Goal: Task Accomplishment & Management: Complete application form

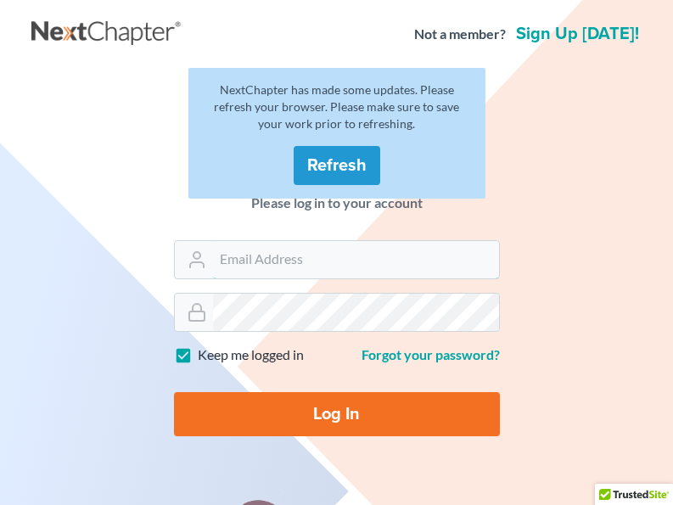
type input "[EMAIL_ADDRESS][DOMAIN_NAME]"
click at [352, 424] on input "Log In" at bounding box center [337, 414] width 326 height 44
type input "Thinking..."
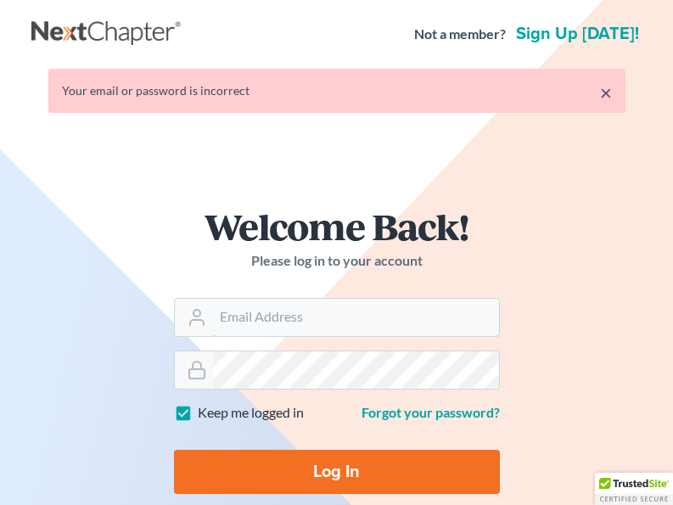
type input "[EMAIL_ADDRESS][DOMAIN_NAME]"
click at [363, 462] on input "Log In" at bounding box center [337, 472] width 326 height 44
type input "Thinking..."
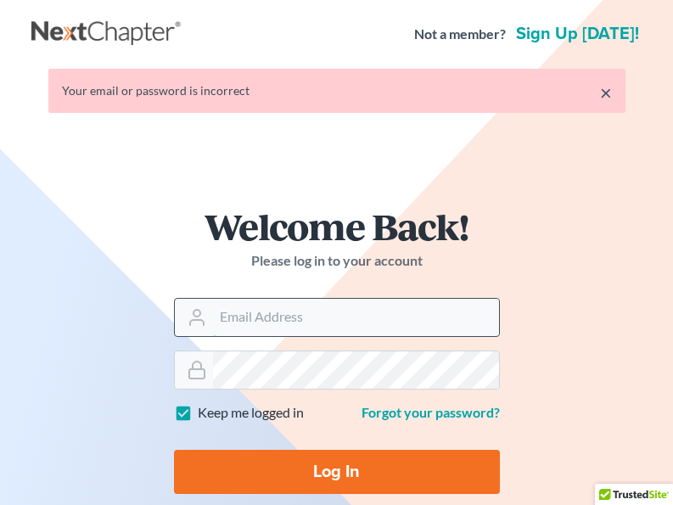
type input "[EMAIL_ADDRESS][DOMAIN_NAME]"
click at [358, 325] on input "[EMAIL_ADDRESS][DOMAIN_NAME]" at bounding box center [356, 317] width 286 height 37
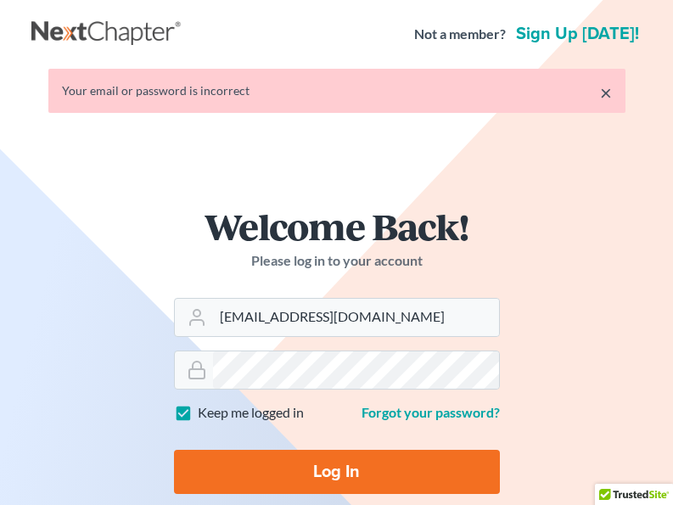
click at [369, 475] on input "Log In" at bounding box center [337, 472] width 326 height 44
type input "Thinking..."
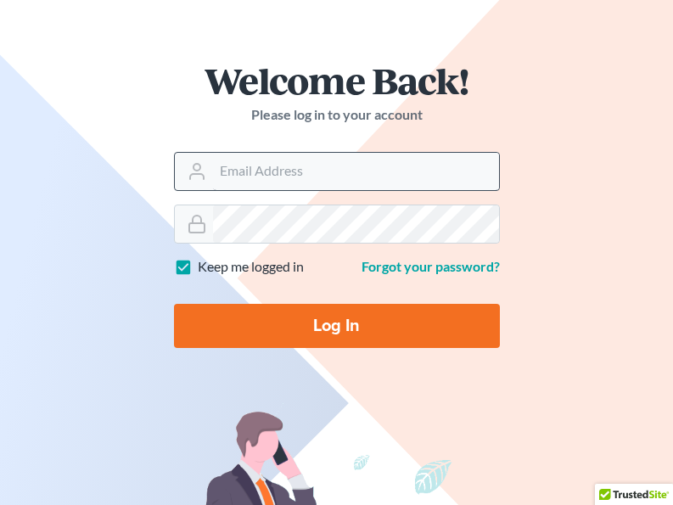
scroll to position [43, 0]
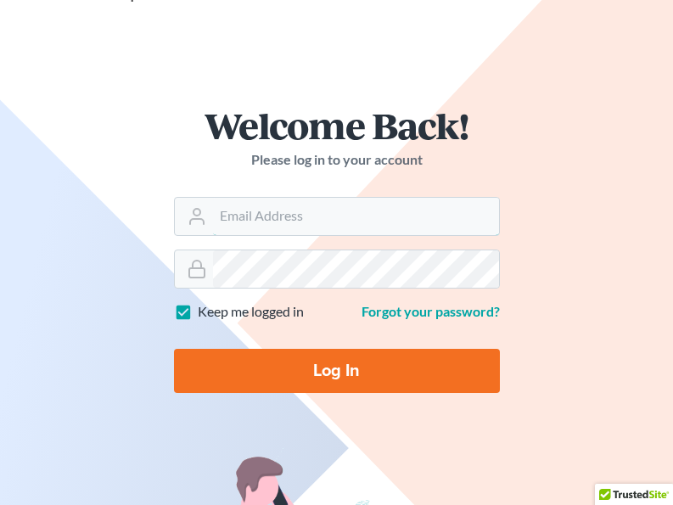
type input "[EMAIL_ADDRESS][DOMAIN_NAME]"
click at [317, 379] on input "Log In" at bounding box center [337, 371] width 326 height 44
type input "Thinking..."
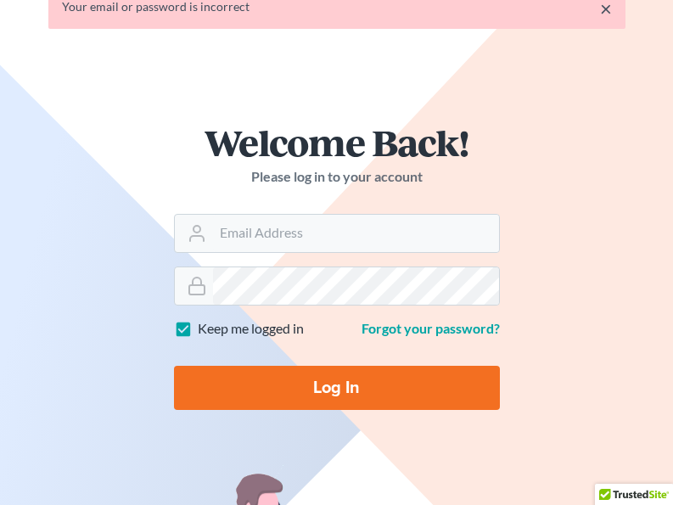
scroll to position [97, 0]
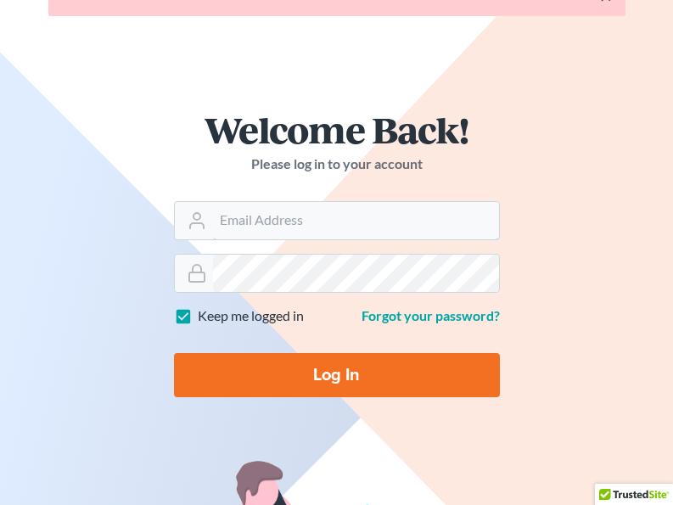
type input "[EMAIL_ADDRESS][DOMAIN_NAME]"
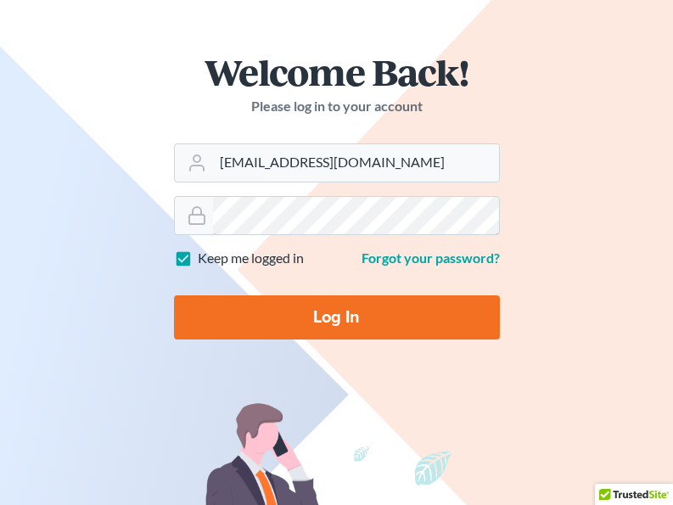
click at [142, 219] on form "Welcome Back! Please log in to your account Email Address hollyc46@aol.com Pass…" at bounding box center [336, 203] width 407 height 381
click at [174, 295] on input "Log In" at bounding box center [337, 317] width 326 height 44
type input "Thinking..."
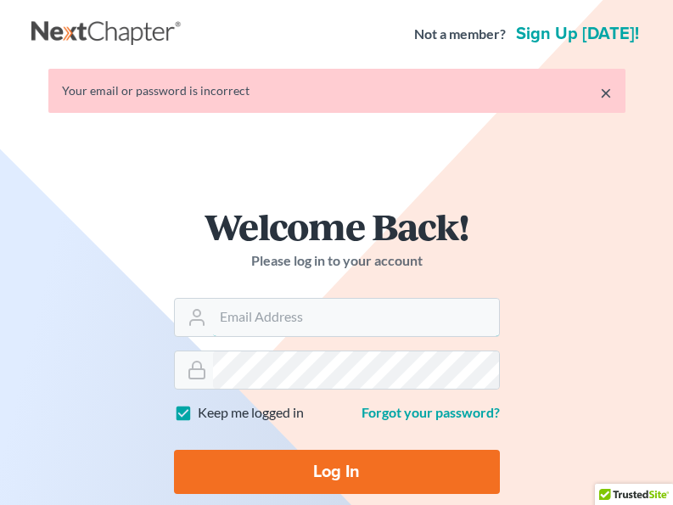
type input "[EMAIL_ADDRESS][DOMAIN_NAME]"
click at [174, 450] on input "Log In" at bounding box center [337, 472] width 326 height 44
type input "Thinking..."
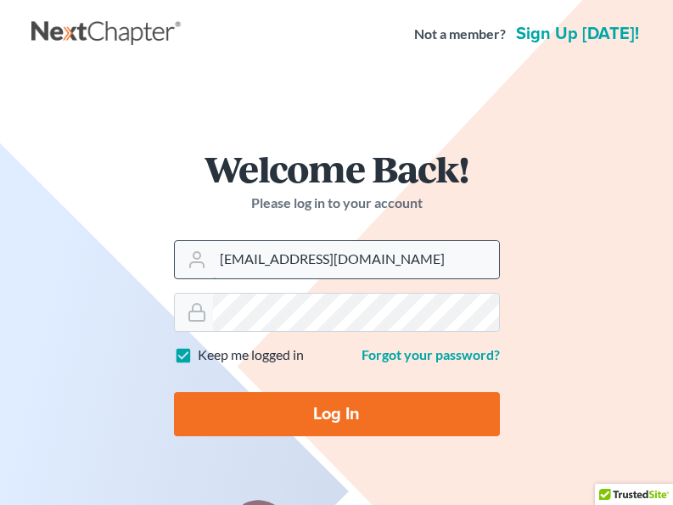
drag, startPoint x: 385, startPoint y: 257, endPoint x: 192, endPoint y: 253, distance: 193.6
click at [194, 255] on div "[EMAIL_ADDRESS][DOMAIN_NAME]" at bounding box center [337, 259] width 326 height 39
type input "hollymc46@gmail.com"
click at [174, 392] on input "Log In" at bounding box center [337, 414] width 326 height 44
type input "Thinking..."
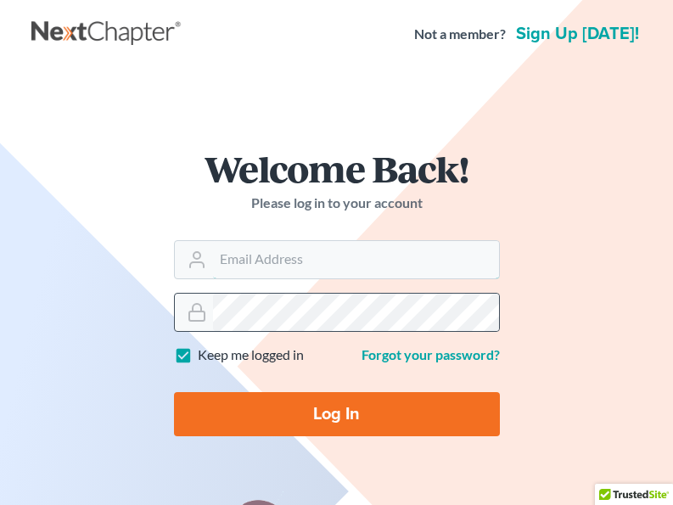
type input "[EMAIL_ADDRESS][DOMAIN_NAME]"
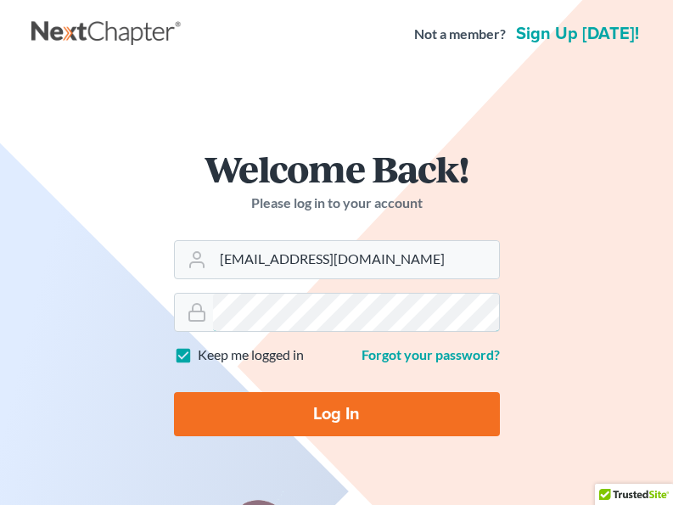
click at [156, 316] on form "Welcome Back! Please log in to your account Email Address [EMAIL_ADDRESS][DOMAI…" at bounding box center [336, 299] width 407 height 381
click at [174, 392] on input "Log In" at bounding box center [337, 414] width 326 height 44
type input "Thinking..."
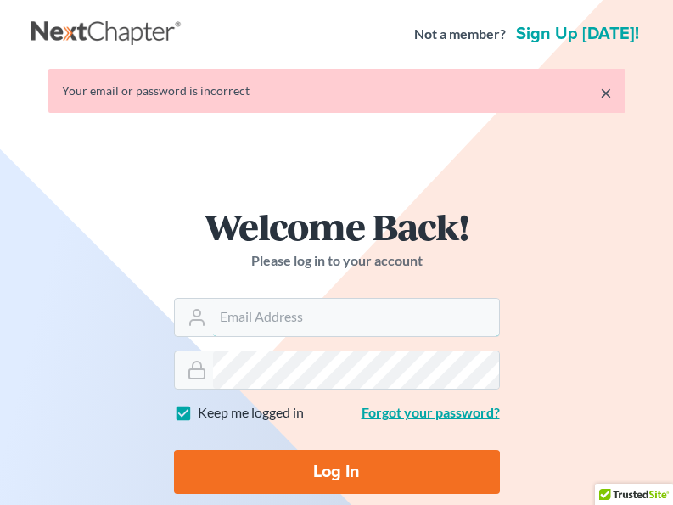
type input "[EMAIL_ADDRESS][DOMAIN_NAME]"
click at [418, 414] on link "Forgot your password?" at bounding box center [431, 412] width 138 height 16
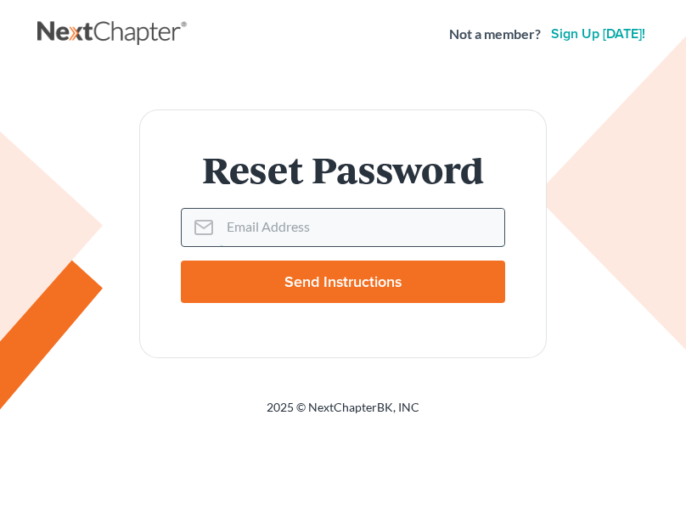
click at [326, 229] on input "Email Address" at bounding box center [362, 227] width 284 height 37
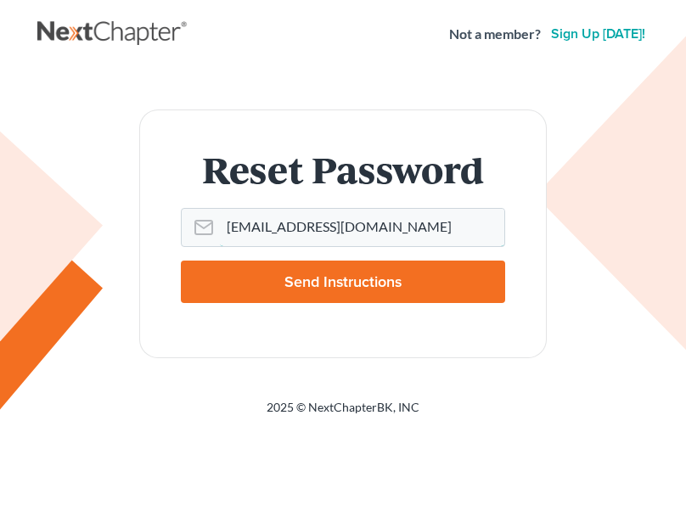
type input "[EMAIL_ADDRESS][DOMAIN_NAME]"
click at [333, 283] on input "Send Instructions" at bounding box center [343, 282] width 324 height 42
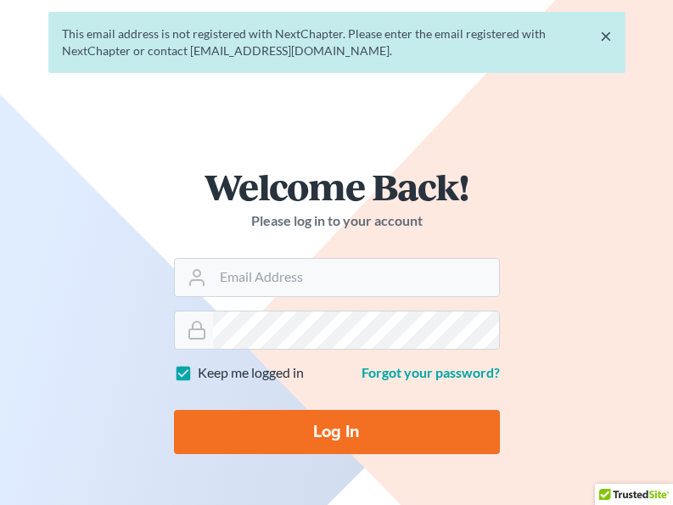
scroll to position [69, 0]
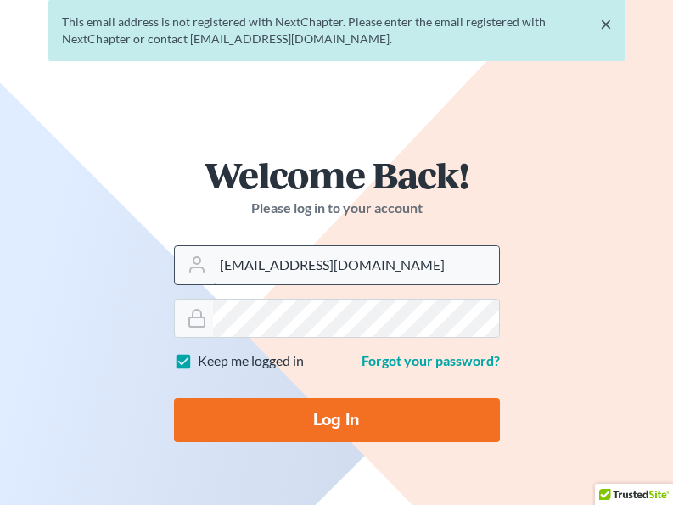
drag, startPoint x: 323, startPoint y: 268, endPoint x: 188, endPoint y: 267, distance: 135.8
click at [188, 267] on div "[EMAIL_ADDRESS][DOMAIN_NAME]" at bounding box center [337, 264] width 326 height 39
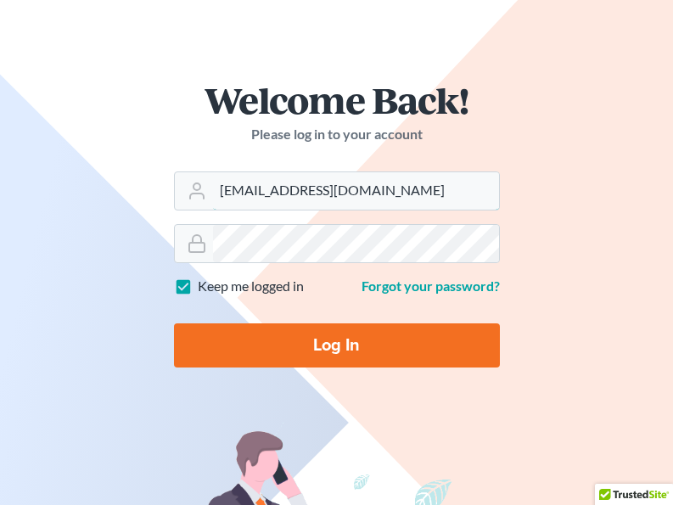
drag, startPoint x: 338, startPoint y: 184, endPoint x: 160, endPoint y: 189, distance: 177.5
click at [160, 189] on form "Welcome Back! Please log in to your account Email Address [EMAIL_ADDRESS][DOMAI…" at bounding box center [336, 231] width 407 height 381
type input "[EMAIL_ADDRESS][DOMAIN_NAME]"
click at [240, 408] on form "Welcome Back! Please log in to your account Email Address [EMAIL_ADDRESS][DOMAI…" at bounding box center [336, 231] width 407 height 381
click at [318, 353] on input "Log In" at bounding box center [337, 345] width 326 height 44
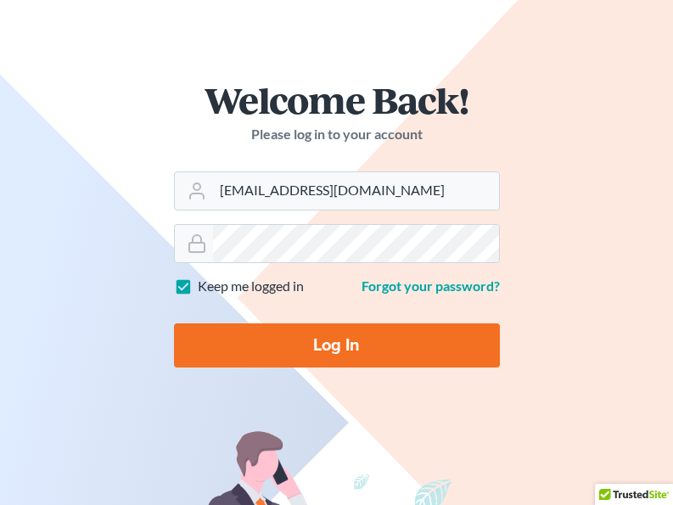
type input "Thinking..."
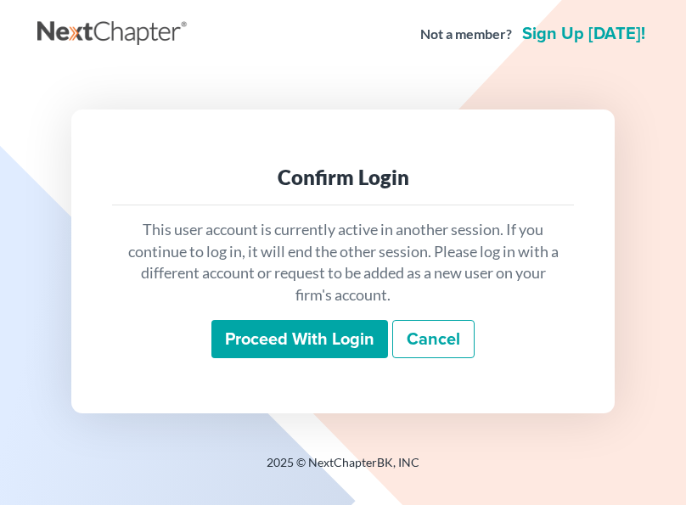
click at [290, 337] on input "Proceed with login" at bounding box center [299, 339] width 177 height 39
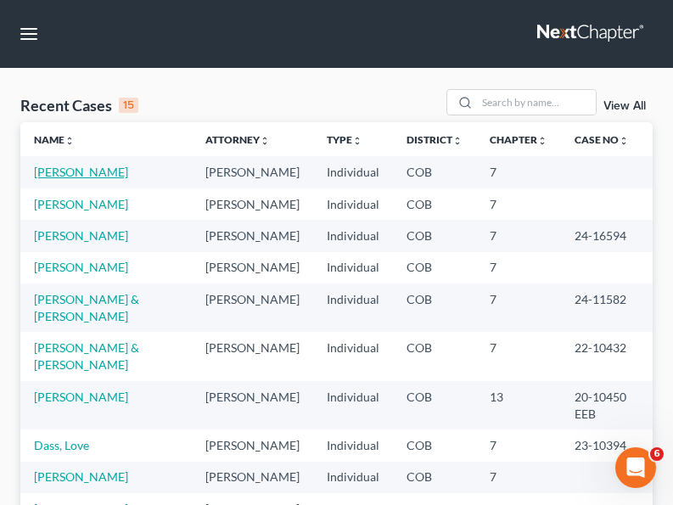
click at [73, 170] on link "[PERSON_NAME]" at bounding box center [81, 172] width 94 height 14
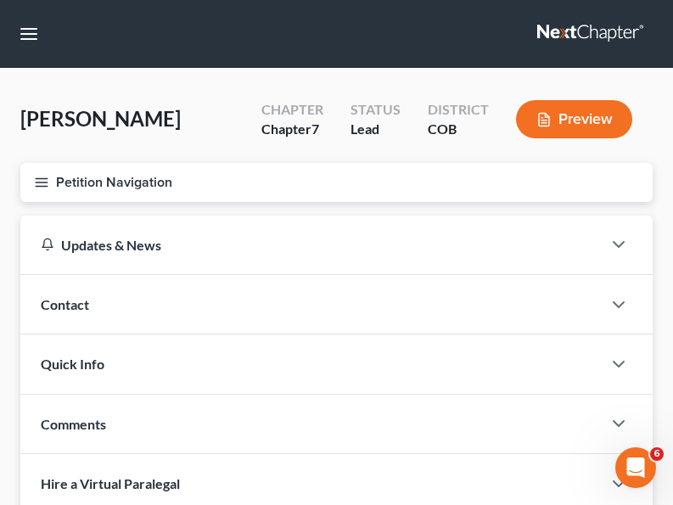
click at [146, 176] on button "Petition Navigation" at bounding box center [336, 182] width 632 height 39
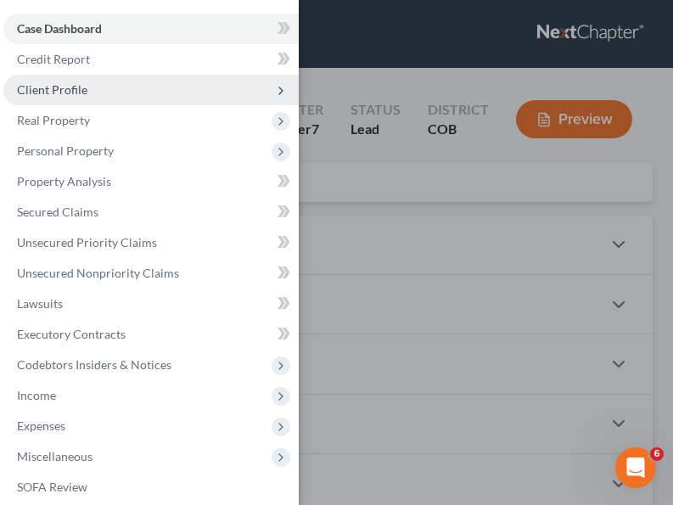
click at [48, 94] on span "Client Profile" at bounding box center [52, 89] width 70 height 14
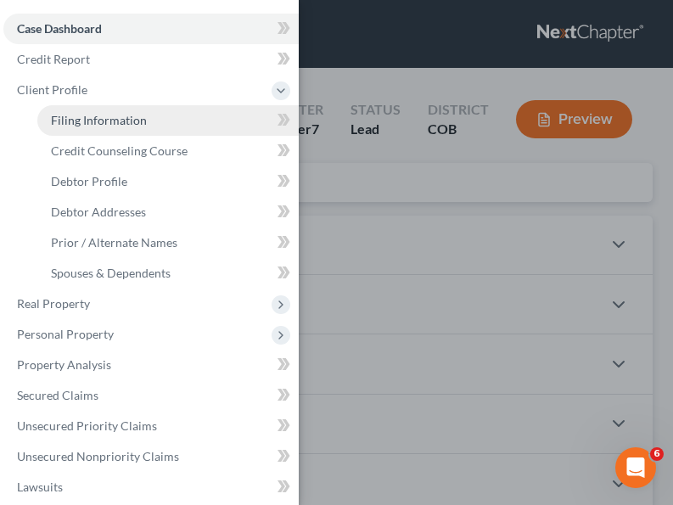
click at [95, 115] on span "Filing Information" at bounding box center [99, 120] width 96 height 14
select select "1"
select select "0"
select select "5"
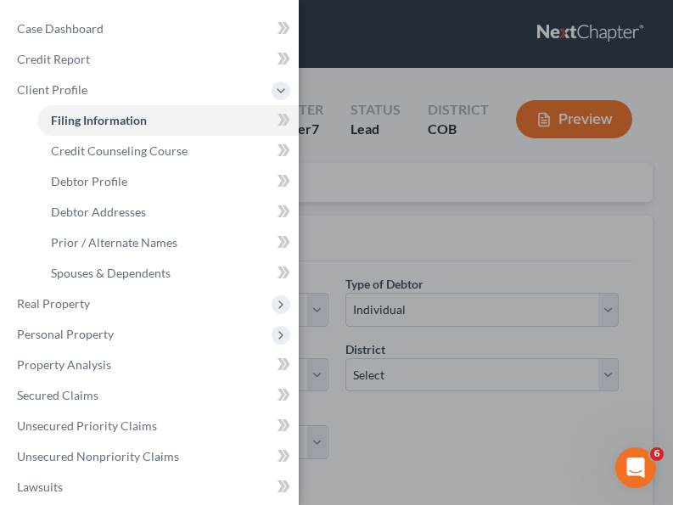
click at [509, 233] on div "Case Dashboard Payments Invoices Payments Payments Credit Report Client Profile" at bounding box center [336, 252] width 673 height 505
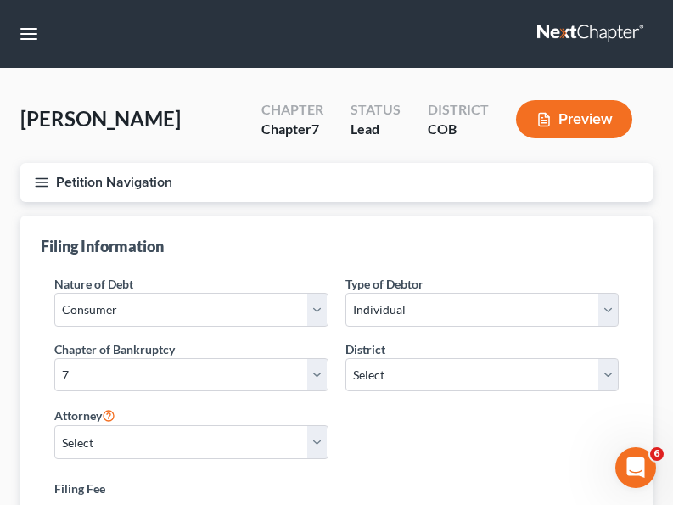
click at [37, 177] on icon "button" at bounding box center [41, 182] width 15 height 15
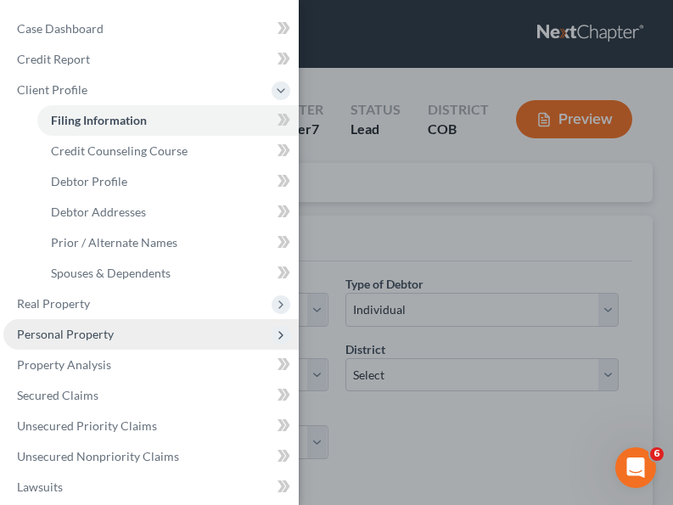
click at [79, 333] on span "Personal Property" at bounding box center [65, 334] width 97 height 14
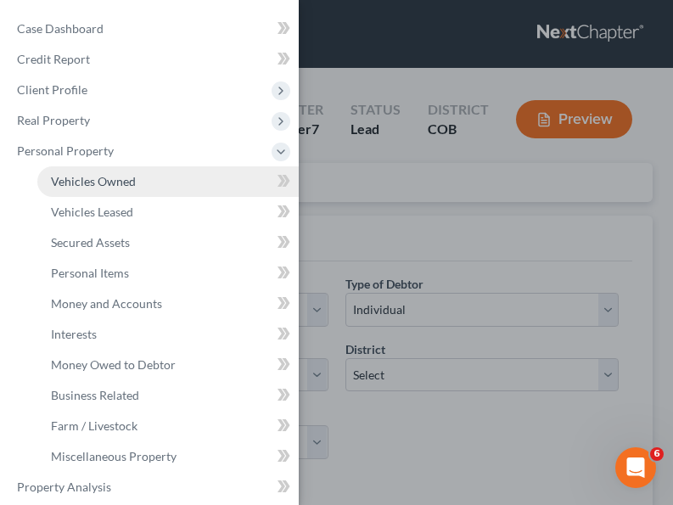
click at [109, 182] on span "Vehicles Owned" at bounding box center [93, 181] width 85 height 14
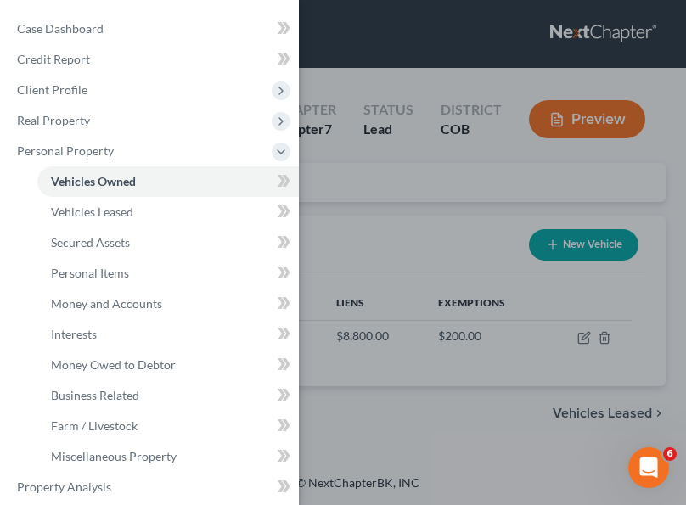
click at [581, 339] on div "Case Dashboard Payments Invoices Payments Payments Credit Report Client Profile" at bounding box center [343, 252] width 686 height 505
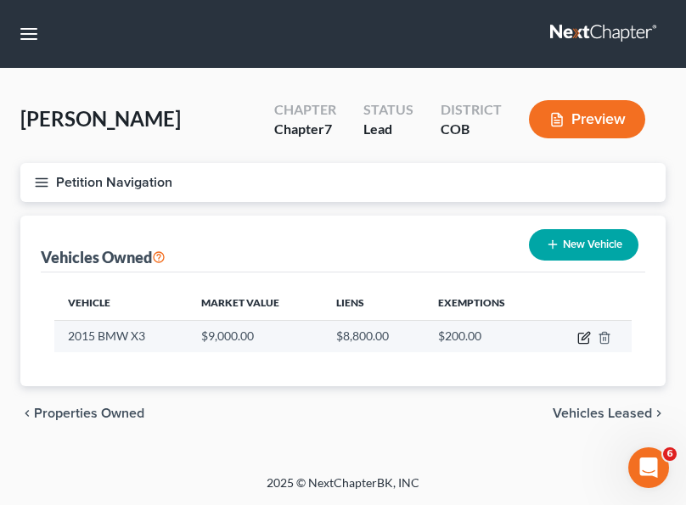
click at [584, 338] on icon "button" at bounding box center [585, 336] width 8 height 8
select select "0"
select select "11"
select select "3"
select select "0"
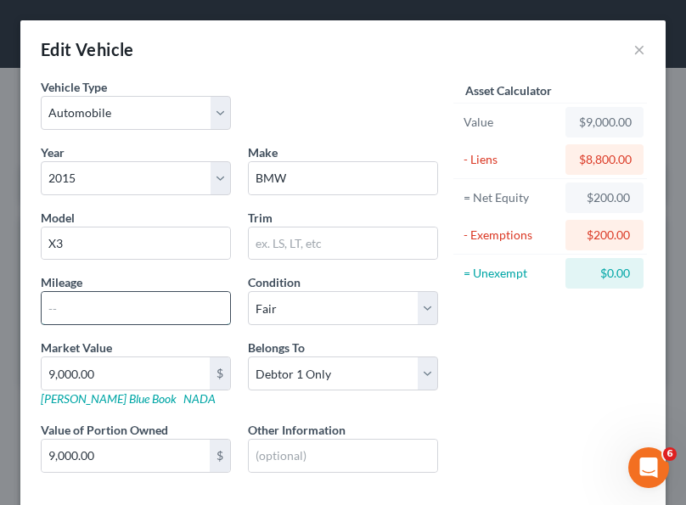
click at [134, 313] on input "text" at bounding box center [136, 308] width 188 height 32
type input "150000"
click at [522, 372] on div "Asset Calculator Value $9,000.00 - Liens $8,800.00 = Net Equity $200.00 - Exemp…" at bounding box center [549, 289] width 207 height 423
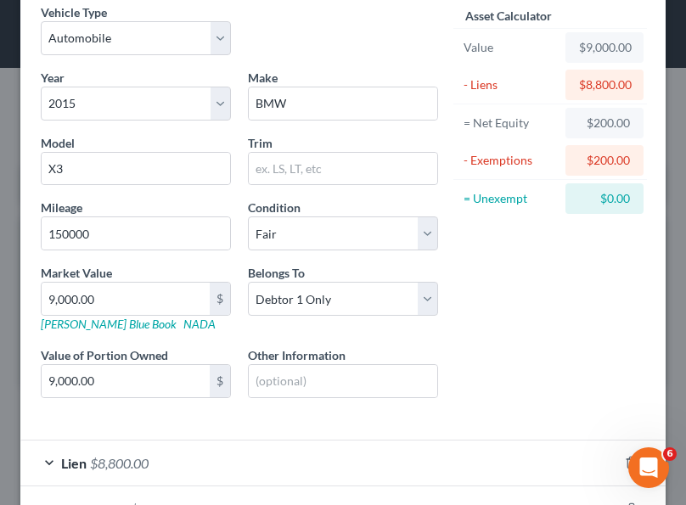
scroll to position [195, 0]
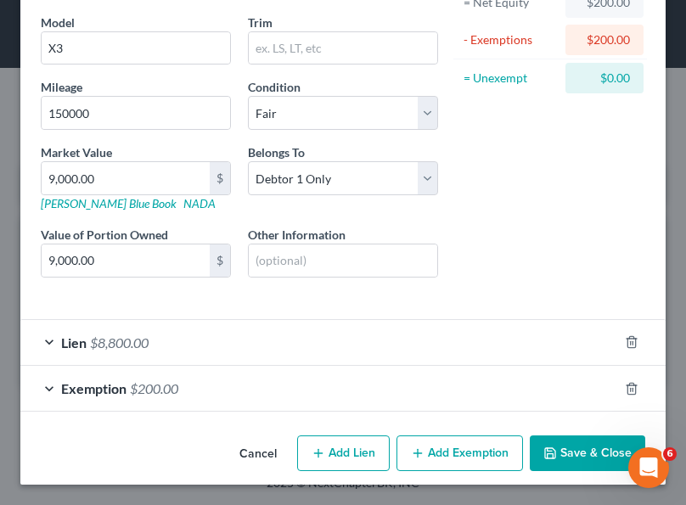
click at [572, 462] on button "Save & Close" at bounding box center [587, 453] width 115 height 36
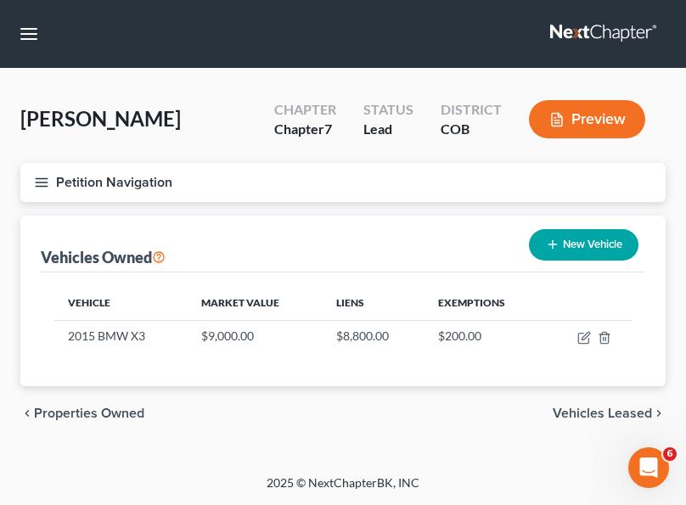
click at [42, 182] on icon "button" at bounding box center [41, 182] width 15 height 15
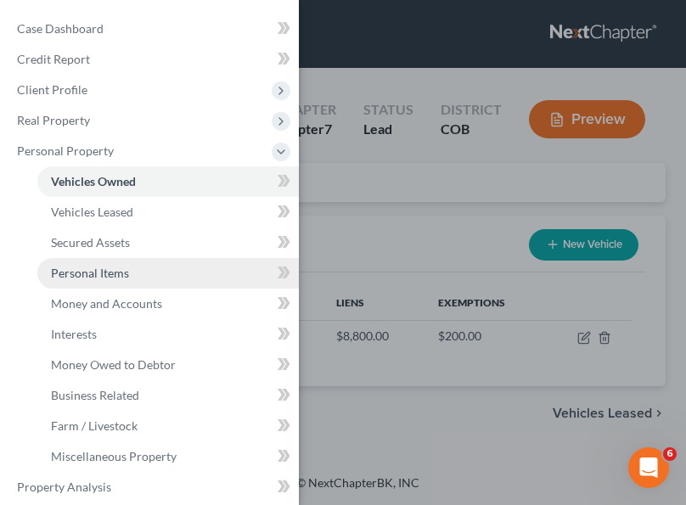
click at [103, 275] on span "Personal Items" at bounding box center [90, 273] width 78 height 14
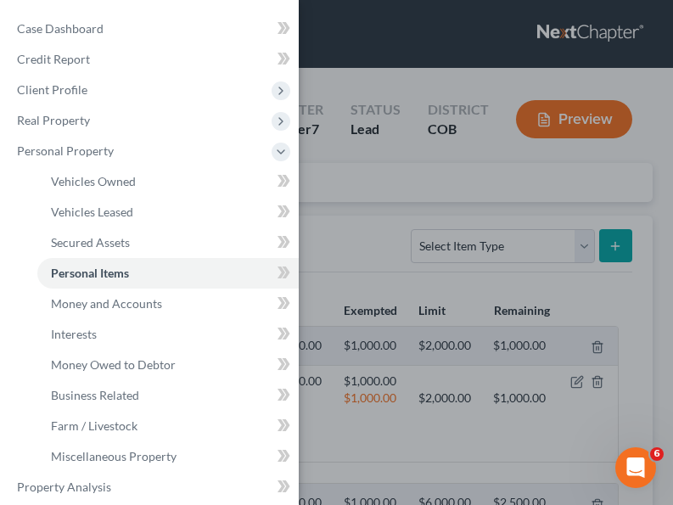
click at [357, 258] on div "Case Dashboard Payments Invoices Payments Payments Credit Report Client Profile" at bounding box center [336, 252] width 673 height 505
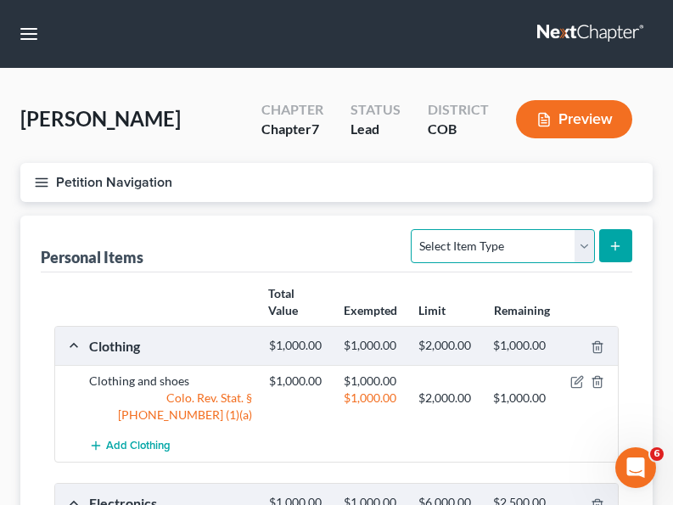
click at [497, 250] on select "Select Item Type Clothing Collectibles Of Value Electronics Firearms Household …" at bounding box center [502, 246] width 183 height 34
select select "firearms"
click at [617, 255] on button "submit" at bounding box center [615, 245] width 33 height 33
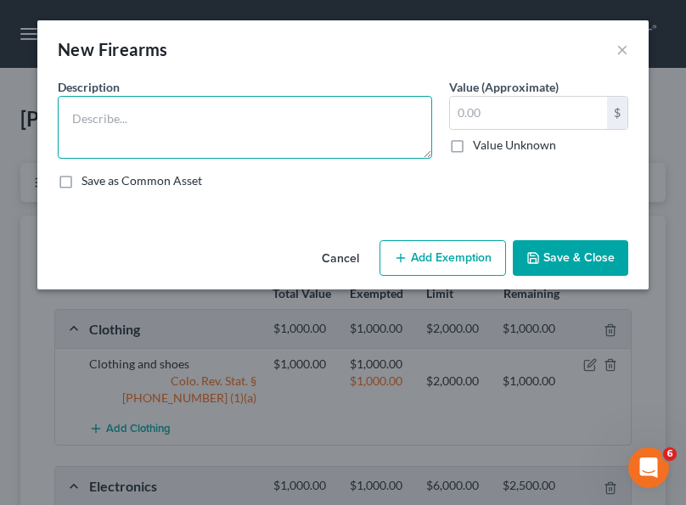
click at [153, 134] on textarea at bounding box center [245, 127] width 374 height 63
type textarea "9 mm"
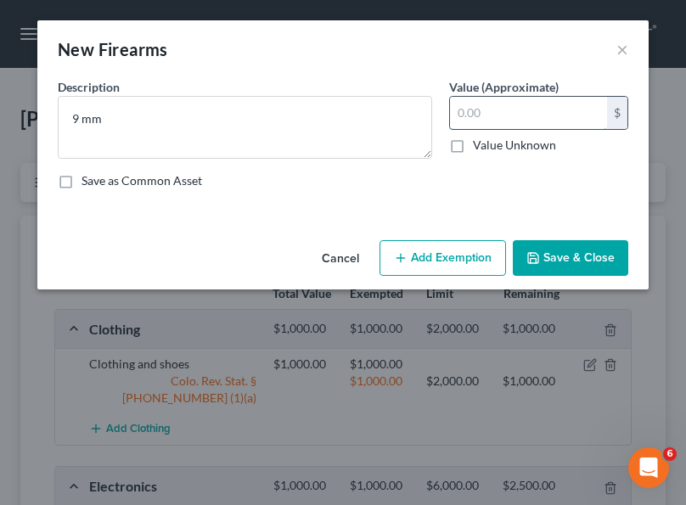
click at [512, 120] on input "text" at bounding box center [528, 113] width 157 height 32
type input "200"
click at [479, 258] on button "Add Exemption" at bounding box center [442, 258] width 126 height 36
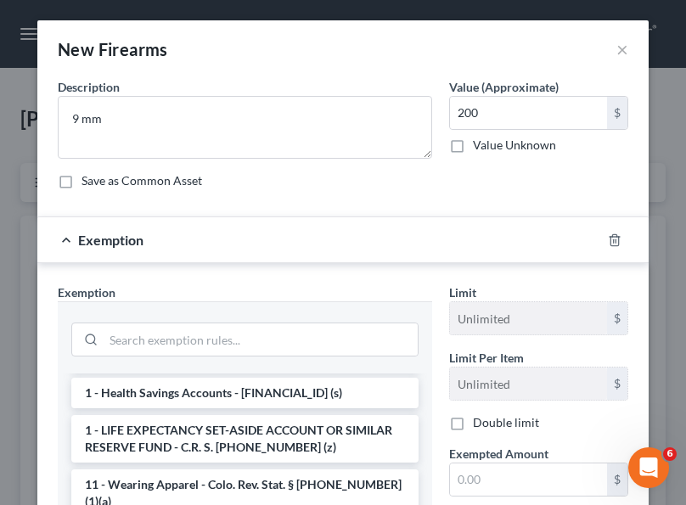
scroll to position [383, 0]
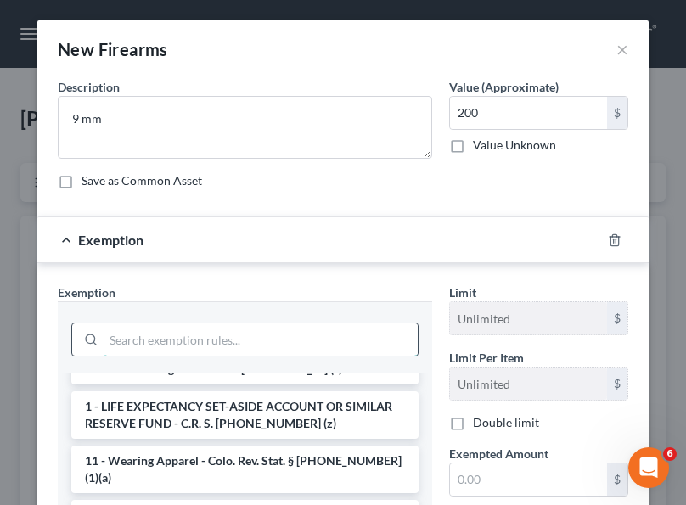
click at [238, 350] on input "search" at bounding box center [261, 339] width 314 height 32
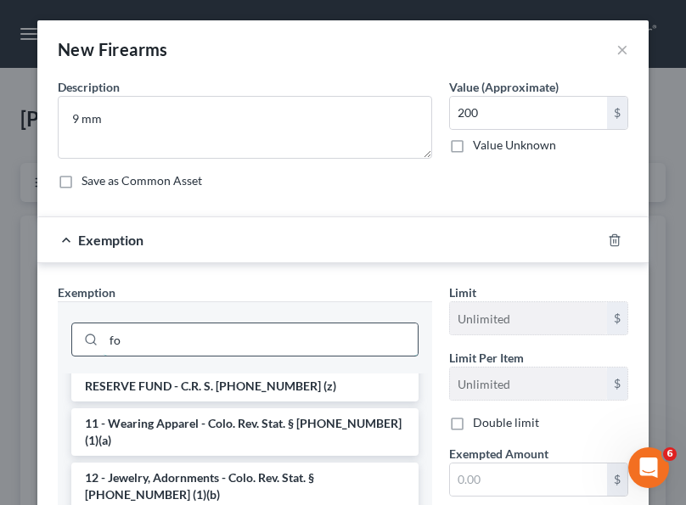
scroll to position [0, 0]
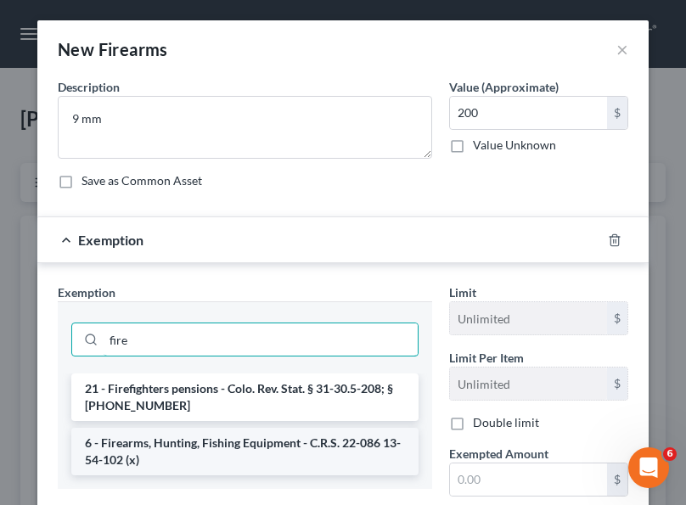
type input "fire"
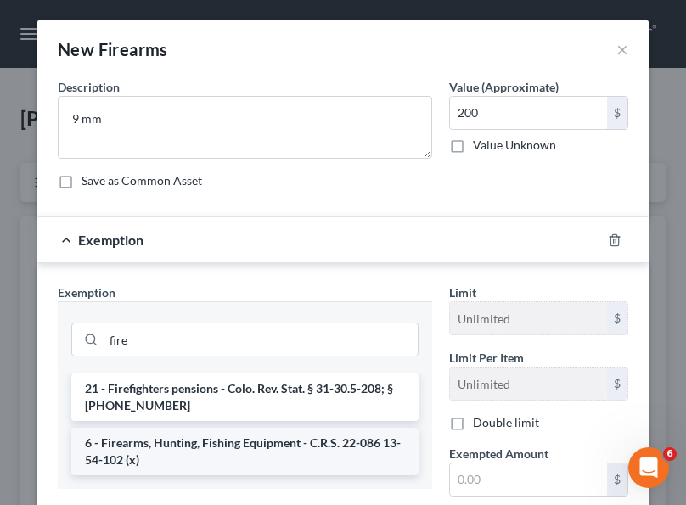
click at [236, 449] on li "6 - Firearms, Hunting, Fishing Equipment - C.R.S. 22-086 13-54-102 (x)" at bounding box center [244, 452] width 347 height 48
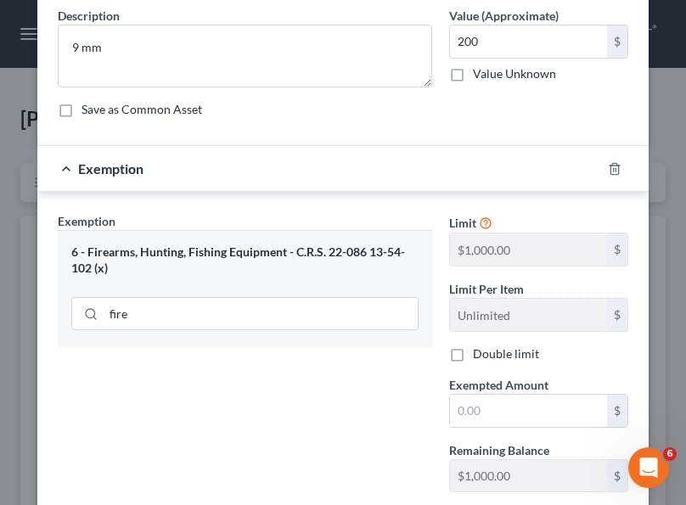
scroll to position [86, 0]
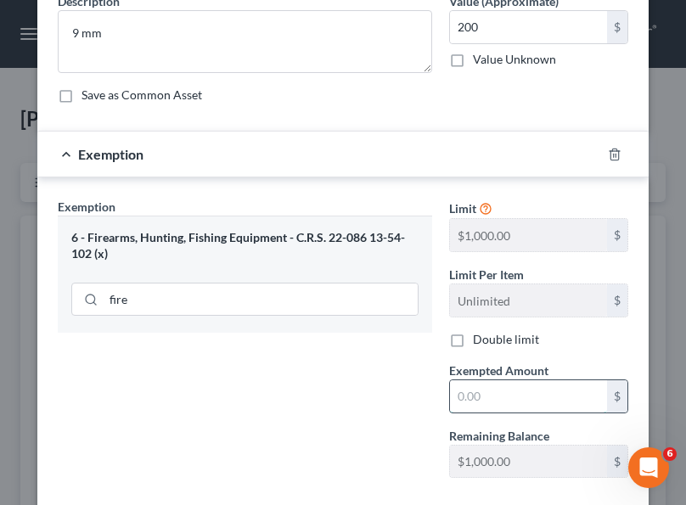
click at [522, 395] on input "text" at bounding box center [528, 396] width 157 height 32
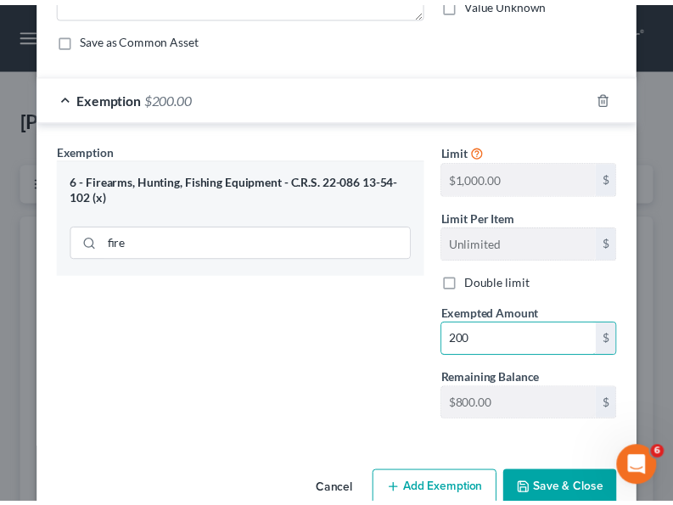
scroll to position [180, 0]
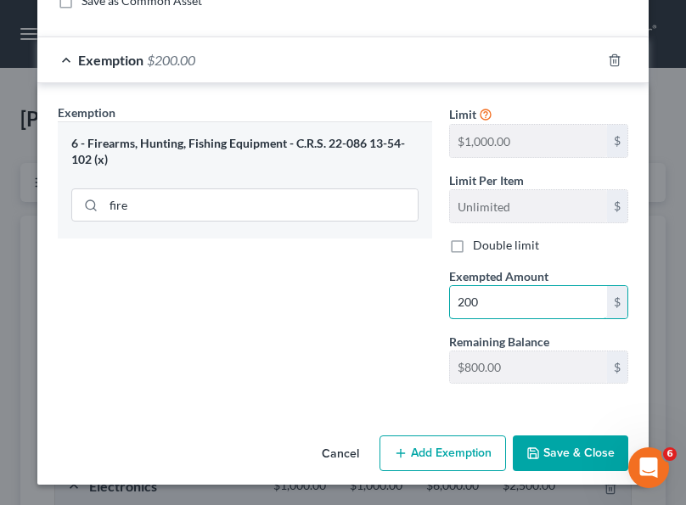
type input "200"
click at [558, 456] on button "Save & Close" at bounding box center [570, 453] width 115 height 36
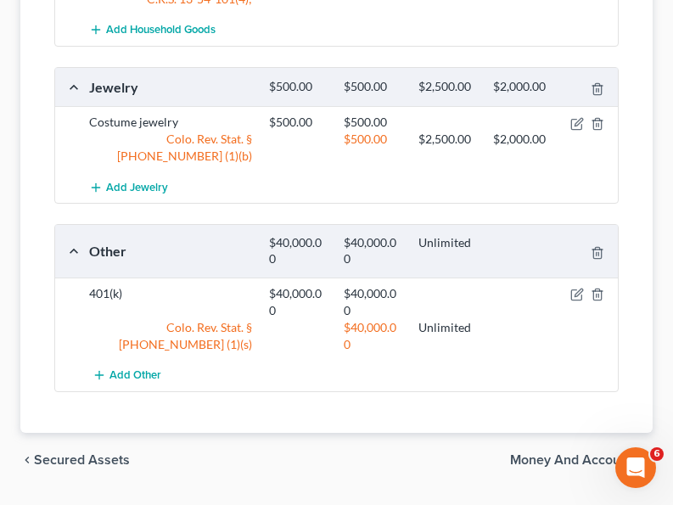
scroll to position [933, 0]
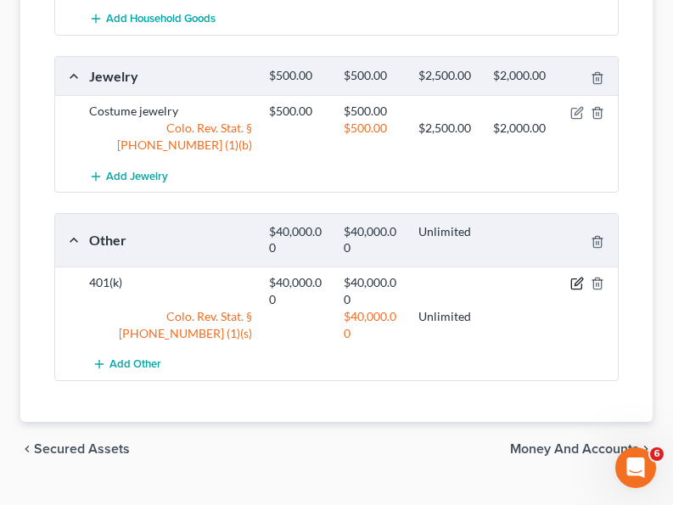
click at [576, 278] on icon "button" at bounding box center [579, 282] width 8 height 8
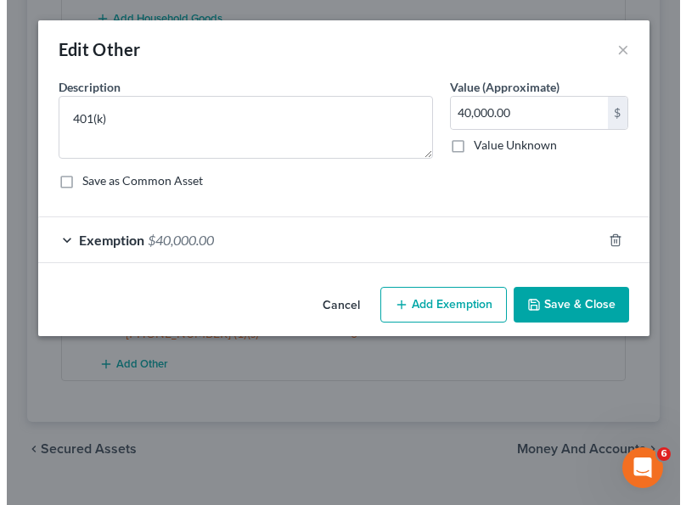
scroll to position [916, 0]
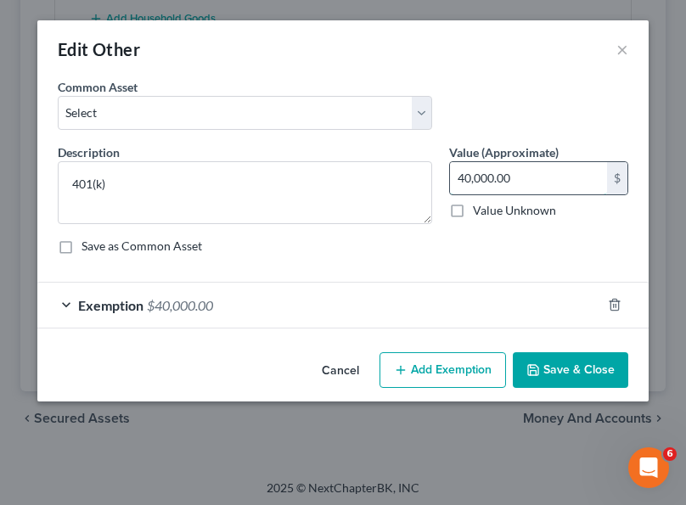
drag, startPoint x: 529, startPoint y: 180, endPoint x: 541, endPoint y: 174, distance: 13.3
click at [535, 177] on input "40,000.00" at bounding box center [528, 178] width 157 height 32
type input "4"
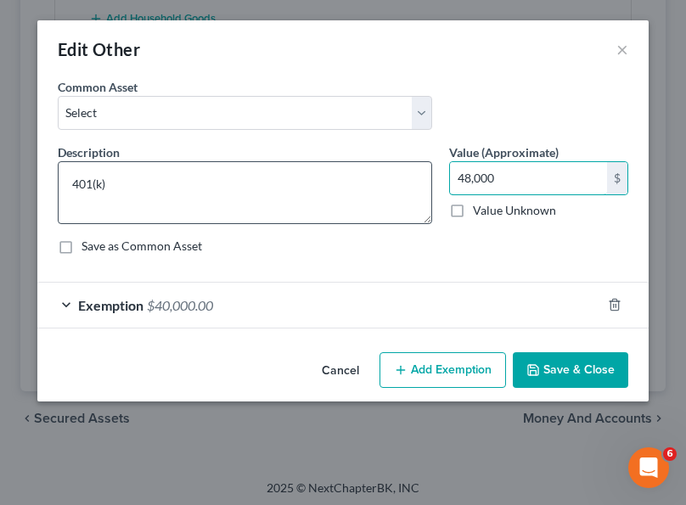
type input "48,000"
click at [72, 184] on textarea "401(k)" at bounding box center [245, 192] width 374 height 63
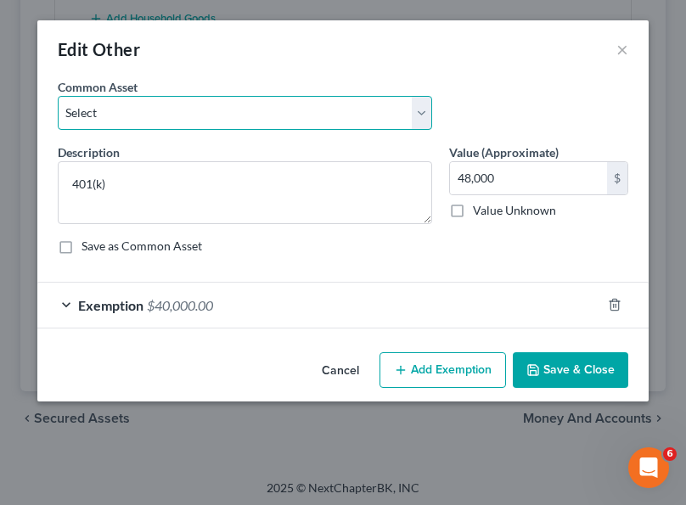
click at [236, 124] on select "Select 401(k)" at bounding box center [245, 113] width 374 height 34
select select "0"
type input "40,000.00"
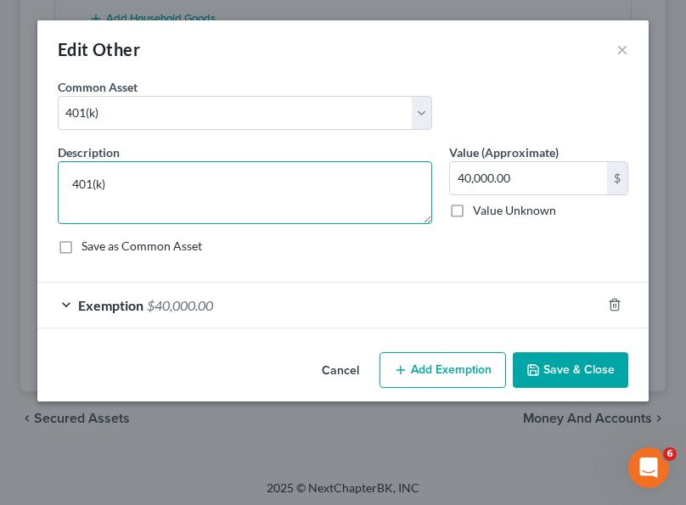
click at [70, 183] on textarea "401(k)" at bounding box center [245, 192] width 374 height 63
type textarea "Inspira 401(k)"
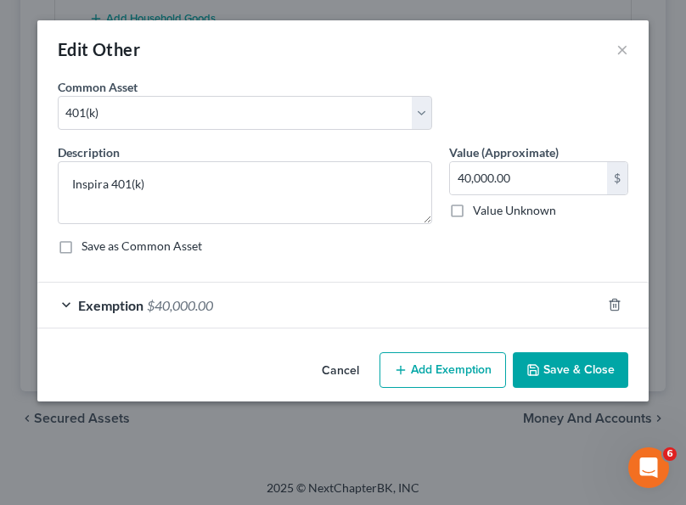
click at [463, 367] on button "Add Exemption" at bounding box center [442, 370] width 126 height 36
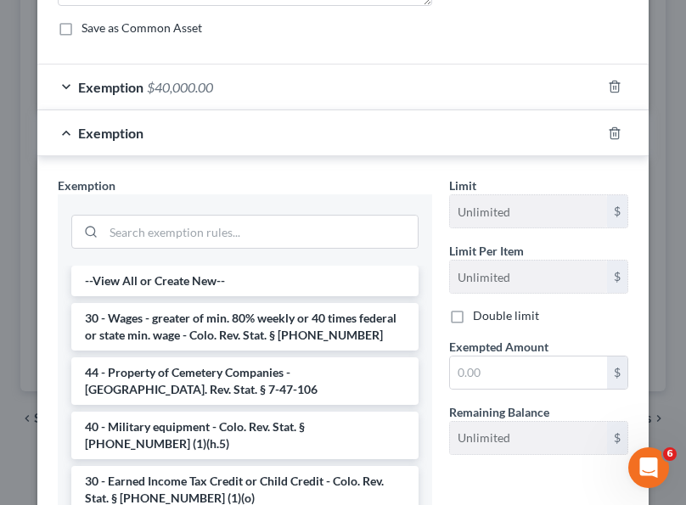
scroll to position [269, 0]
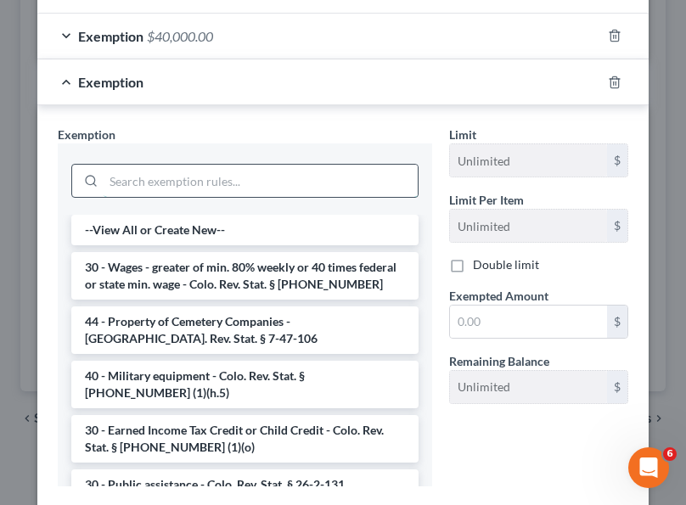
click at [201, 181] on input "search" at bounding box center [261, 181] width 314 height 32
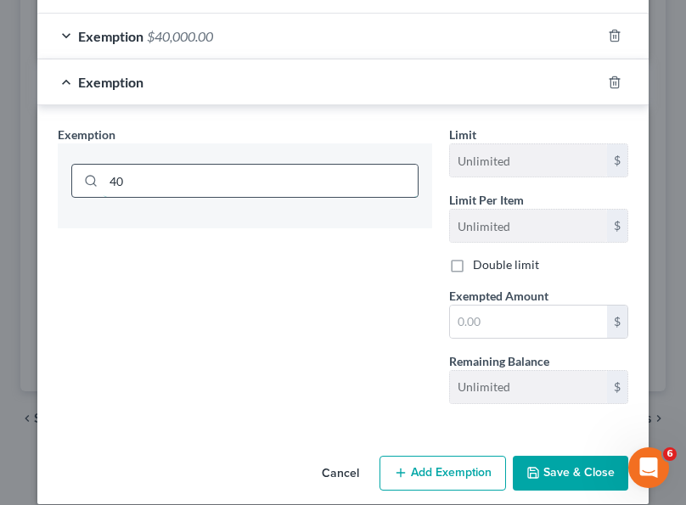
type input "4"
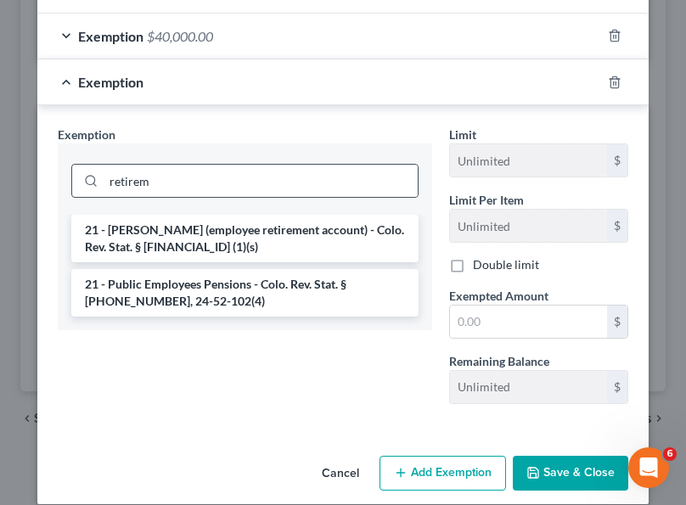
click at [84, 179] on icon at bounding box center [91, 181] width 14 height 14
click at [191, 179] on input "retirem" at bounding box center [261, 181] width 314 height 32
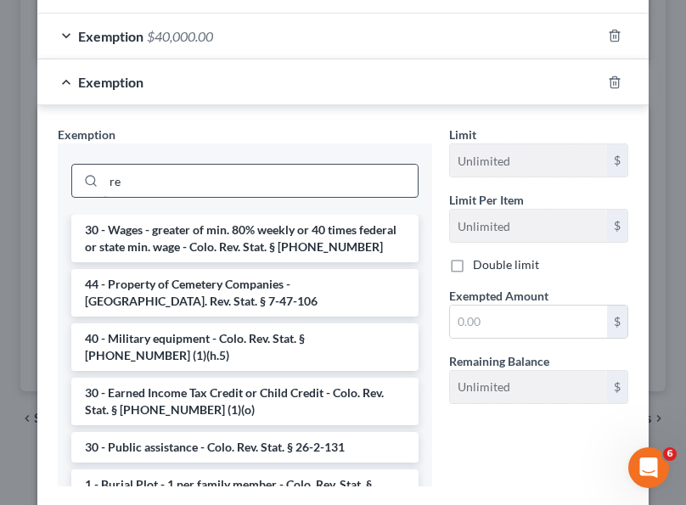
type input "r"
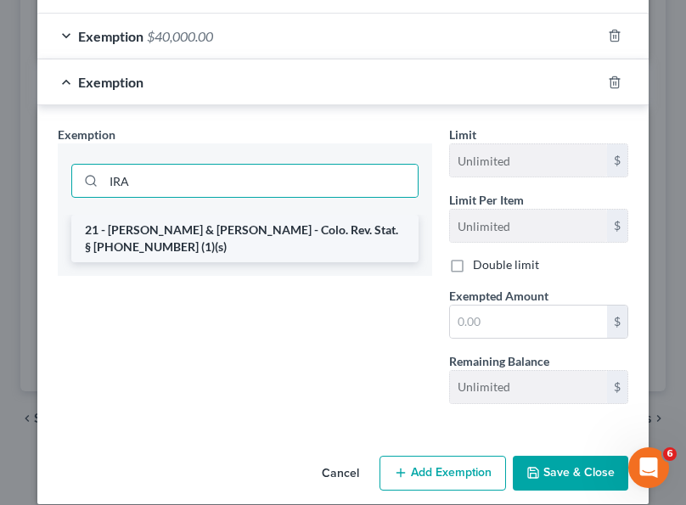
click at [224, 224] on li "21 - [PERSON_NAME] & [PERSON_NAME] - Colo. Rev. Stat. § [PHONE_NUMBER] (1)(s)" at bounding box center [244, 239] width 347 height 48
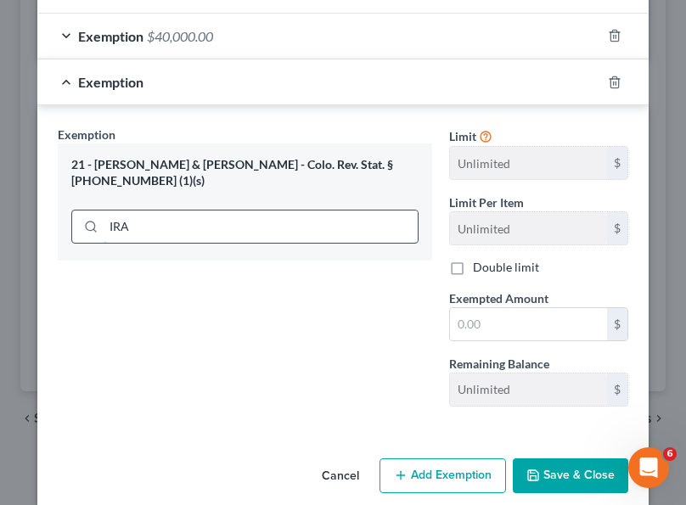
click at [177, 215] on input "IRA" at bounding box center [261, 226] width 314 height 32
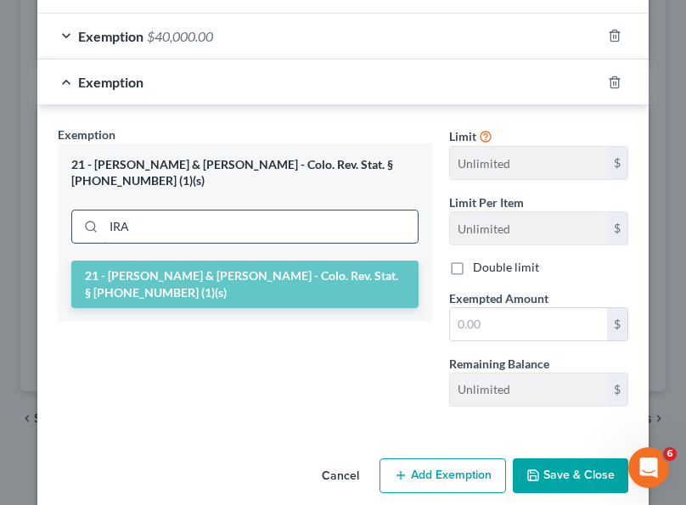
drag, startPoint x: 148, startPoint y: 212, endPoint x: 97, endPoint y: 212, distance: 50.9
click at [104, 212] on input "IRA" at bounding box center [261, 226] width 314 height 32
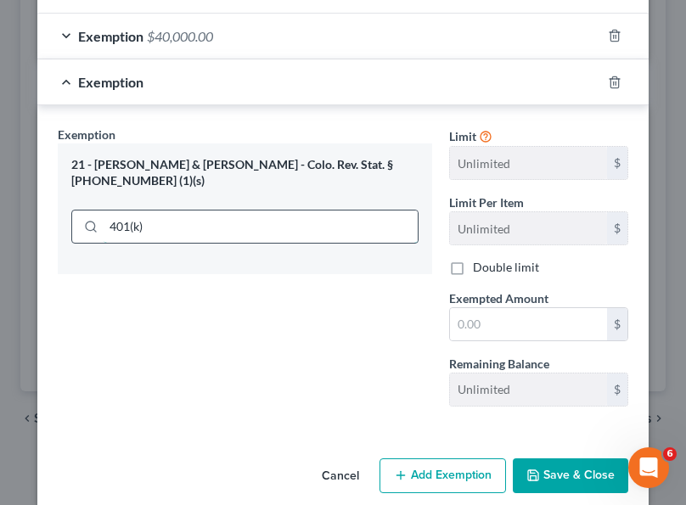
type input "401(k)"
click at [213, 292] on div "Exemption Set must be selected for CA. Exemption * 21 - IRA & [PERSON_NAME] - C…" at bounding box center [244, 273] width 391 height 294
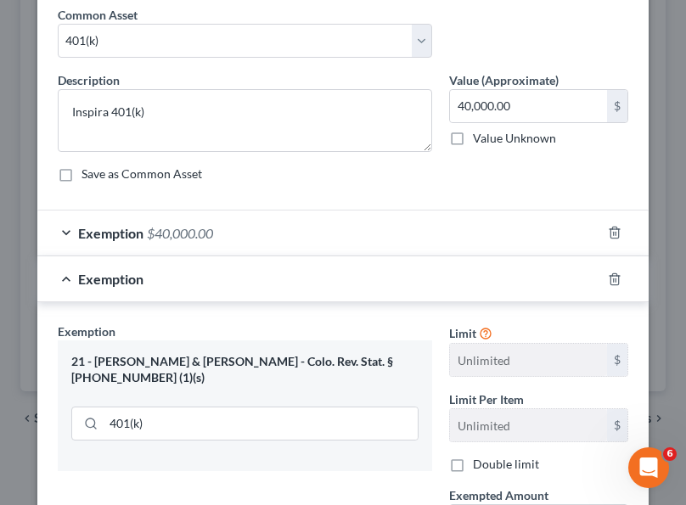
scroll to position [53, 0]
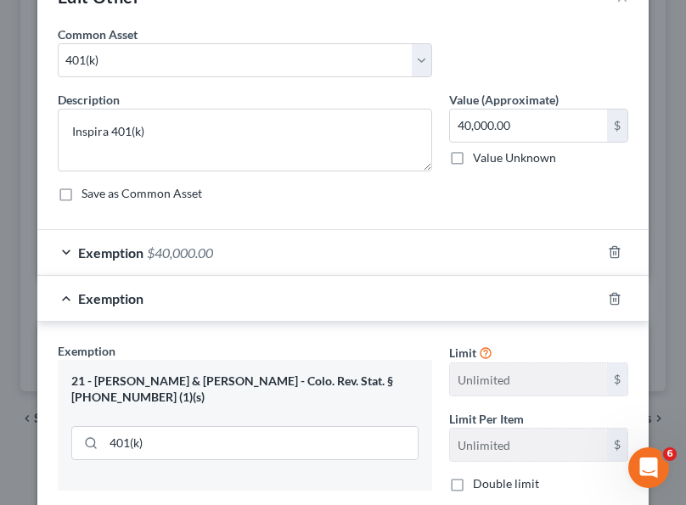
click at [61, 297] on div "Exemption" at bounding box center [319, 298] width 564 height 45
click at [608, 298] on icon "button" at bounding box center [615, 299] width 14 height 14
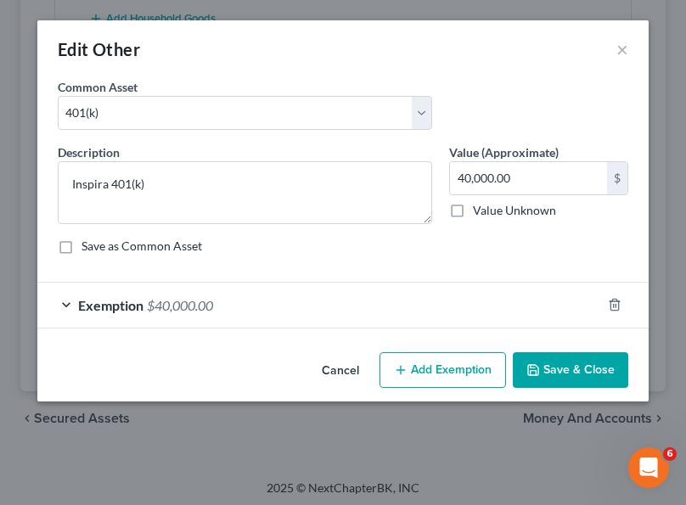
scroll to position [0, 0]
click at [104, 305] on span "Exemption" at bounding box center [110, 305] width 65 height 16
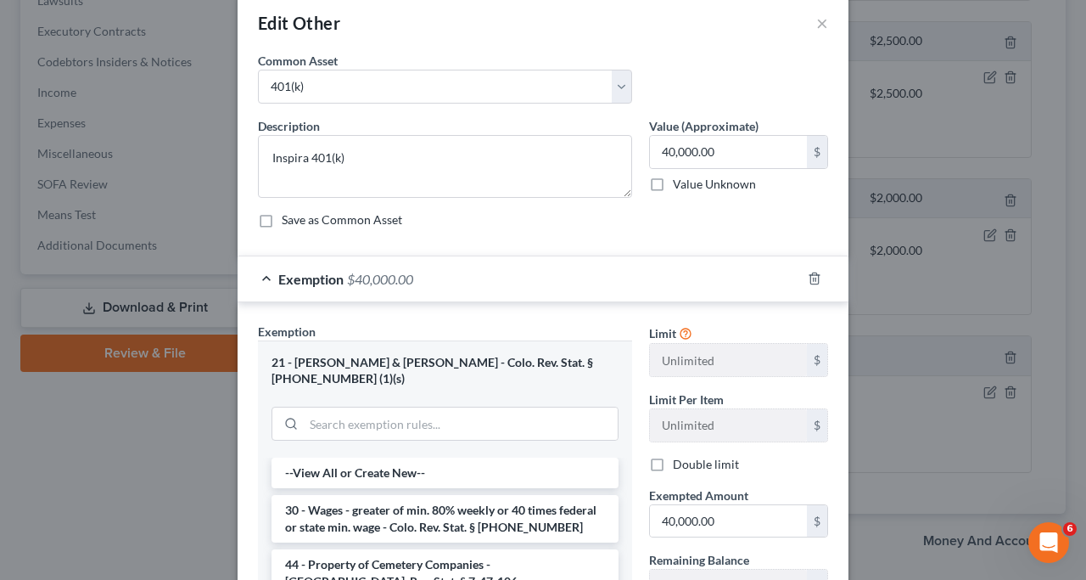
scroll to position [29, 0]
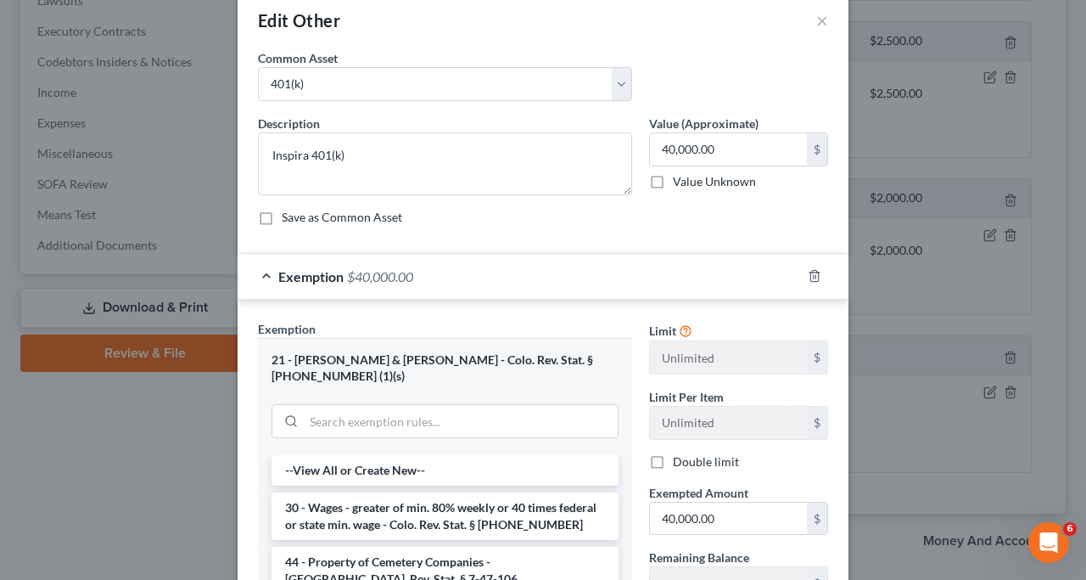
click at [282, 216] on label "Save as Common Asset" at bounding box center [342, 217] width 121 height 17
click at [289, 216] on input "Save as Common Asset" at bounding box center [294, 214] width 11 height 11
checkbox input "true"
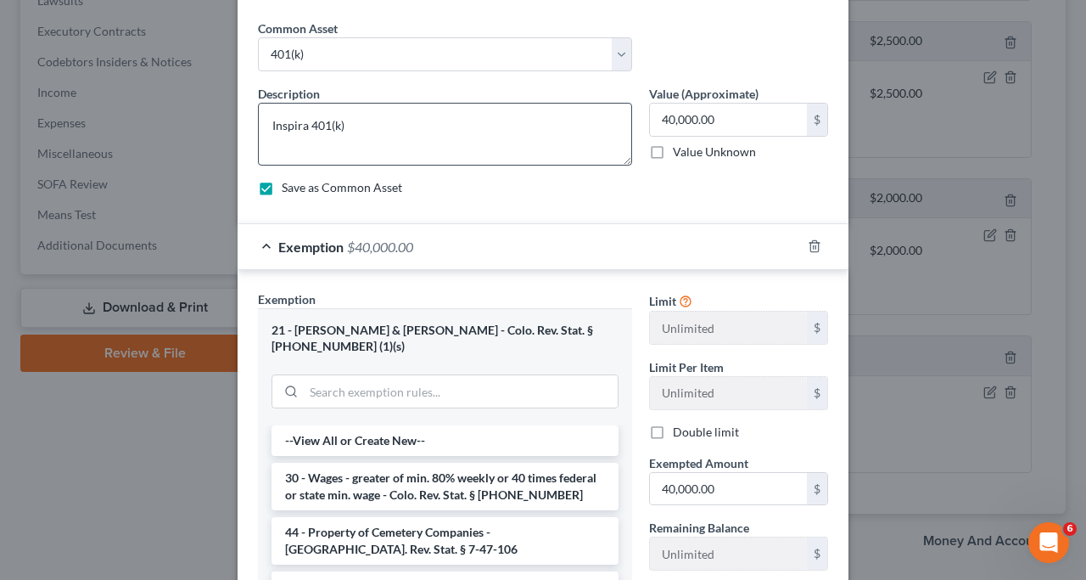
scroll to position [62, 0]
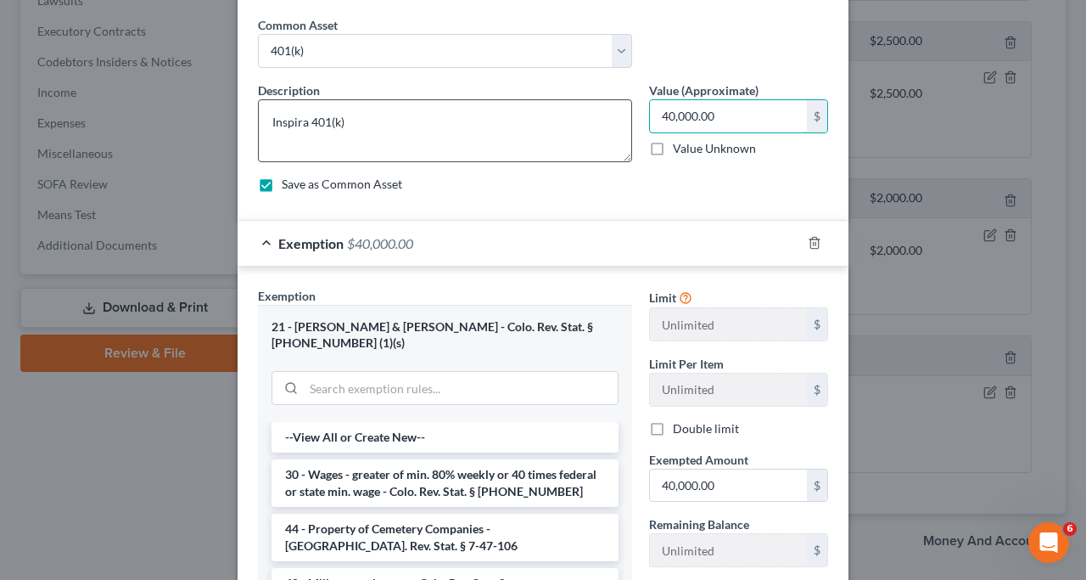
drag, startPoint x: 716, startPoint y: 115, endPoint x: 603, endPoint y: 125, distance: 114.2
click at [603, 125] on div "Description * Inspira 401(k) Value (Approximate) 40,000.00 $ Value Unknown Bala…" at bounding box center [543, 143] width 587 height 125
drag, startPoint x: 642, startPoint y: 117, endPoint x: 702, endPoint y: 115, distance: 60.3
click at [685, 116] on div "Description * Inspira 401(k) Value (Approximate) 40,000.00 $ Value Unknown Bala…" at bounding box center [543, 143] width 587 height 125
type textarea "Inspira 401(k)"
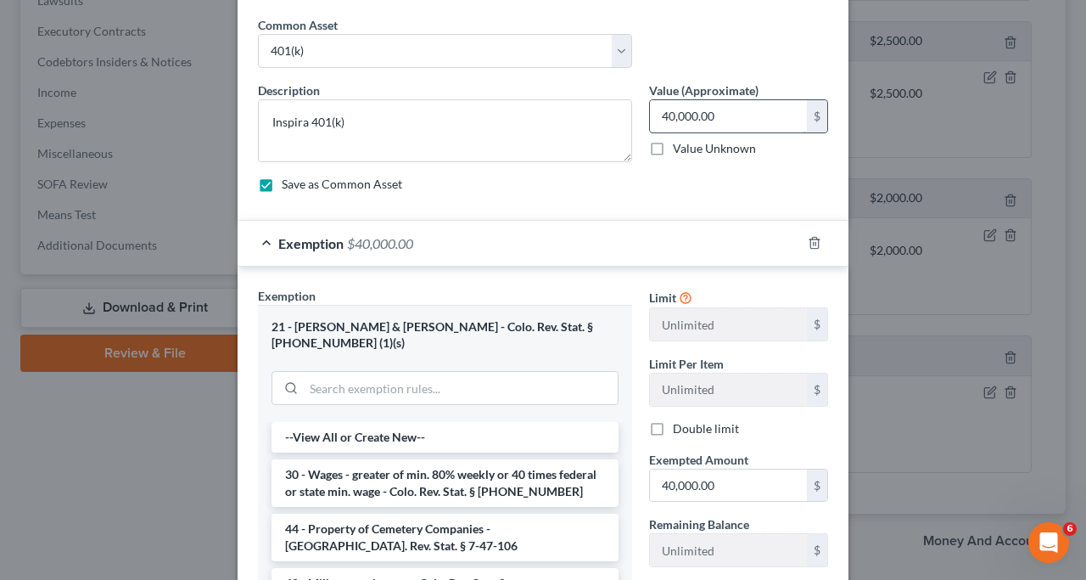
drag, startPoint x: 734, startPoint y: 115, endPoint x: 755, endPoint y: 102, distance: 24.5
click at [685, 105] on input "40,000.00" at bounding box center [728, 116] width 157 height 32
type input "48,000"
click at [685, 190] on div "Save as Common Asset" at bounding box center [543, 184] width 570 height 17
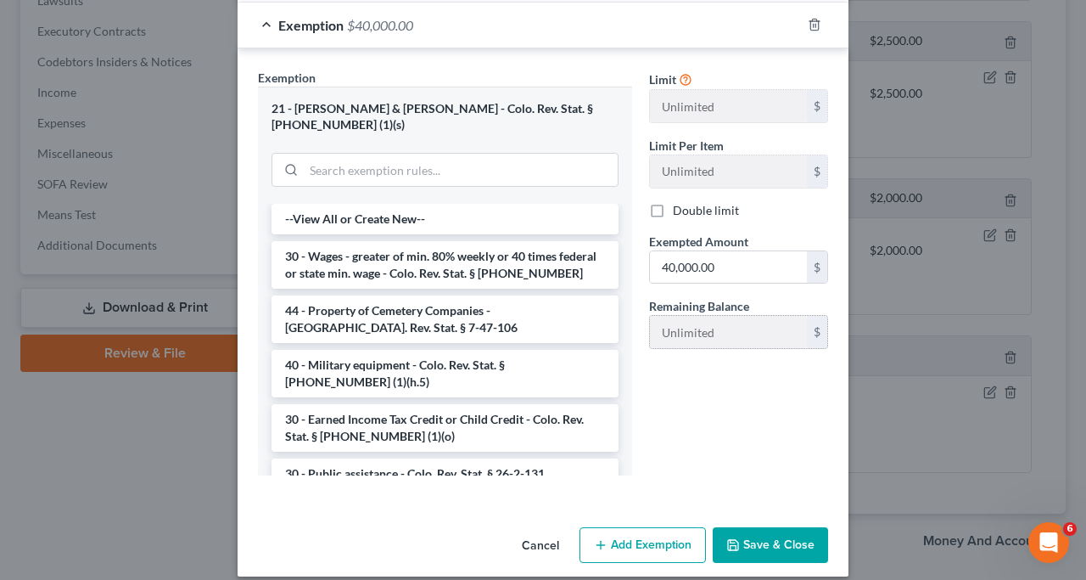
scroll to position [281, 0]
click at [685, 504] on button "Save & Close" at bounding box center [770, 544] width 115 height 36
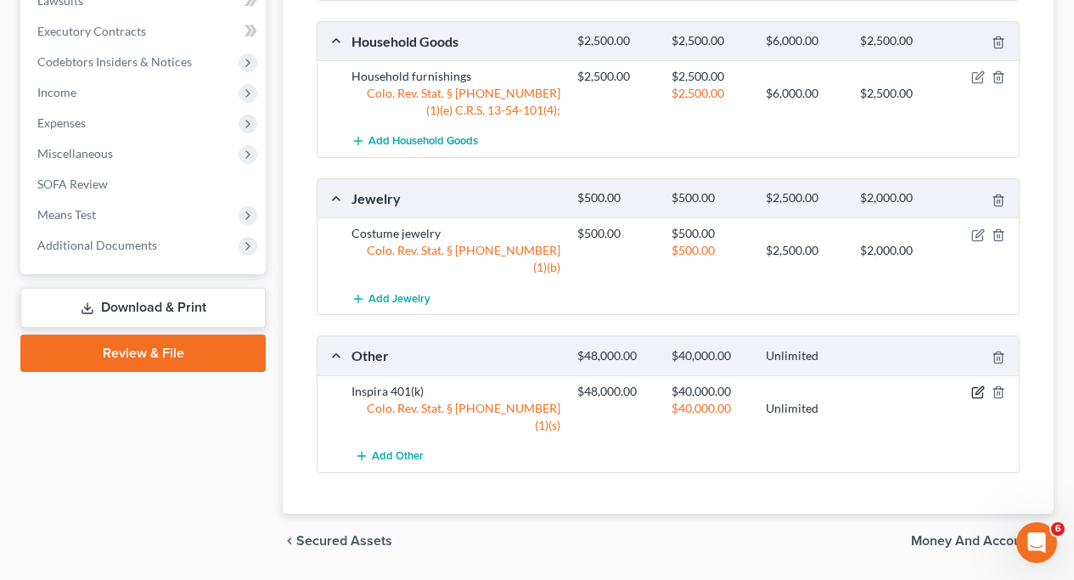
click at [685, 385] on icon "button" at bounding box center [978, 392] width 14 height 14
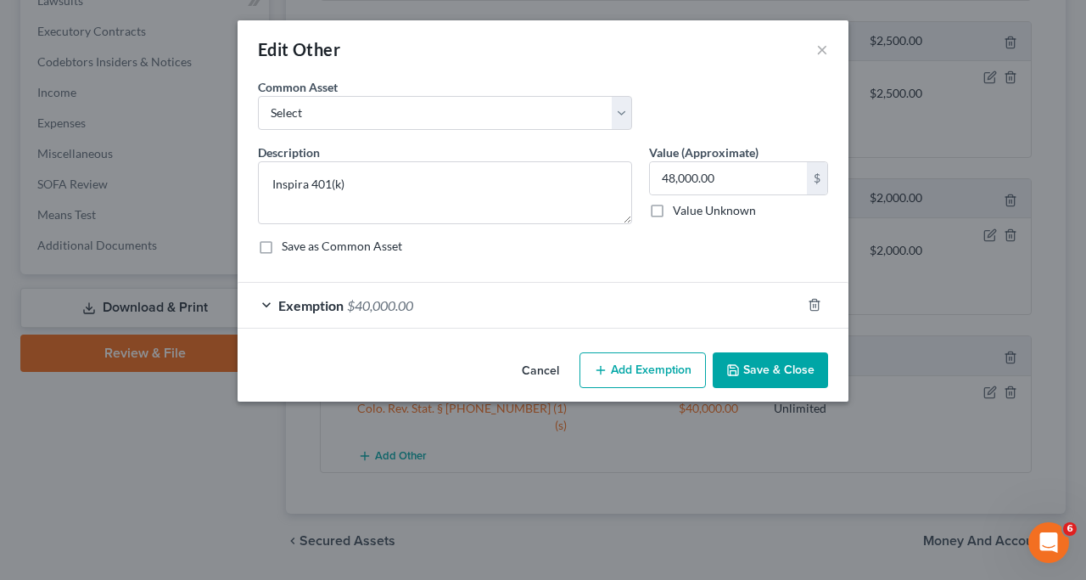
click at [328, 308] on span "Exemption" at bounding box center [310, 305] width 65 height 16
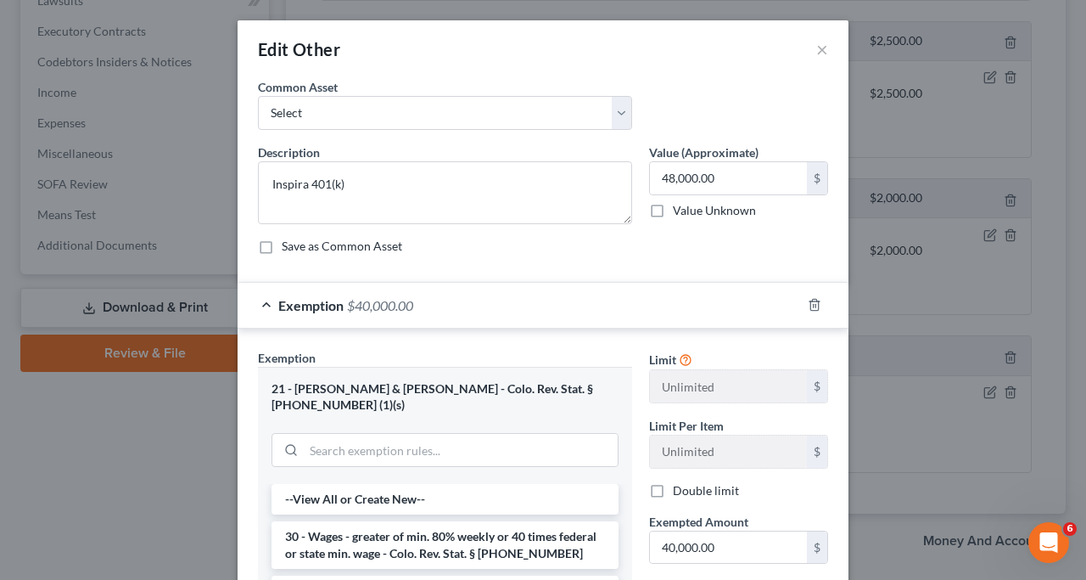
scroll to position [34, 0]
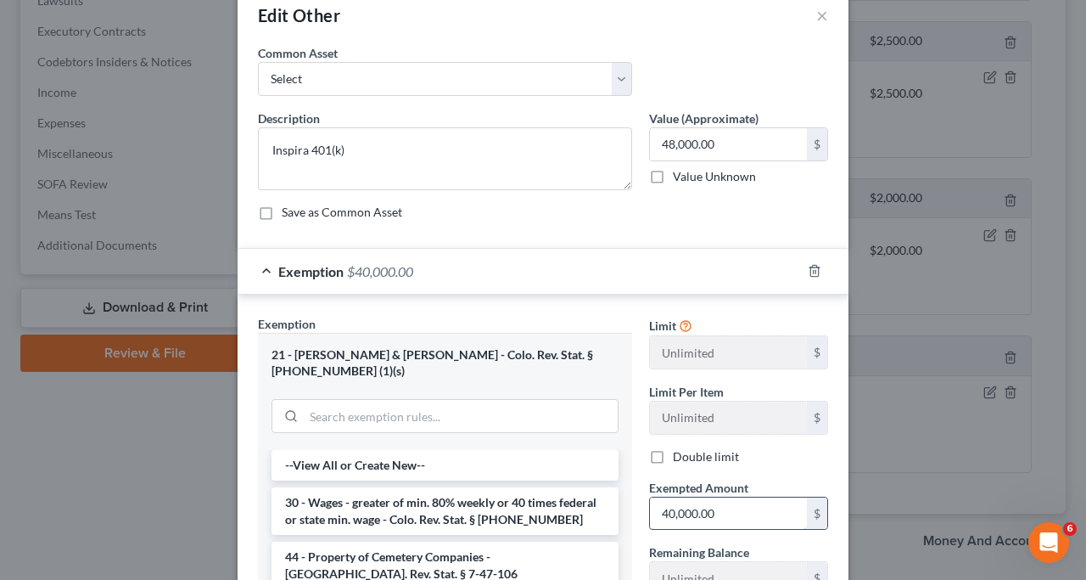
drag, startPoint x: 725, startPoint y: 513, endPoint x: 757, endPoint y: 508, distance: 32.5
click at [685, 504] on input "40,000.00" at bounding box center [728, 513] width 157 height 32
type input "48,000"
click at [626, 362] on div "Exemption Set must be selected for CA. Exemption * 21 - IRA & [PERSON_NAME] - C…" at bounding box center [445, 525] width 391 height 420
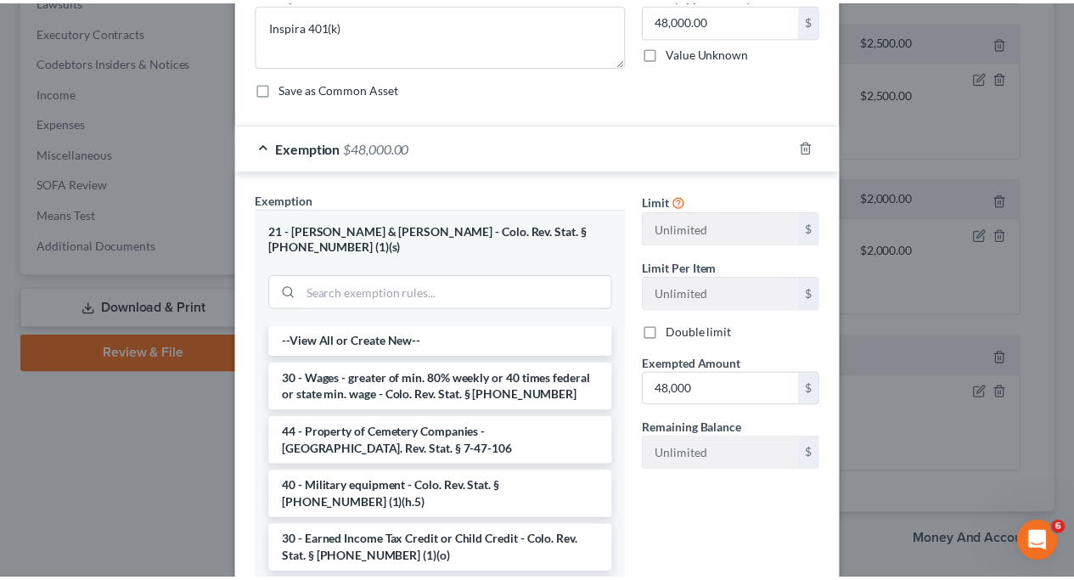
scroll to position [281, 0]
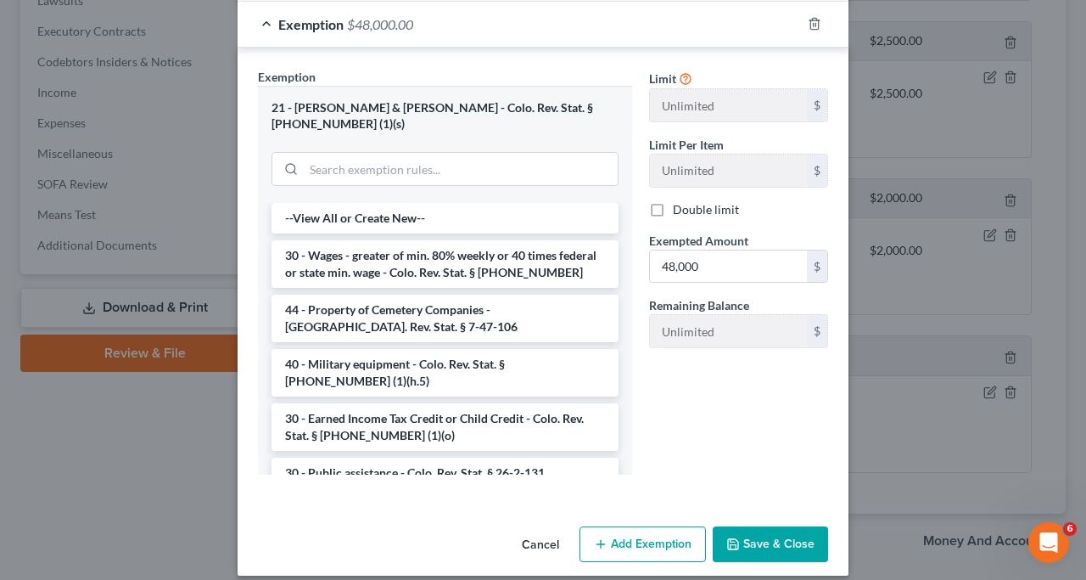
click at [685, 504] on button "Save & Close" at bounding box center [770, 544] width 115 height 36
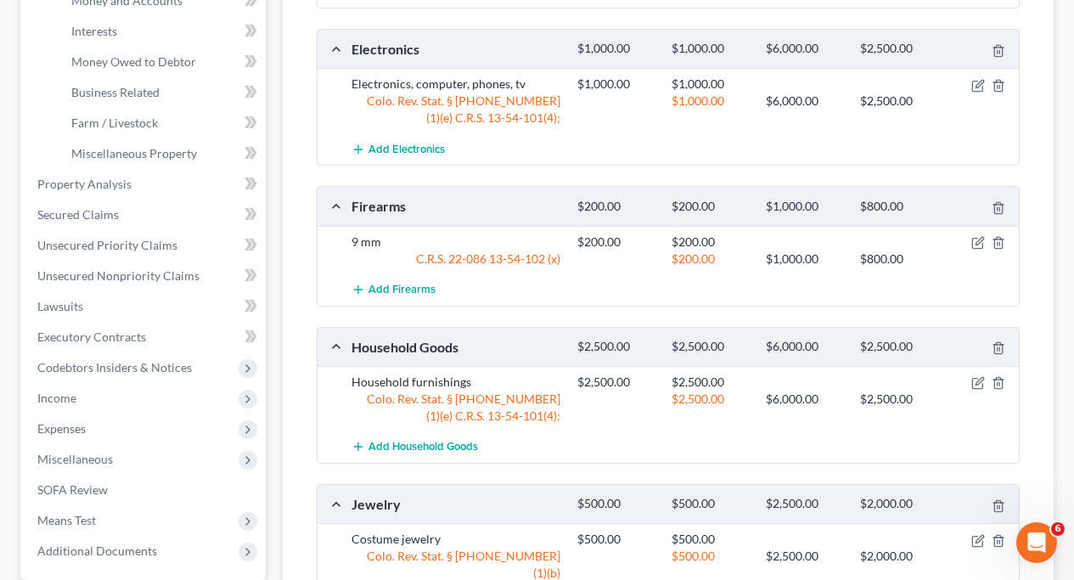
scroll to position [457, 0]
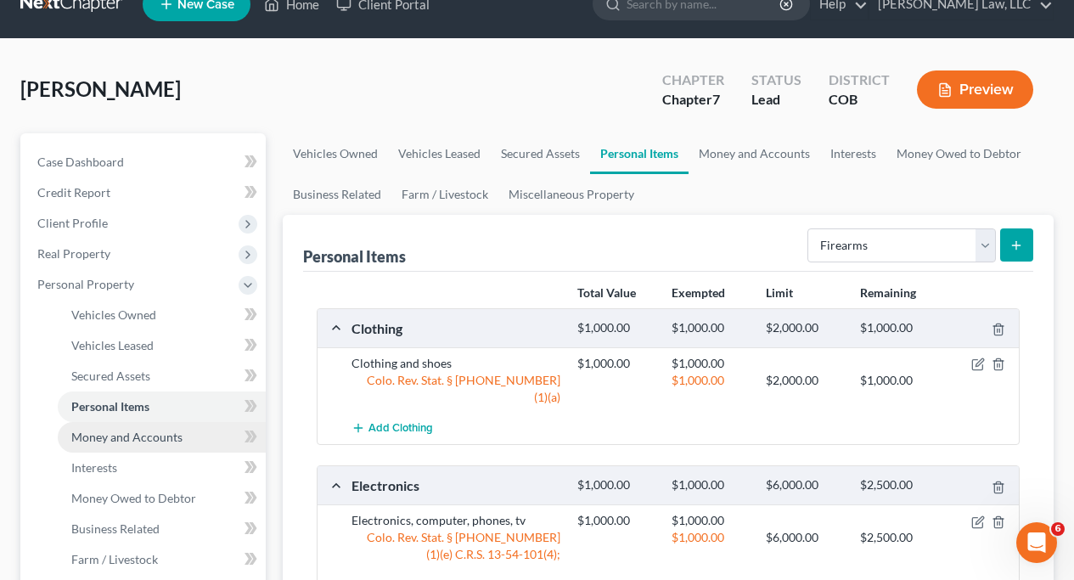
click at [165, 428] on link "Money and Accounts" at bounding box center [162, 437] width 208 height 31
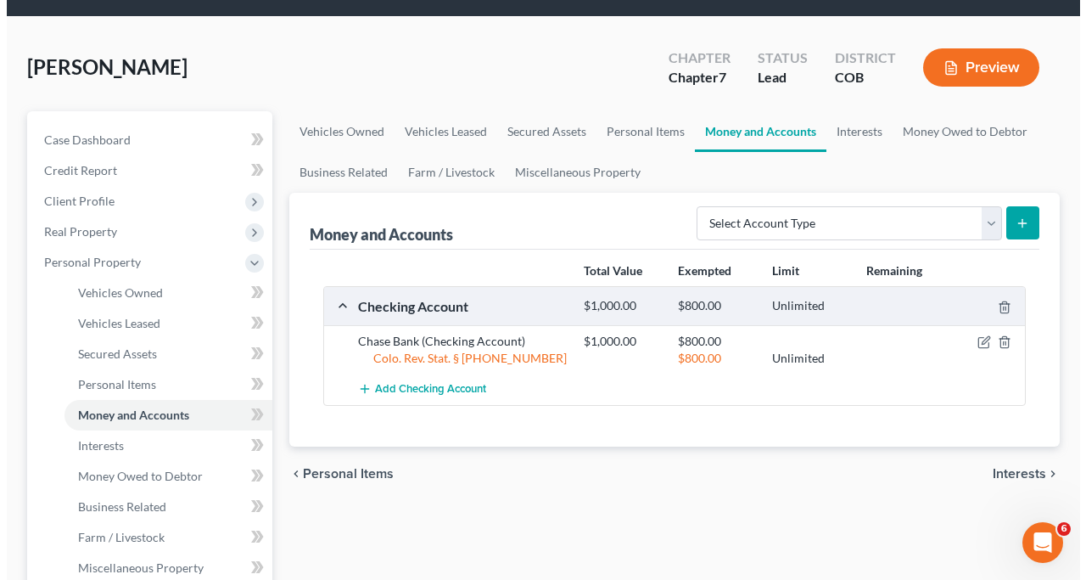
scroll to position [80, 0]
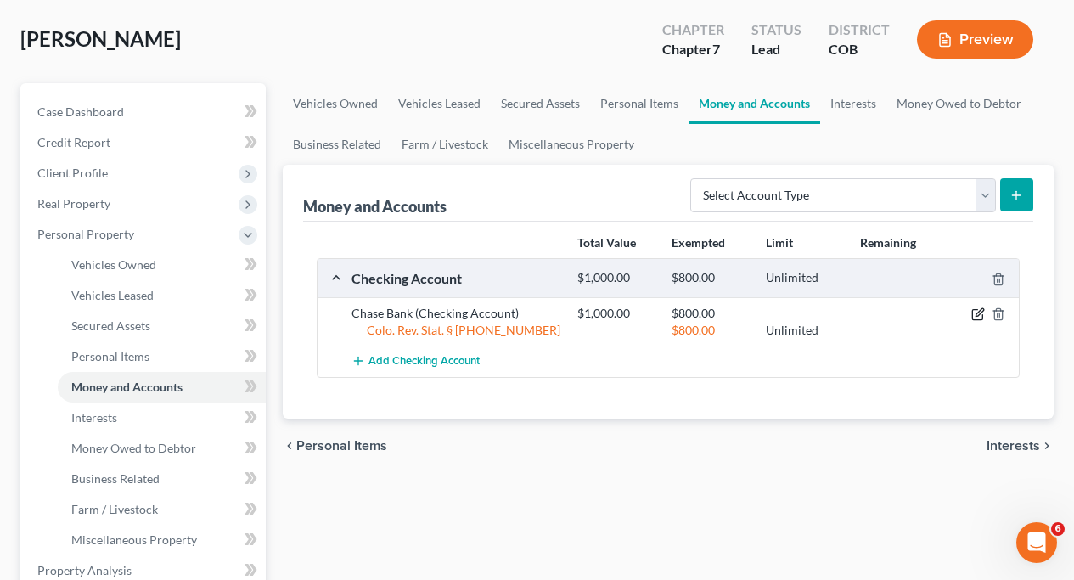
click at [685, 311] on icon "button" at bounding box center [978, 314] width 14 height 14
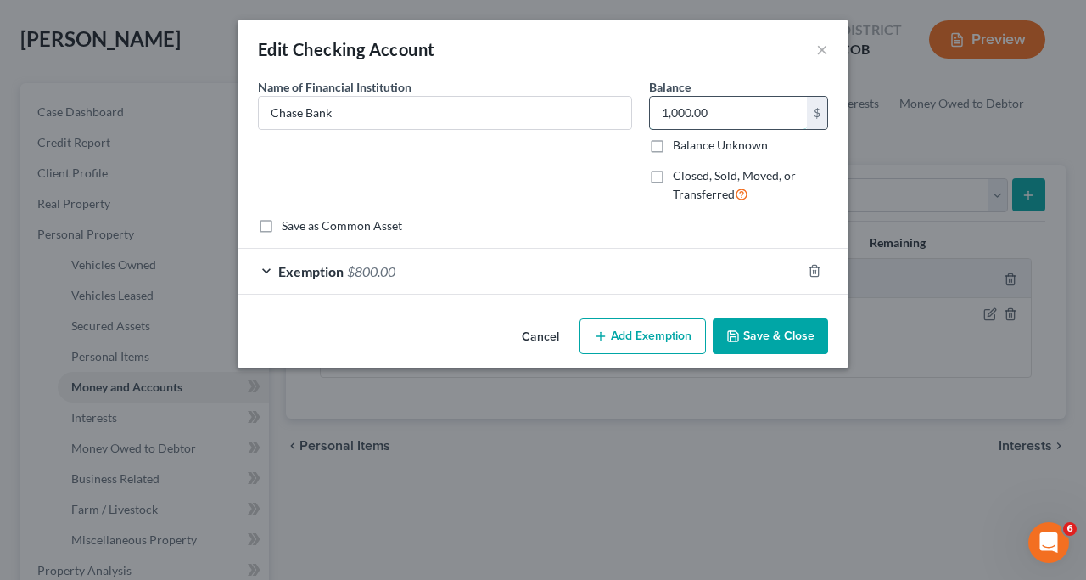
drag, startPoint x: 742, startPoint y: 117, endPoint x: 774, endPoint y: 123, distance: 32.8
click at [685, 118] on input "1,000.00" at bounding box center [728, 113] width 157 height 32
type input "1"
type input "500"
click at [331, 270] on span "Exemption" at bounding box center [310, 271] width 65 height 16
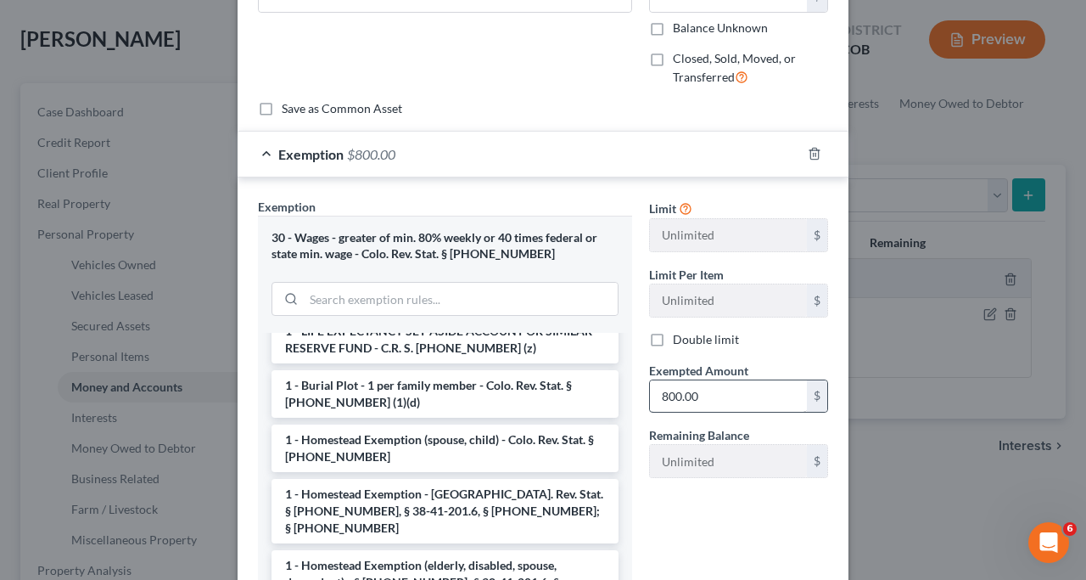
scroll to position [121, 0]
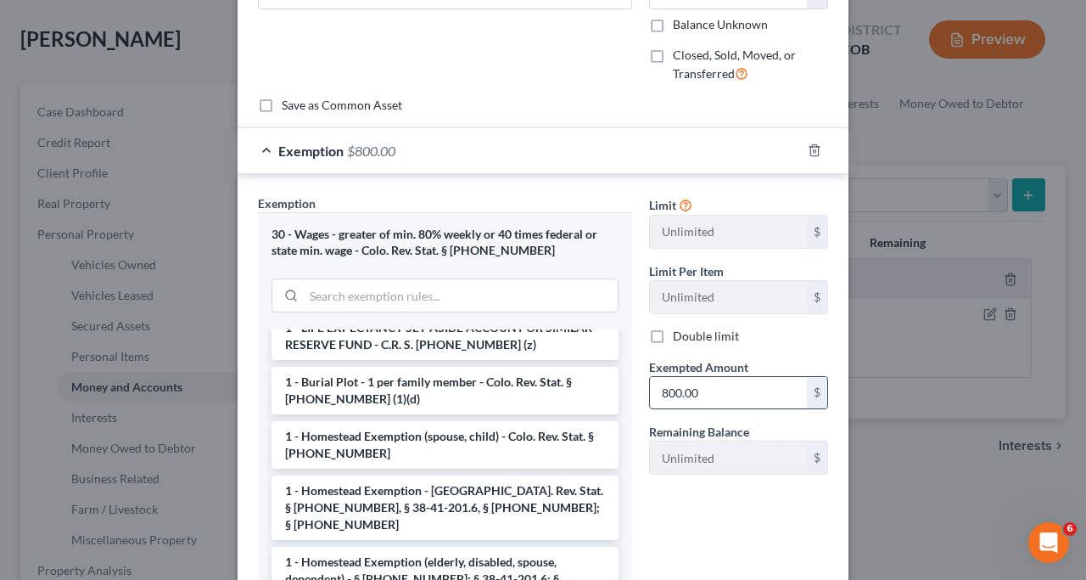
drag, startPoint x: 717, startPoint y: 387, endPoint x: 730, endPoint y: 384, distance: 13.2
click at [685, 384] on input "800.00" at bounding box center [728, 393] width 157 height 32
type input "400"
click at [685, 504] on div "Limit Unlimited $ Limit Per Item Unlimited $ Double limit Exempted Amount * 400…" at bounding box center [739, 404] width 196 height 420
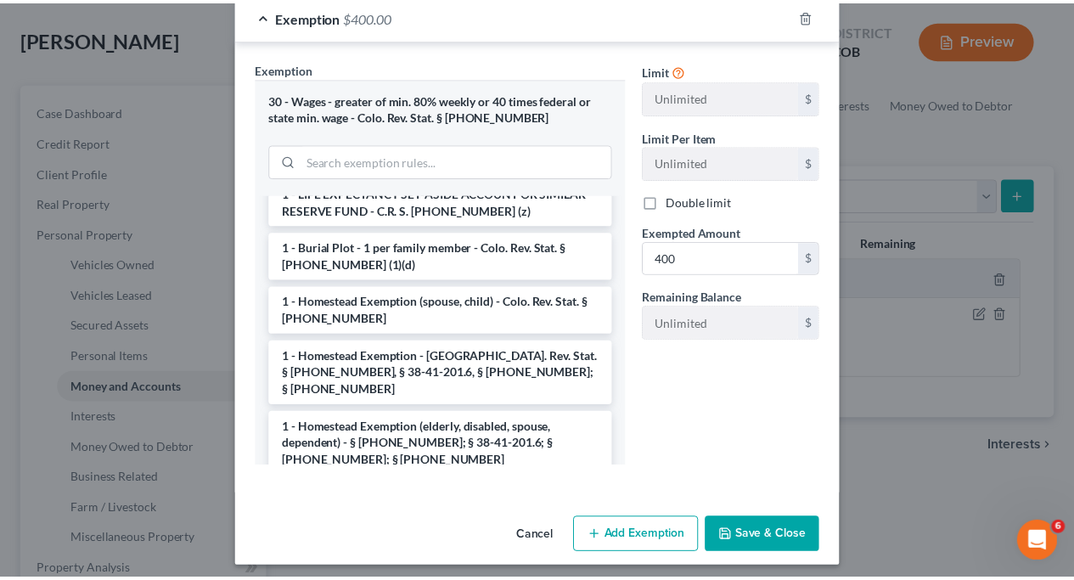
scroll to position [262, 0]
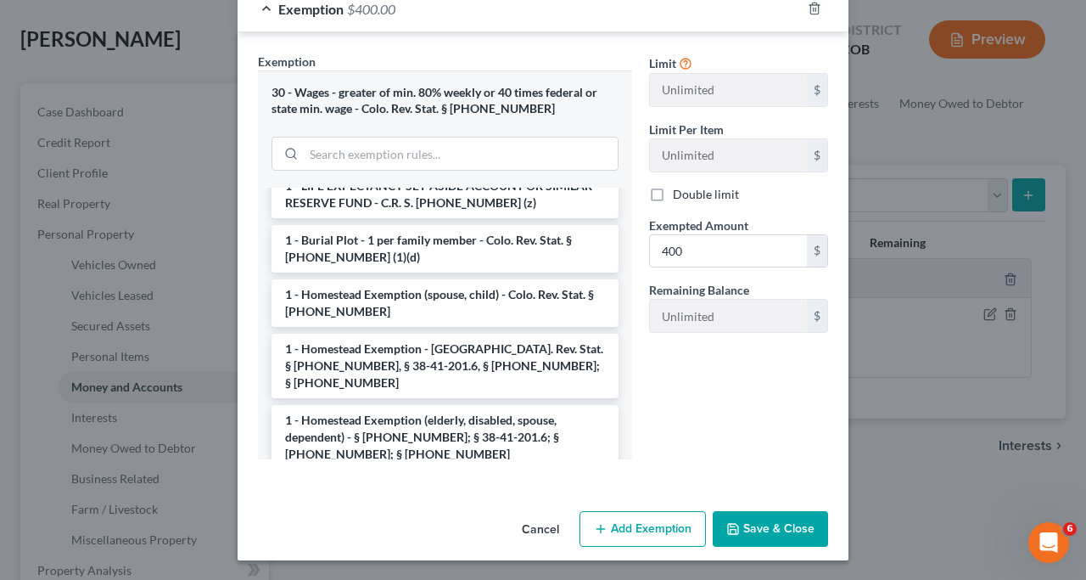
click at [685, 504] on button "Save & Close" at bounding box center [770, 529] width 115 height 36
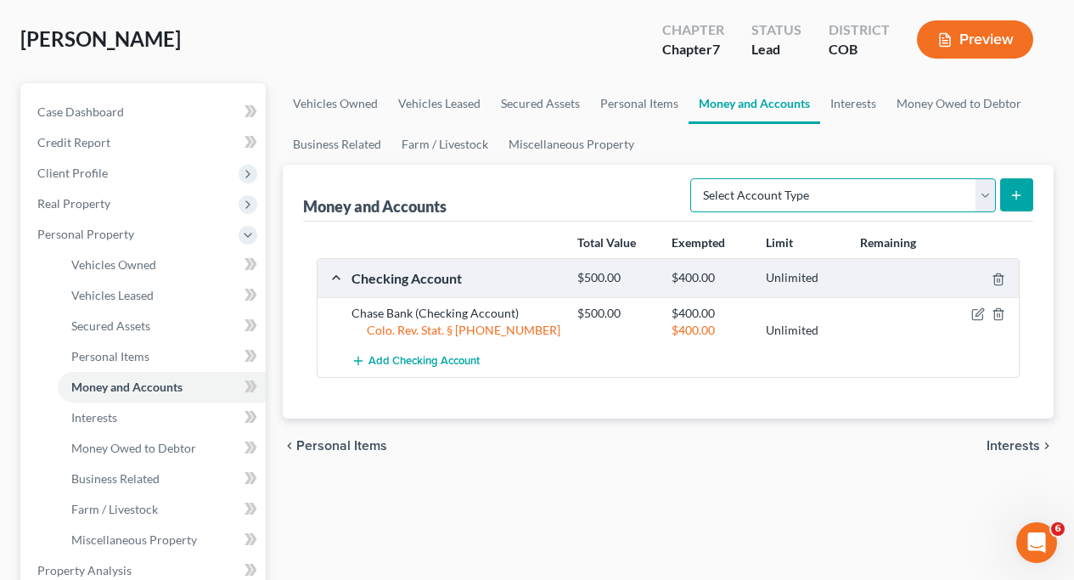
click at [685, 190] on select "Select Account Type Brokerage Cash on Hand Certificates of Deposit Checking Acc…" at bounding box center [843, 195] width 306 height 34
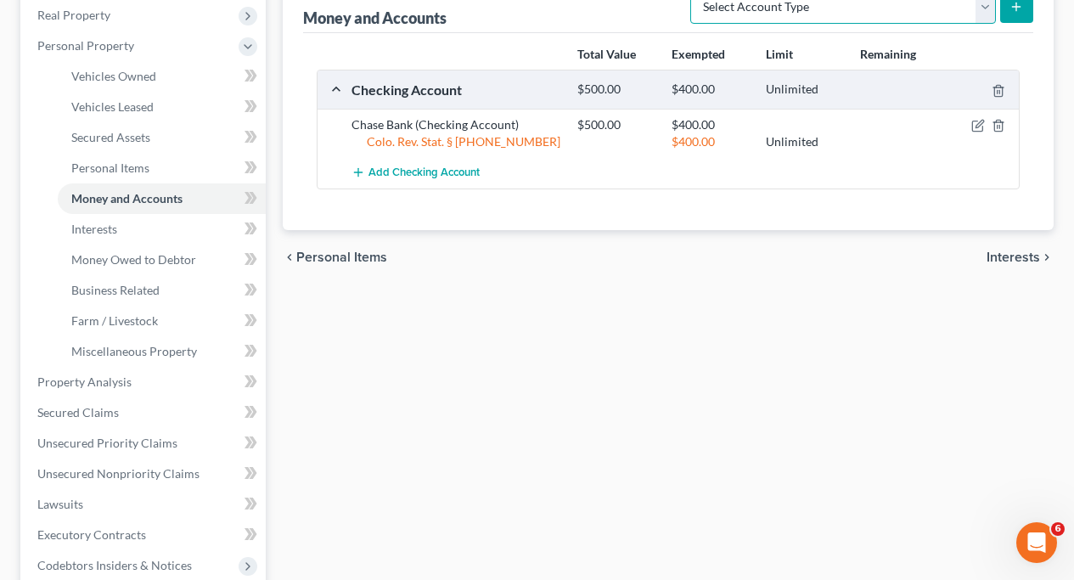
scroll to position [288, 0]
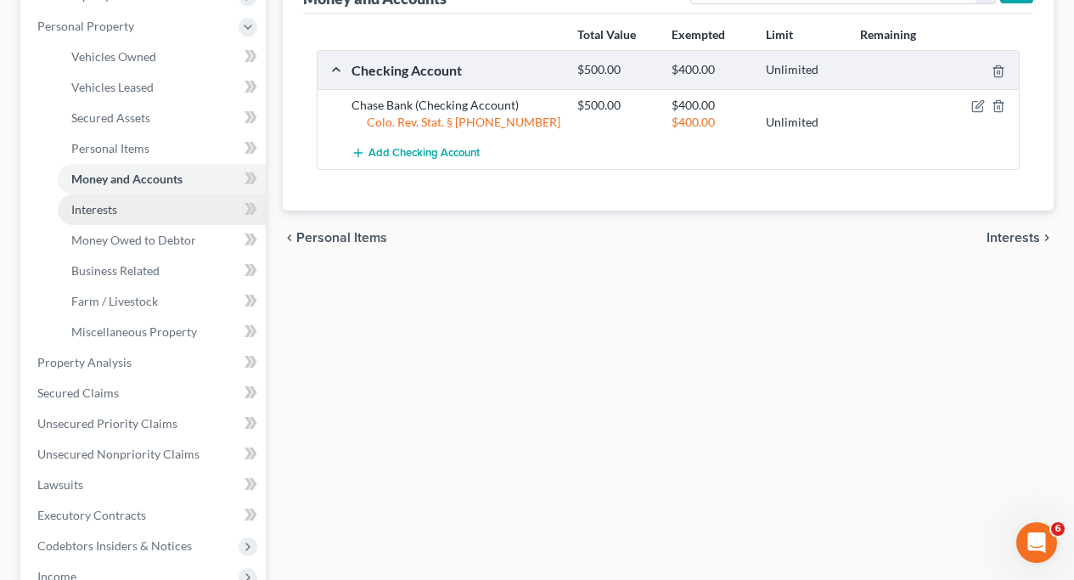
click at [115, 219] on link "Interests" at bounding box center [162, 209] width 208 height 31
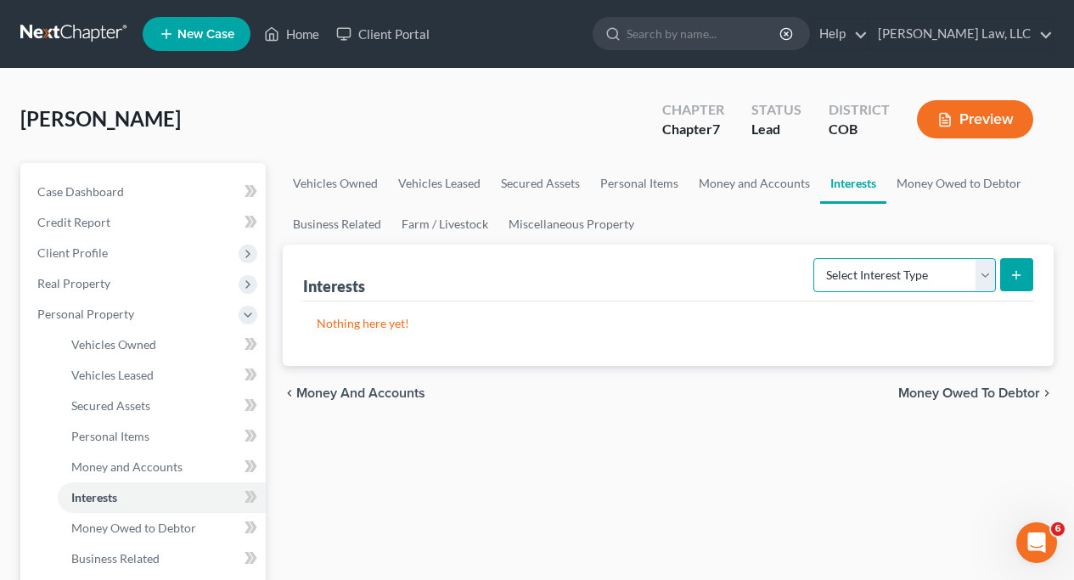
click at [685, 275] on select "Select Interest Type 401K Annuity Bond Education IRA Government Bond Government…" at bounding box center [904, 275] width 182 height 34
select select "401k"
click at [685, 278] on icon "submit" at bounding box center [1016, 275] width 14 height 14
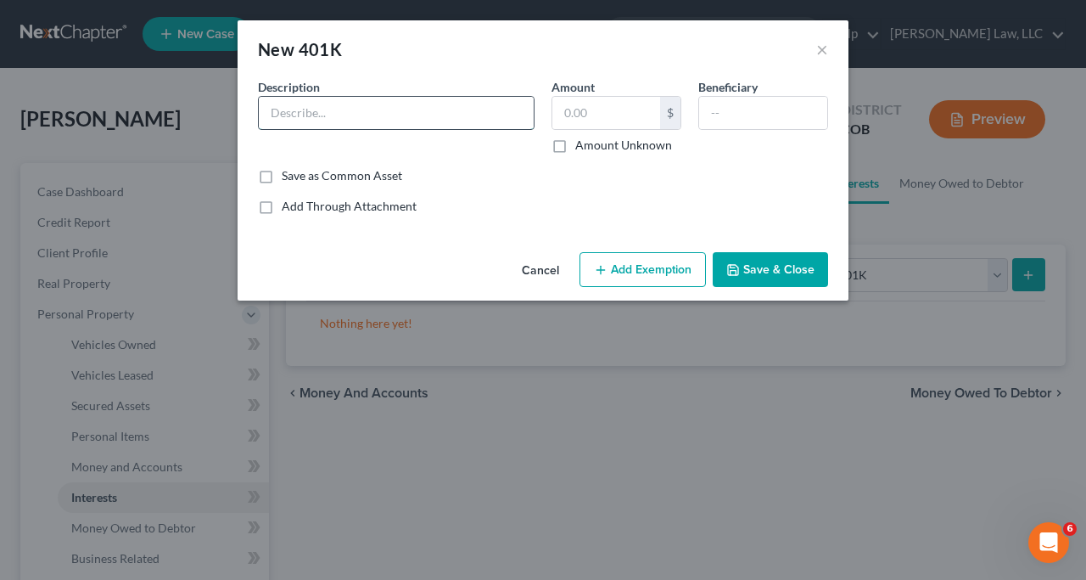
click at [371, 112] on input "text" at bounding box center [396, 113] width 275 height 32
type input "Inspira 401(k)"
type input "48,000"
click at [633, 271] on button "Add Exemption" at bounding box center [643, 270] width 126 height 36
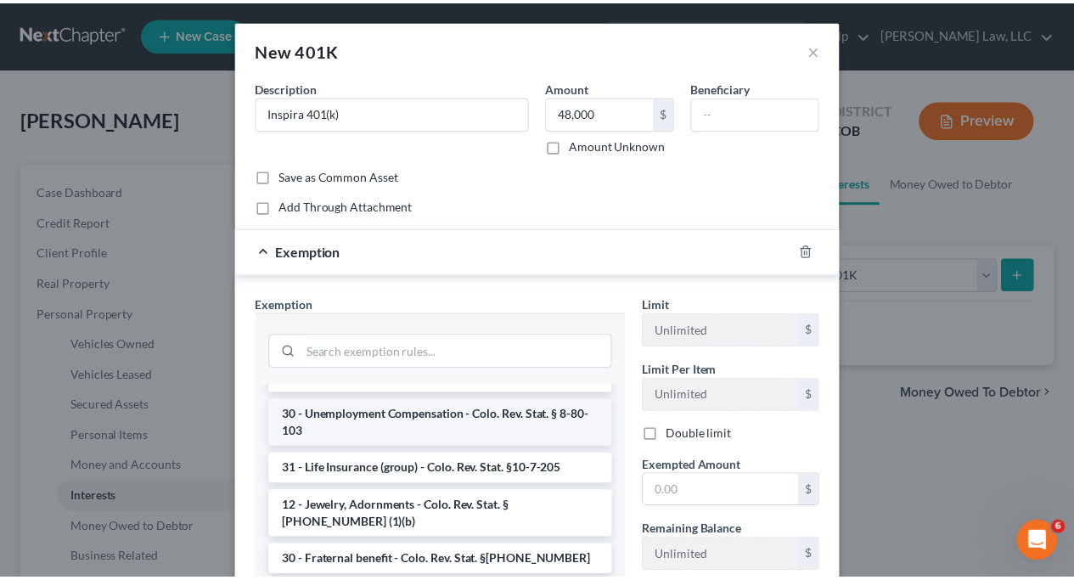
scroll to position [594, 0]
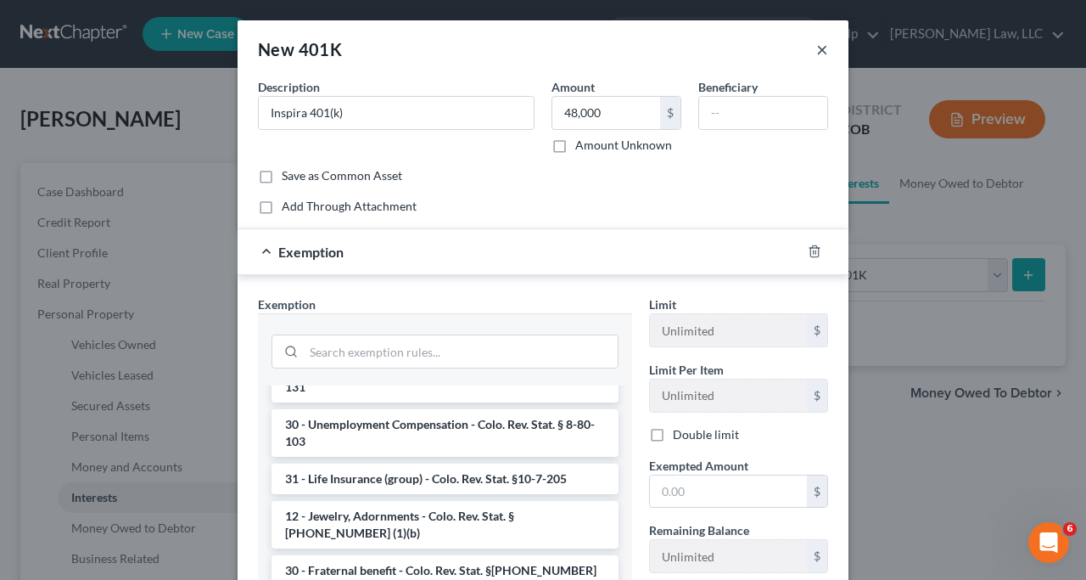
click at [685, 47] on button "×" at bounding box center [822, 49] width 12 height 20
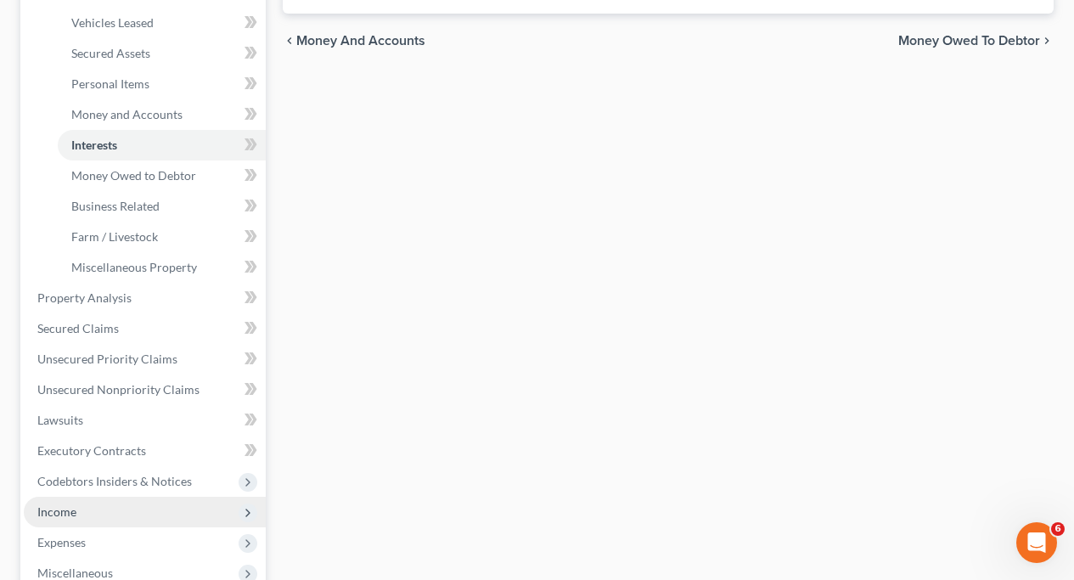
scroll to position [354, 0]
click at [75, 504] on span "Income" at bounding box center [56, 509] width 39 height 14
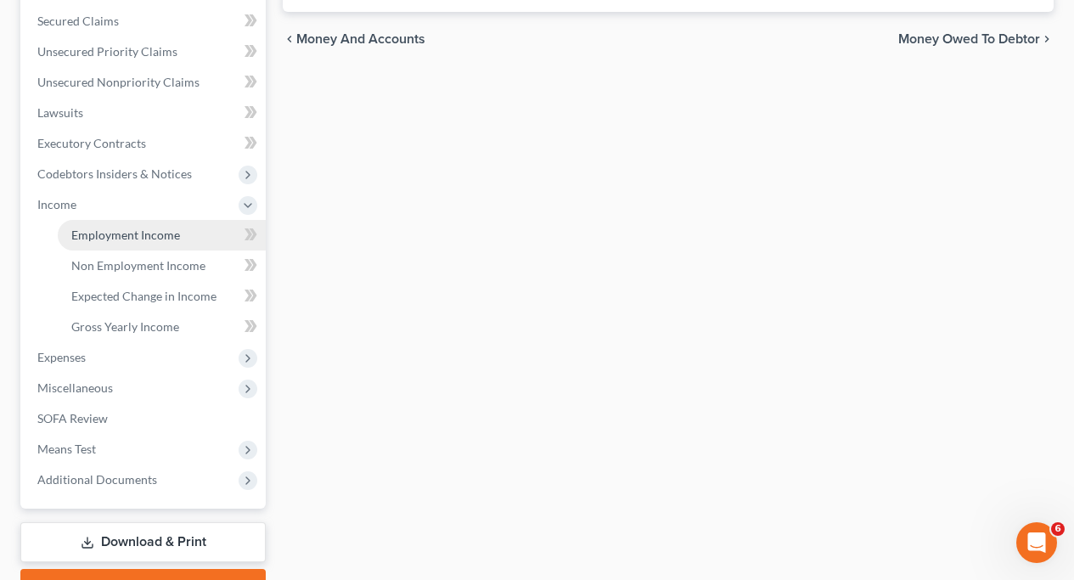
click at [132, 235] on span "Employment Income" at bounding box center [125, 234] width 109 height 14
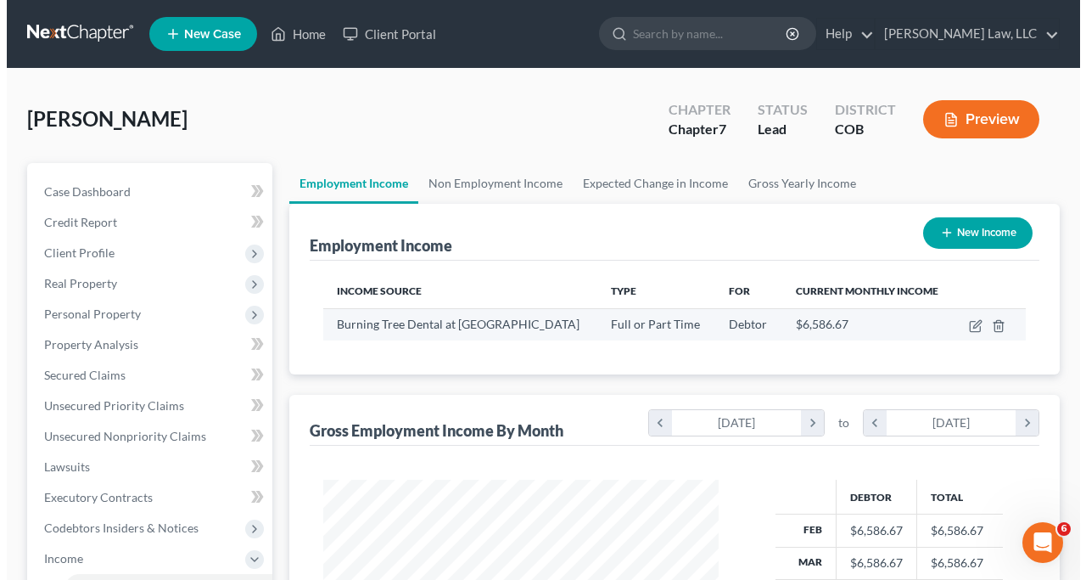
scroll to position [304, 429]
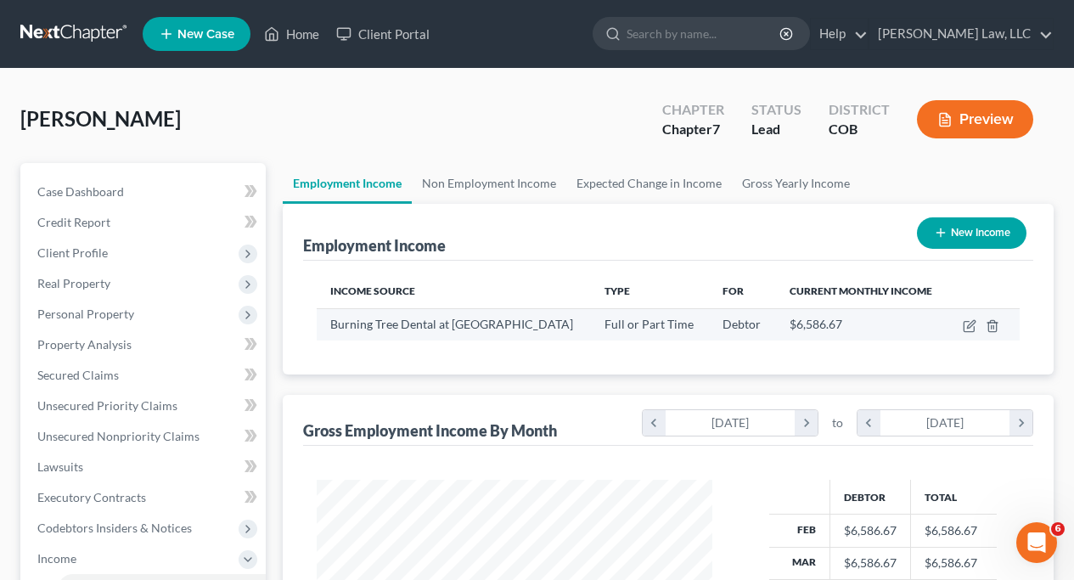
click at [457, 326] on span "Burning Tree Dental at [GEOGRAPHIC_DATA]" at bounding box center [451, 324] width 243 height 14
click at [685, 326] on icon "button" at bounding box center [969, 326] width 14 height 14
select select "0"
select select "5"
select select "2"
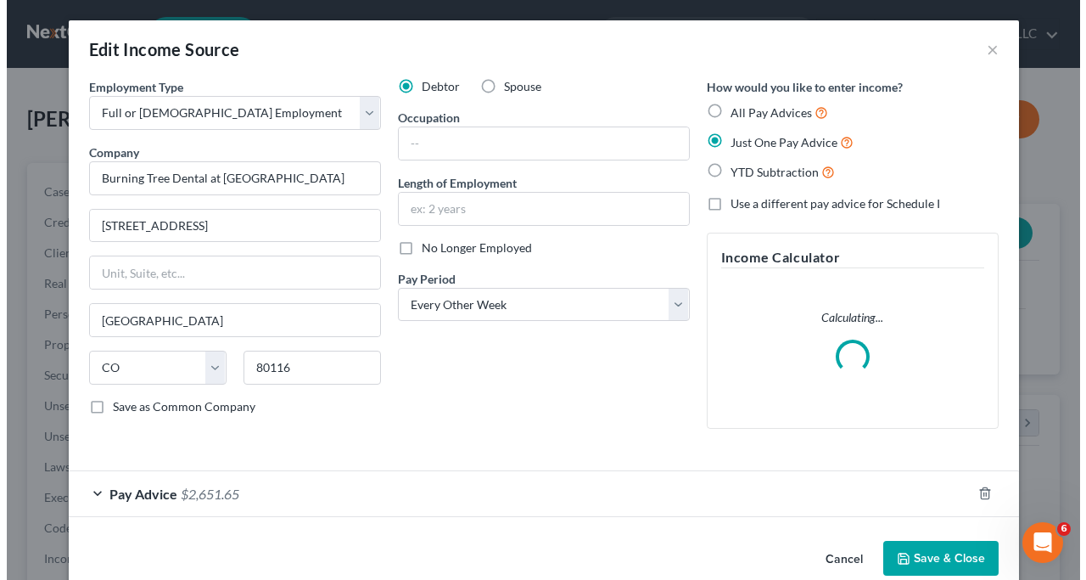
scroll to position [304, 435]
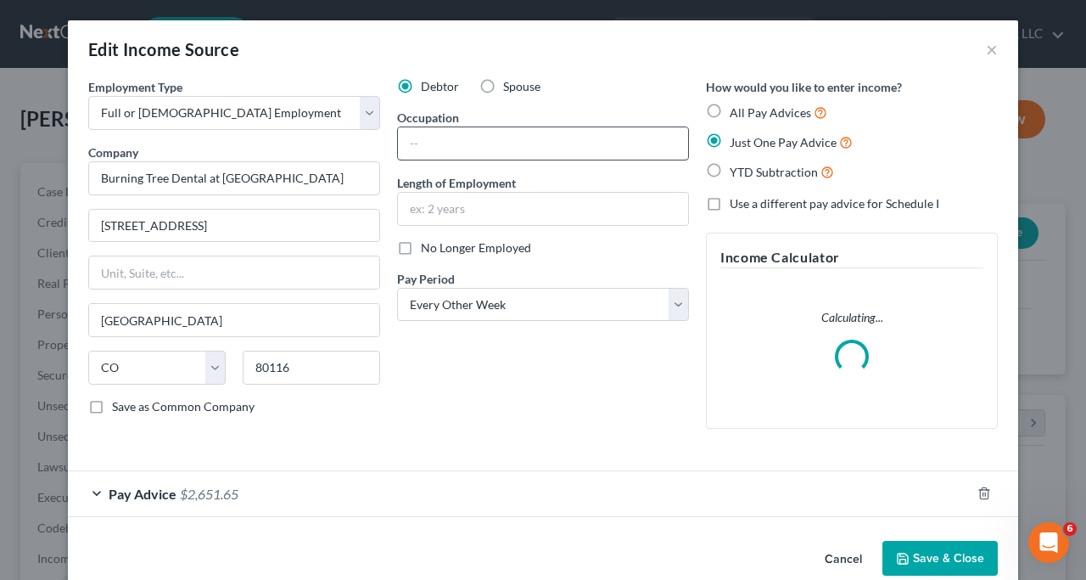
click at [459, 146] on input "text" at bounding box center [543, 143] width 290 height 32
type input "Dental Assistant"
click at [488, 202] on input "text" at bounding box center [543, 209] width 290 height 32
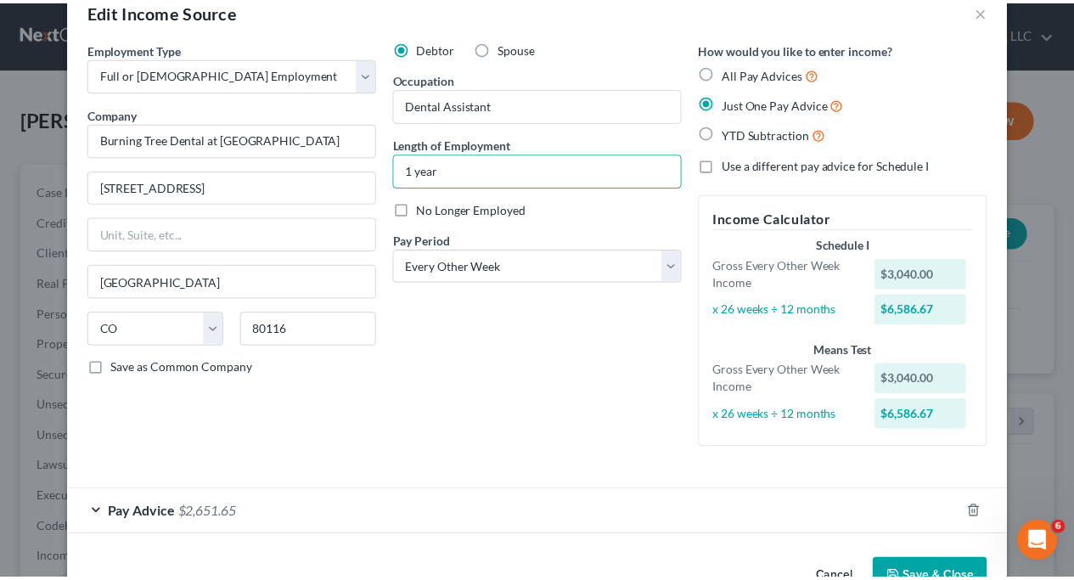
scroll to position [87, 0]
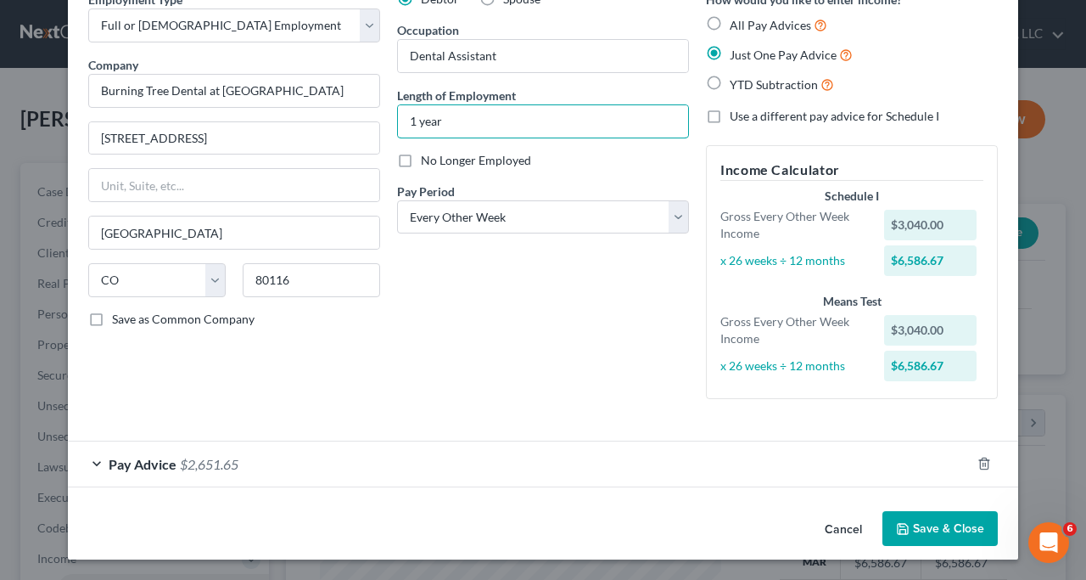
type input "1 year"
click at [685, 504] on button "Save & Close" at bounding box center [940, 529] width 115 height 36
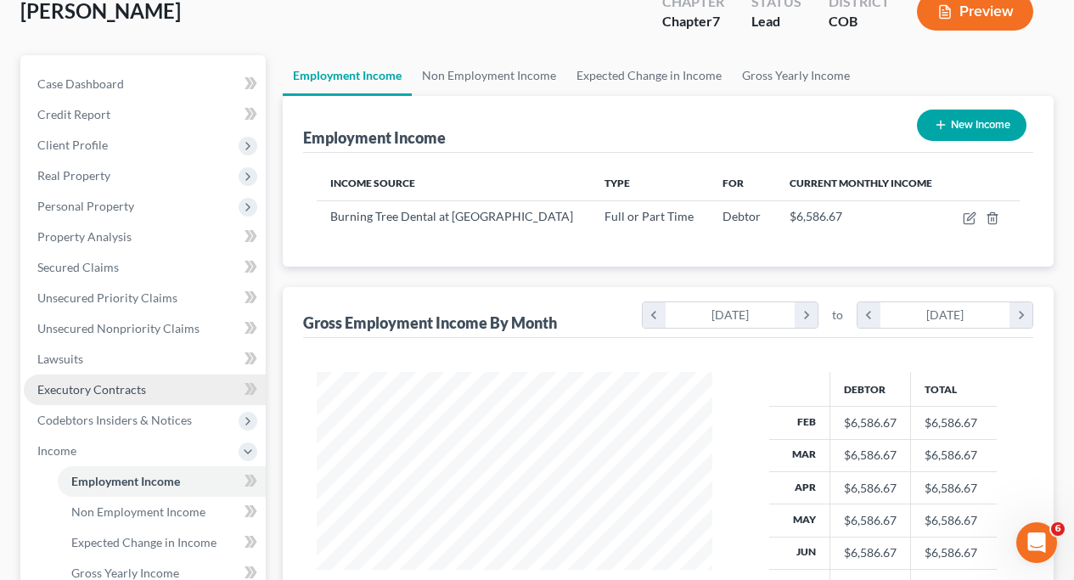
scroll to position [376, 0]
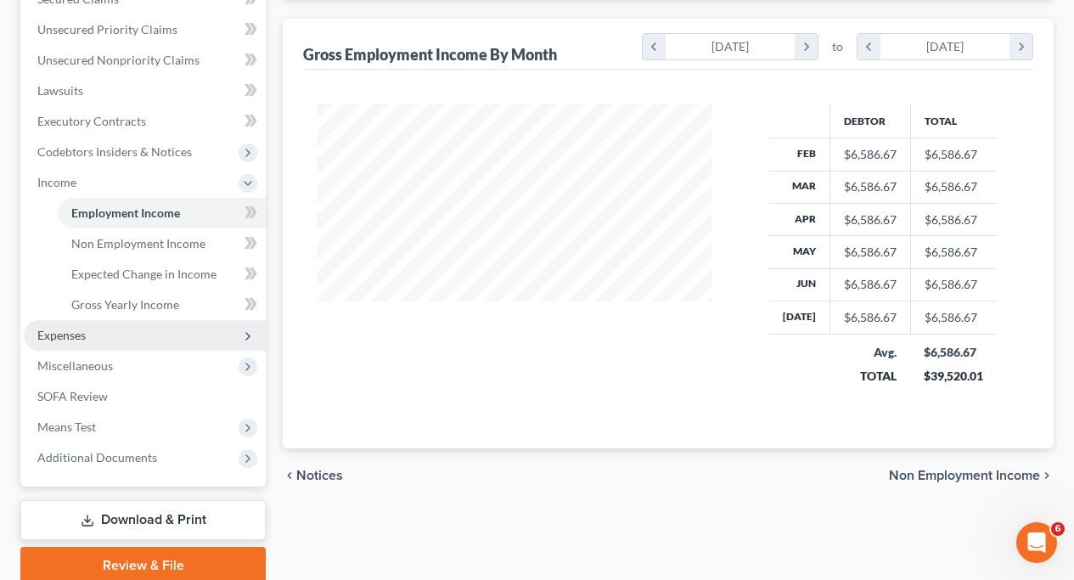
click at [71, 339] on span "Expenses" at bounding box center [61, 335] width 48 height 14
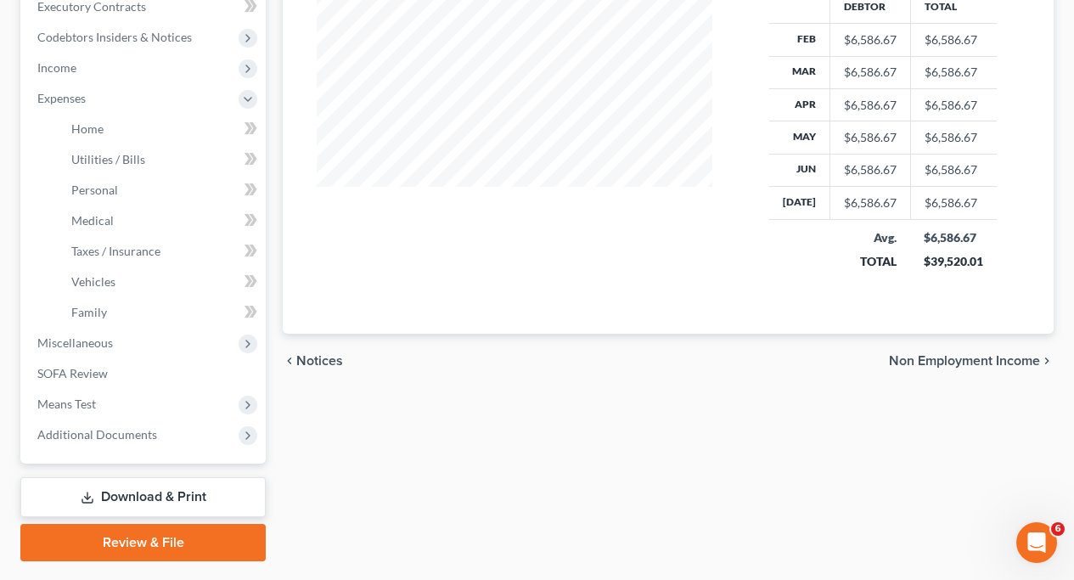
scroll to position [494, 0]
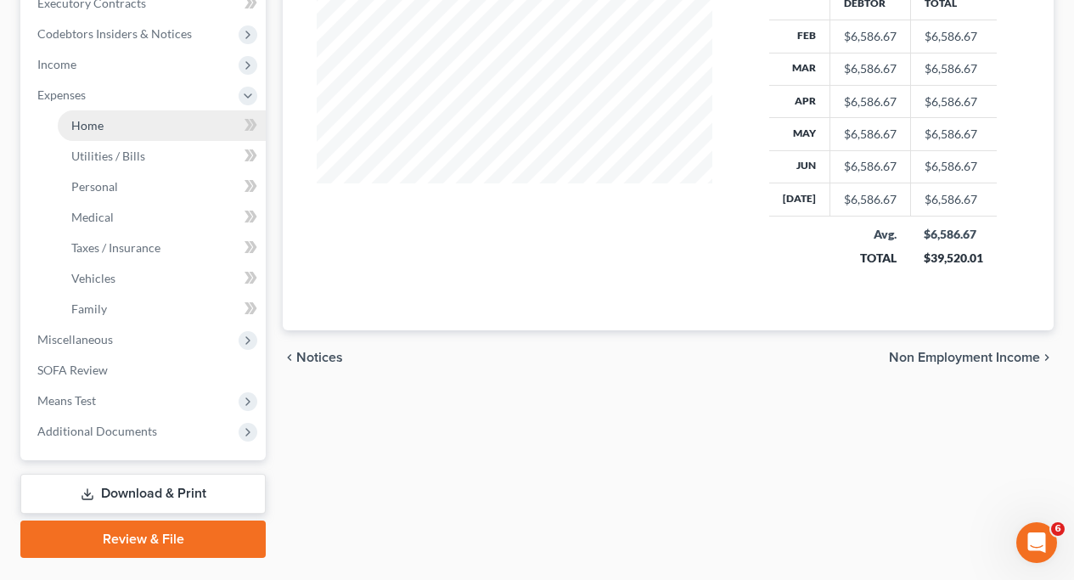
drag, startPoint x: 81, startPoint y: 128, endPoint x: 85, endPoint y: 120, distance: 9.5
click at [81, 128] on span "Home" at bounding box center [87, 125] width 32 height 14
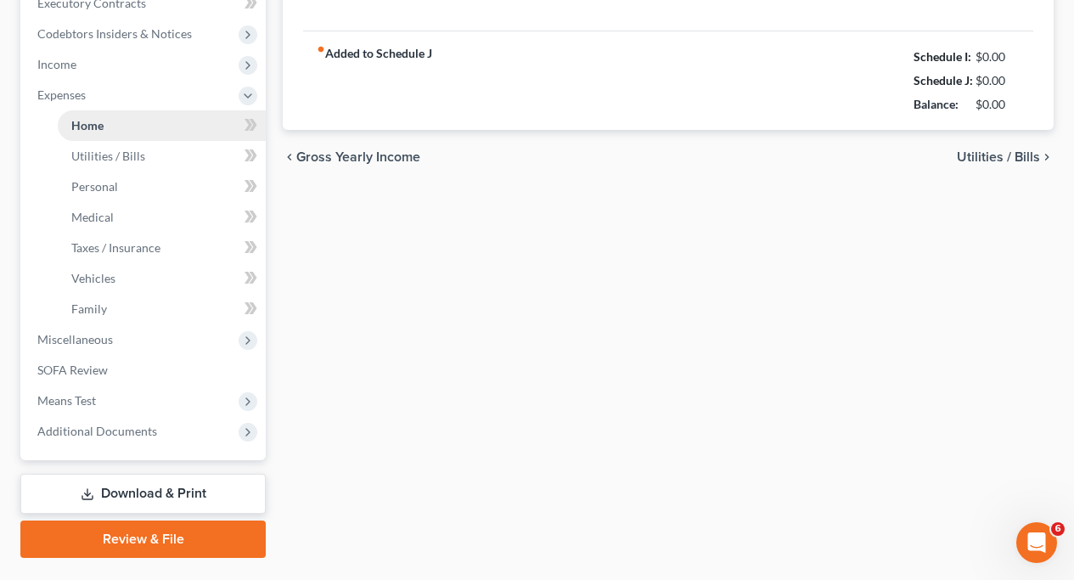
type input "2,120.00"
type input "306.00"
radio input "true"
type input "0.00"
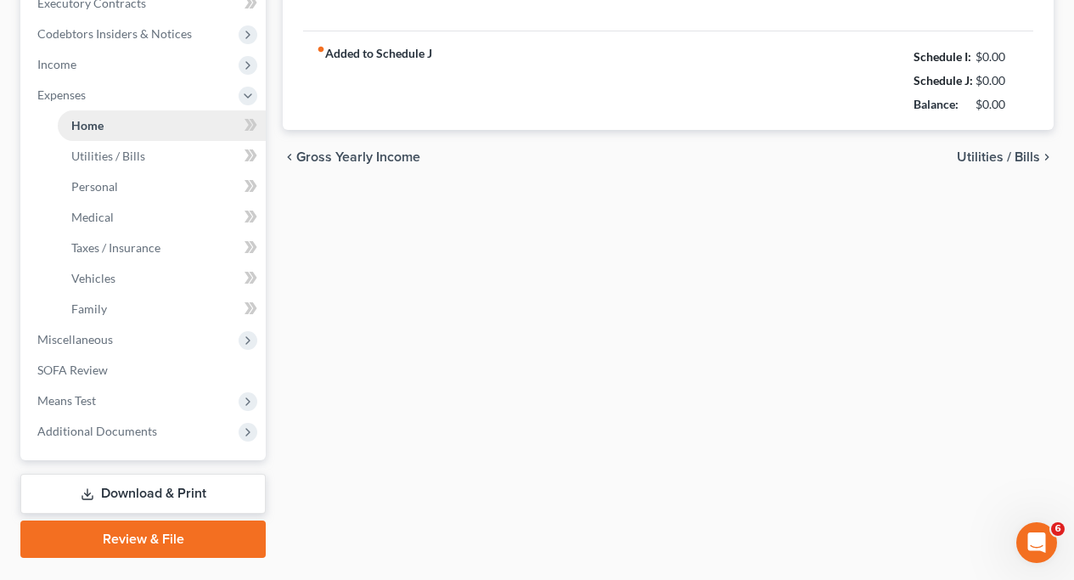
type input "0.00"
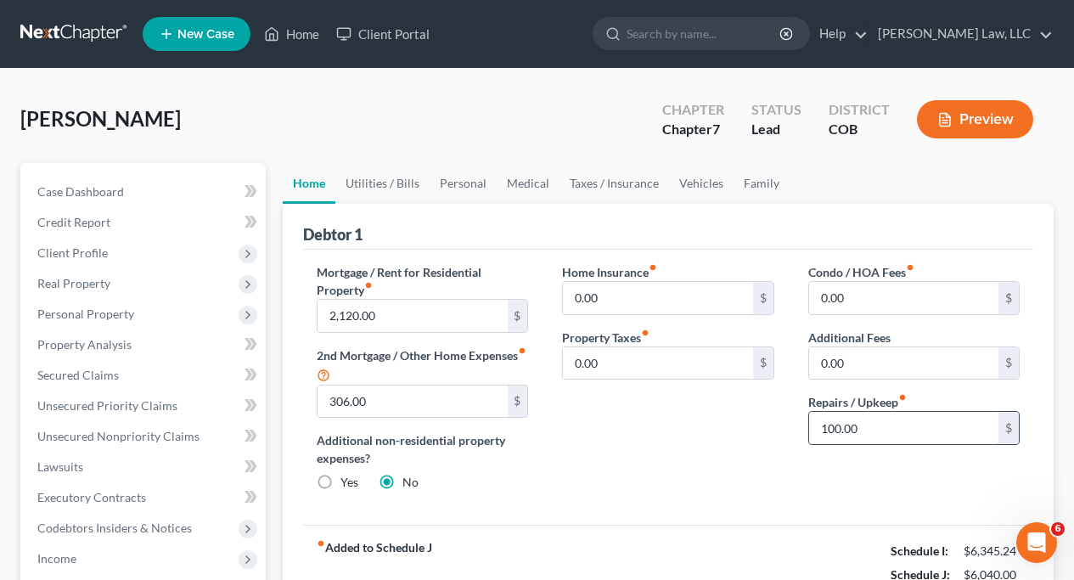
drag, startPoint x: 882, startPoint y: 424, endPoint x: 869, endPoint y: 424, distance: 12.8
click at [685, 424] on input "100.00" at bounding box center [903, 428] width 189 height 32
type input "200"
click at [609, 305] on input "0.00" at bounding box center [657, 298] width 189 height 32
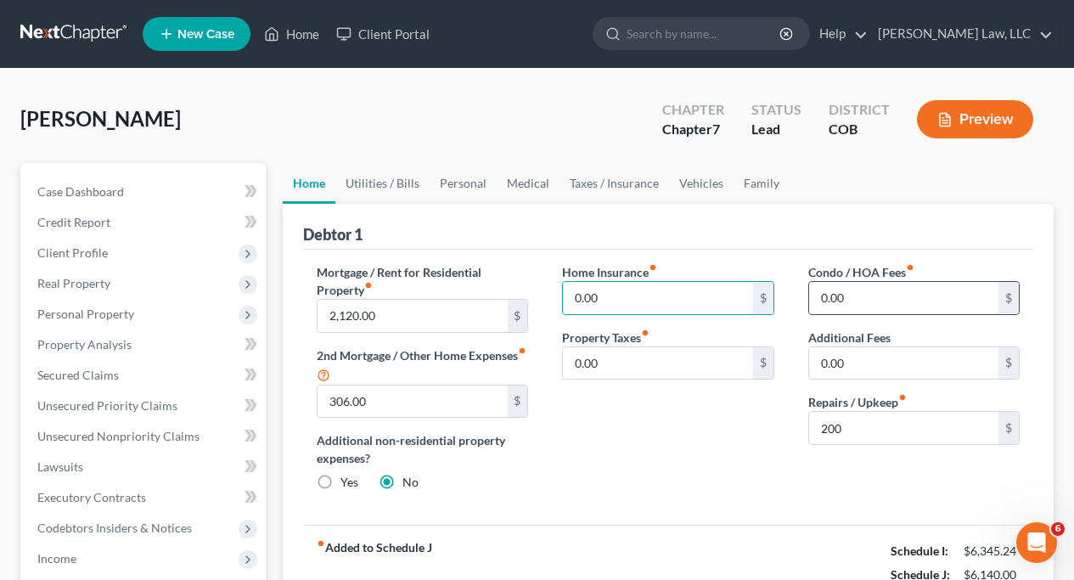
click at [685, 303] on input "0.00" at bounding box center [903, 298] width 189 height 32
type input "75"
click at [663, 294] on input "0.00" at bounding box center [657, 298] width 189 height 32
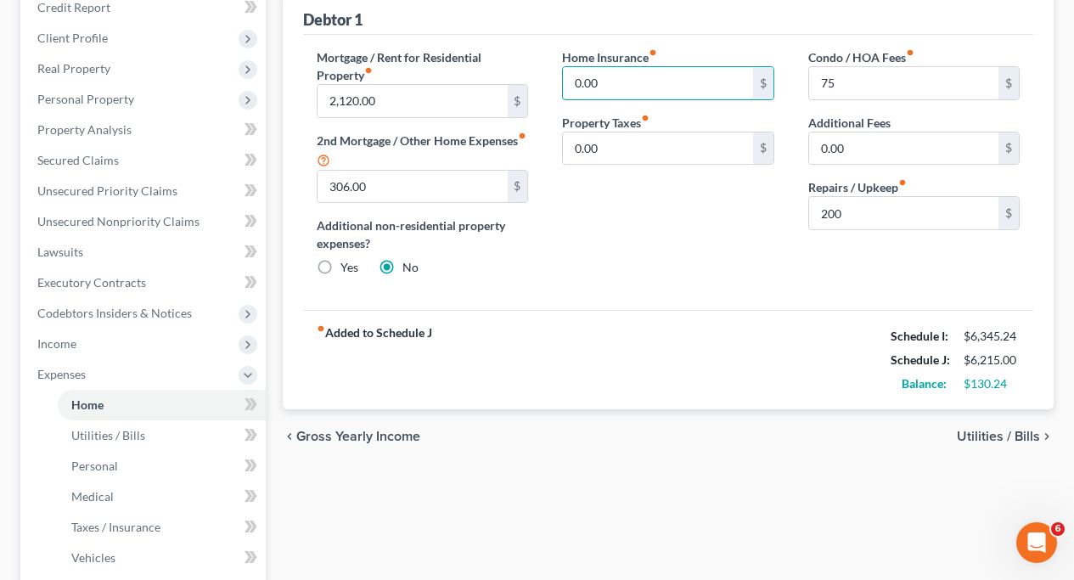
scroll to position [70, 0]
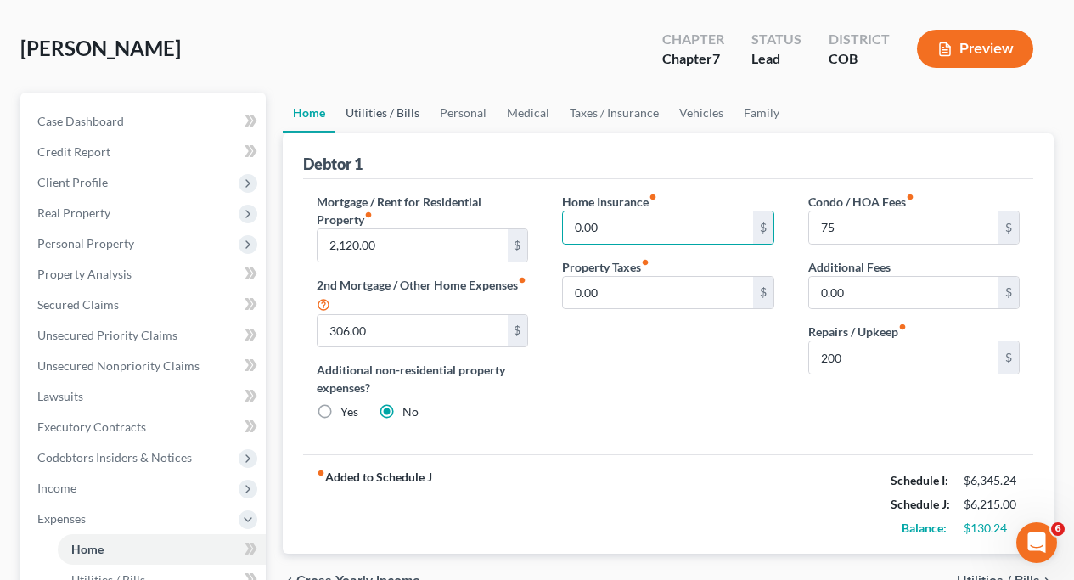
click at [367, 113] on link "Utilities / Bills" at bounding box center [382, 113] width 94 height 41
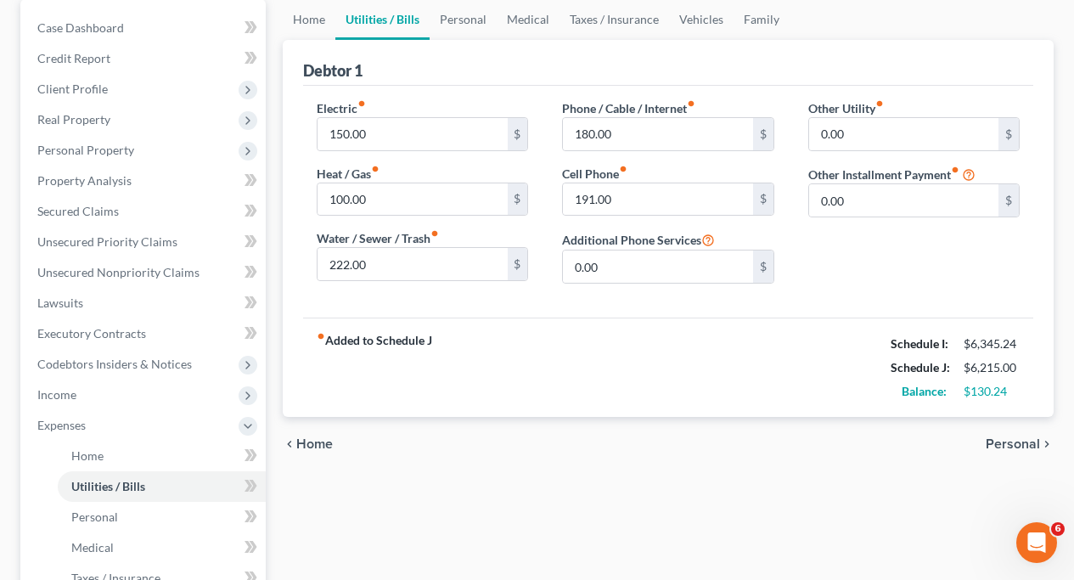
scroll to position [168, 0]
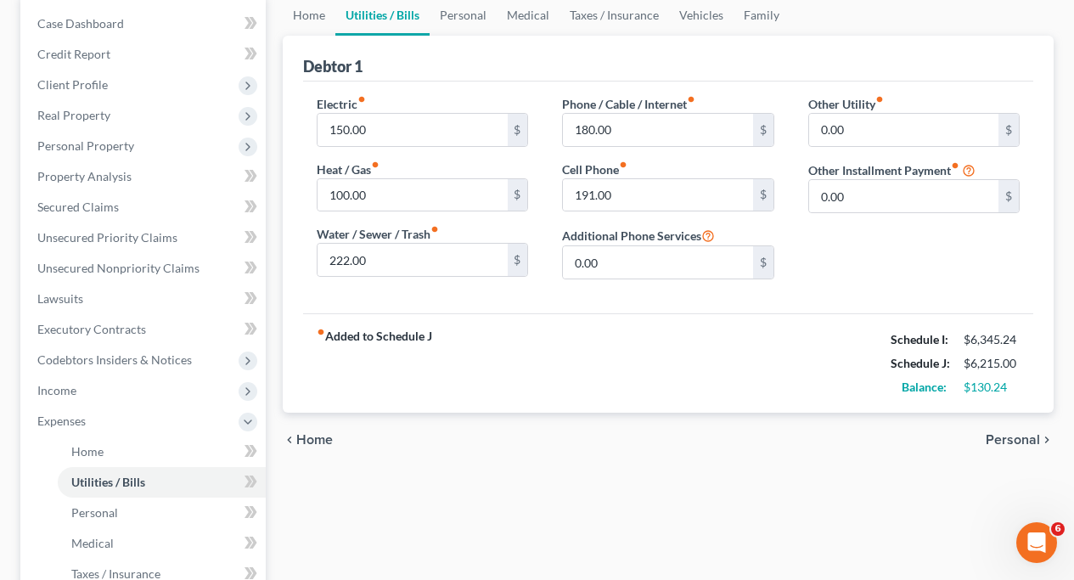
click at [377, 15] on link "Utilities / Bills" at bounding box center [382, 15] width 94 height 41
drag, startPoint x: 387, startPoint y: 128, endPoint x: 415, endPoint y: 129, distance: 28.0
click at [415, 129] on input "150.00" at bounding box center [411, 130] width 189 height 32
type input "175"
drag, startPoint x: 405, startPoint y: 196, endPoint x: 412, endPoint y: 202, distance: 9.7
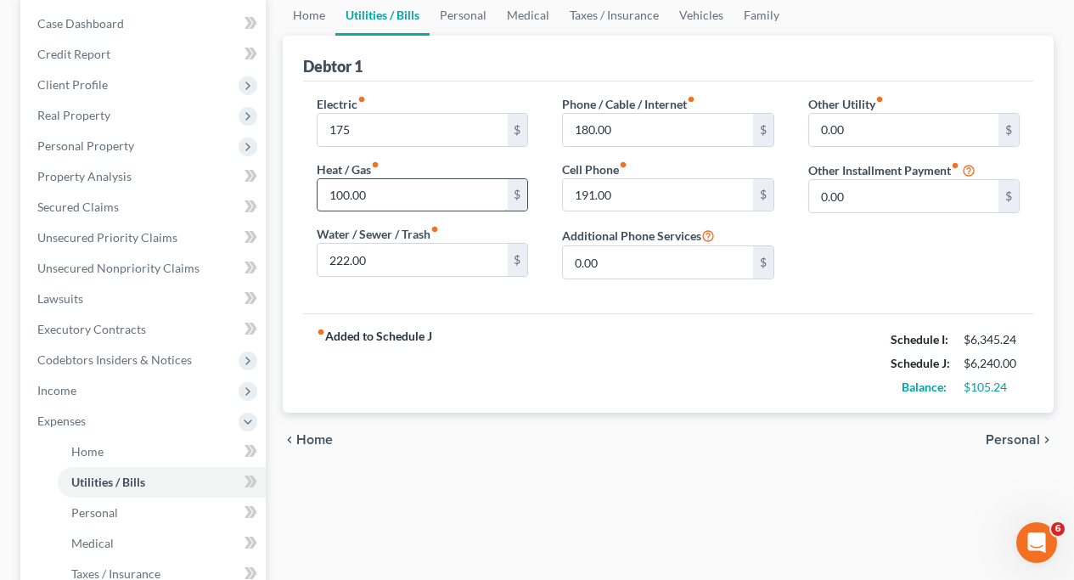
click at [412, 202] on input "100.00" at bounding box center [411, 195] width 189 height 32
type input "150"
click at [651, 487] on div "Home Utilities / Bills Personal Medical Taxes / Insurance Vehicles Family Debto…" at bounding box center [668, 439] width 788 height 889
click at [685, 440] on span "Personal" at bounding box center [1012, 440] width 54 height 14
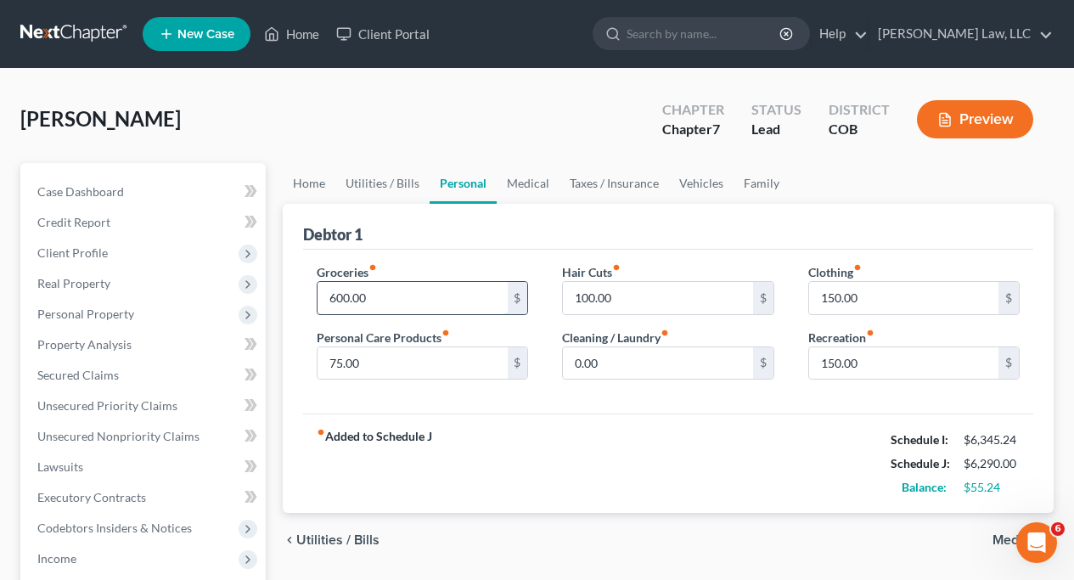
drag, startPoint x: 389, startPoint y: 300, endPoint x: 401, endPoint y: 301, distance: 12.0
click at [401, 301] on input "600.00" at bounding box center [411, 298] width 189 height 32
type input "800"
click at [647, 453] on div "fiber_manual_record Added to Schedule J Schedule I: $6,345.24 Schedule J: $6,49…" at bounding box center [668, 462] width 730 height 99
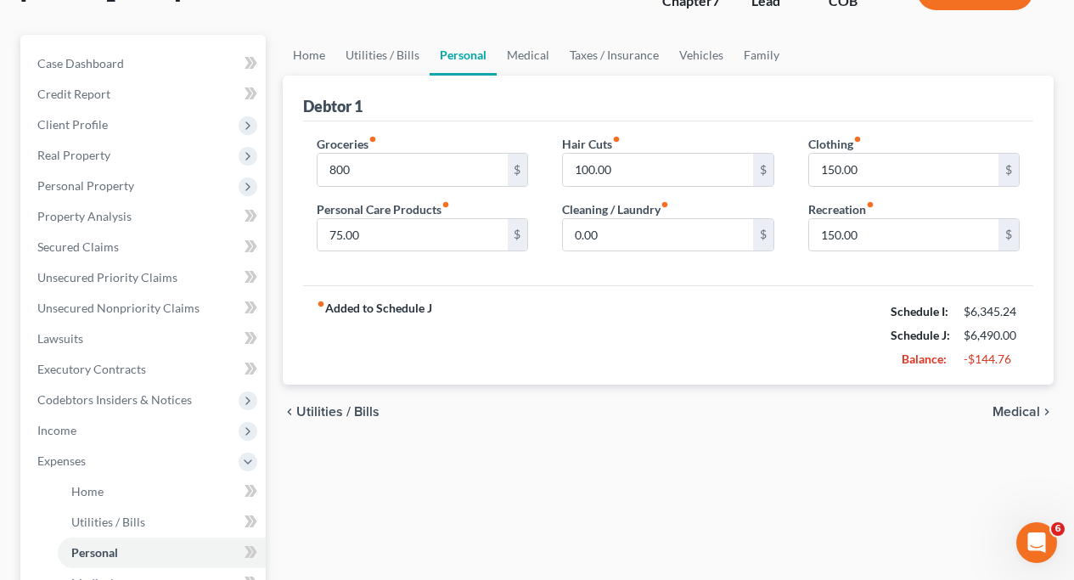
scroll to position [132, 0]
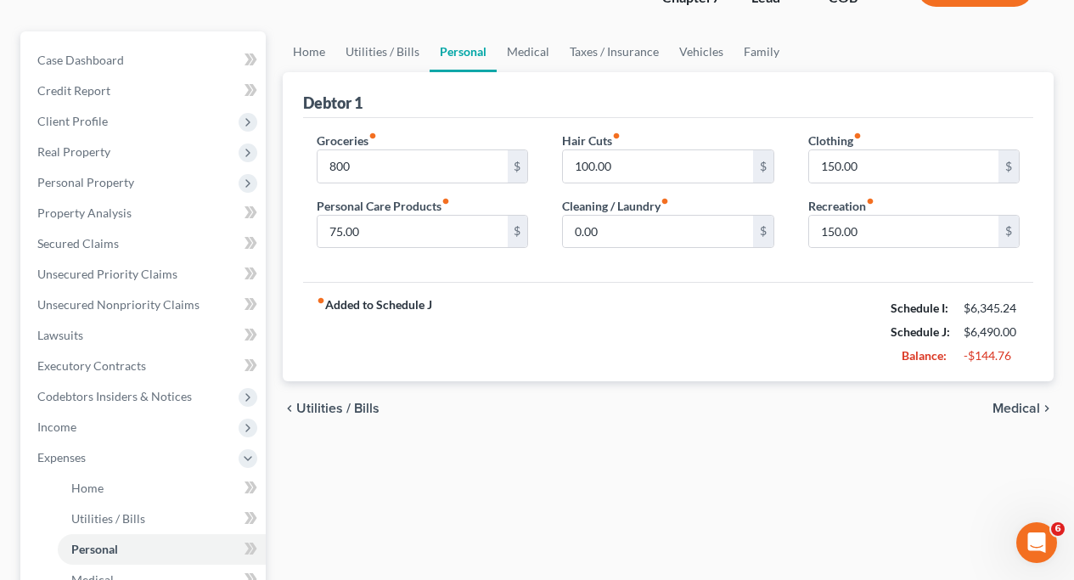
click at [685, 411] on span "Medical" at bounding box center [1016, 408] width 48 height 14
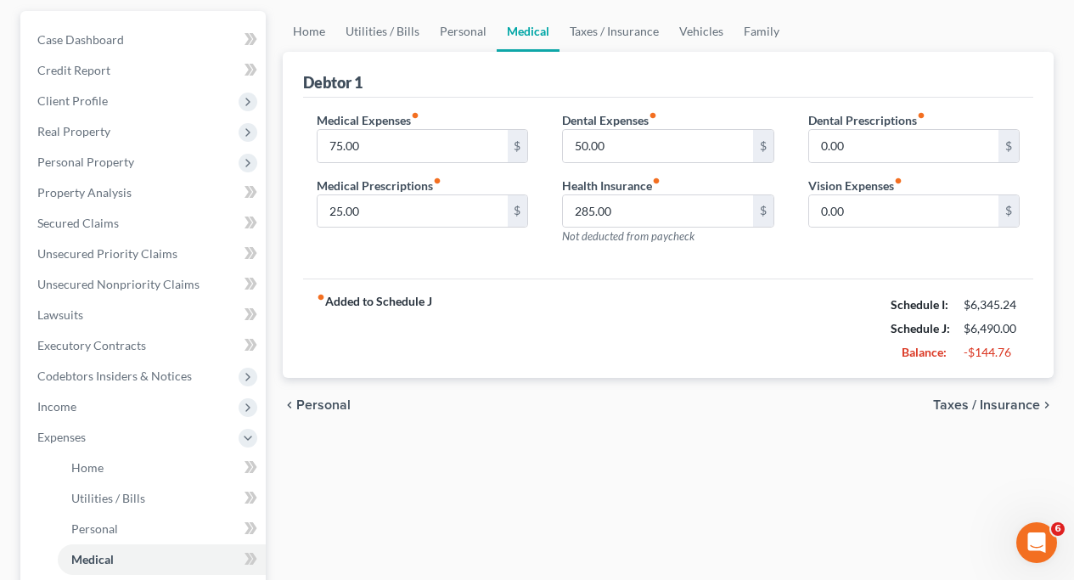
scroll to position [183, 0]
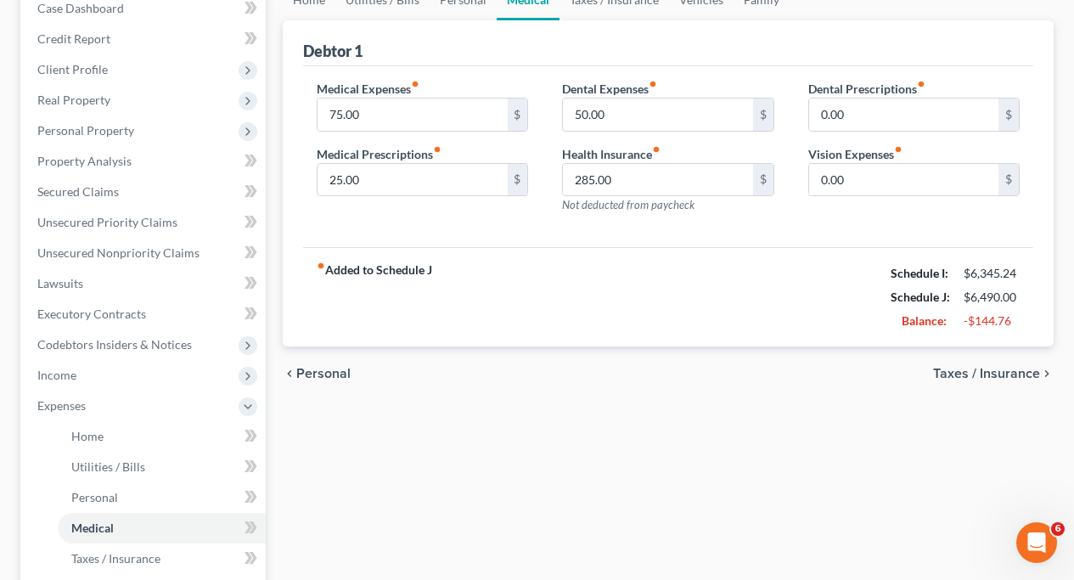
click at [685, 377] on span "Taxes / Insurance" at bounding box center [986, 374] width 107 height 14
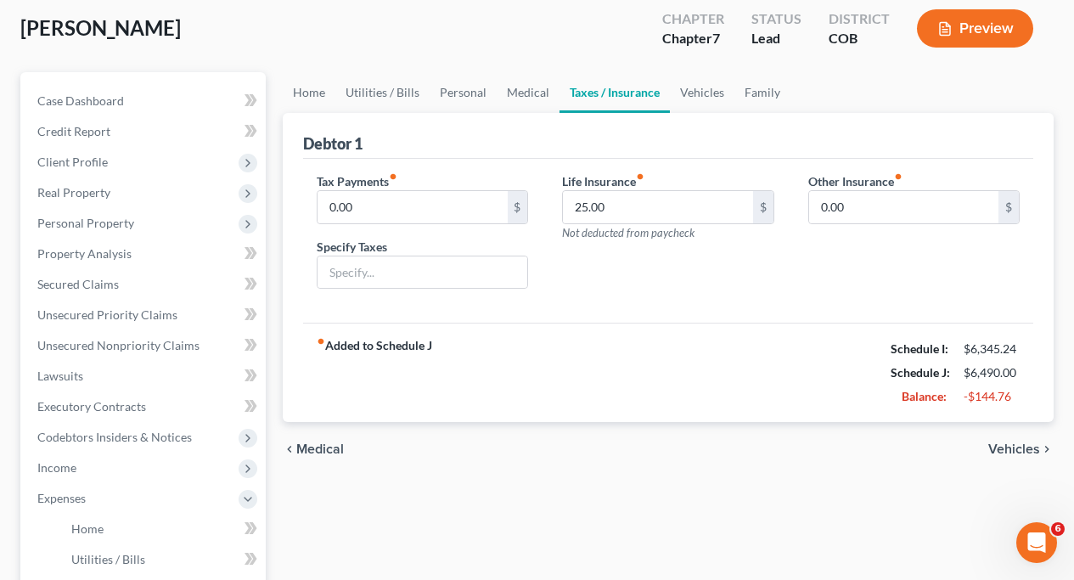
scroll to position [102, 0]
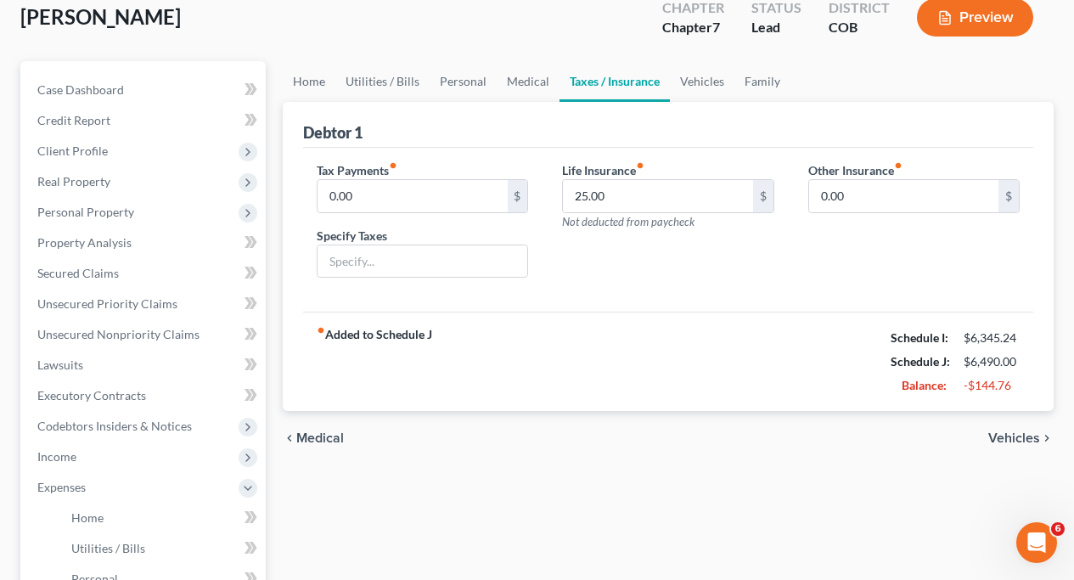
click at [685, 438] on span "Vehicles" at bounding box center [1014, 438] width 52 height 14
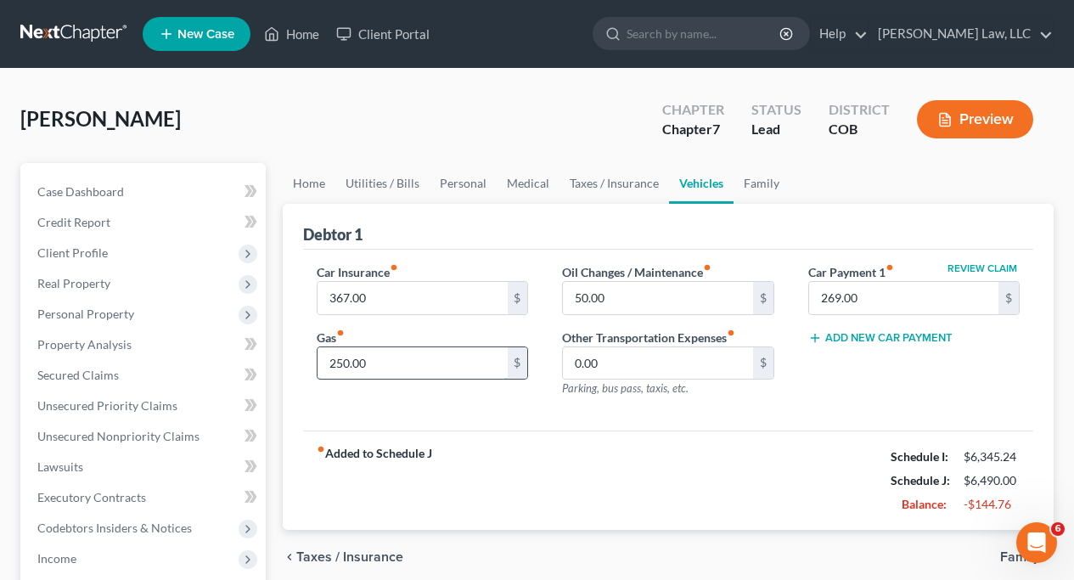
drag, startPoint x: 367, startPoint y: 364, endPoint x: 404, endPoint y: 361, distance: 36.7
click at [404, 361] on input "250.00" at bounding box center [411, 363] width 189 height 32
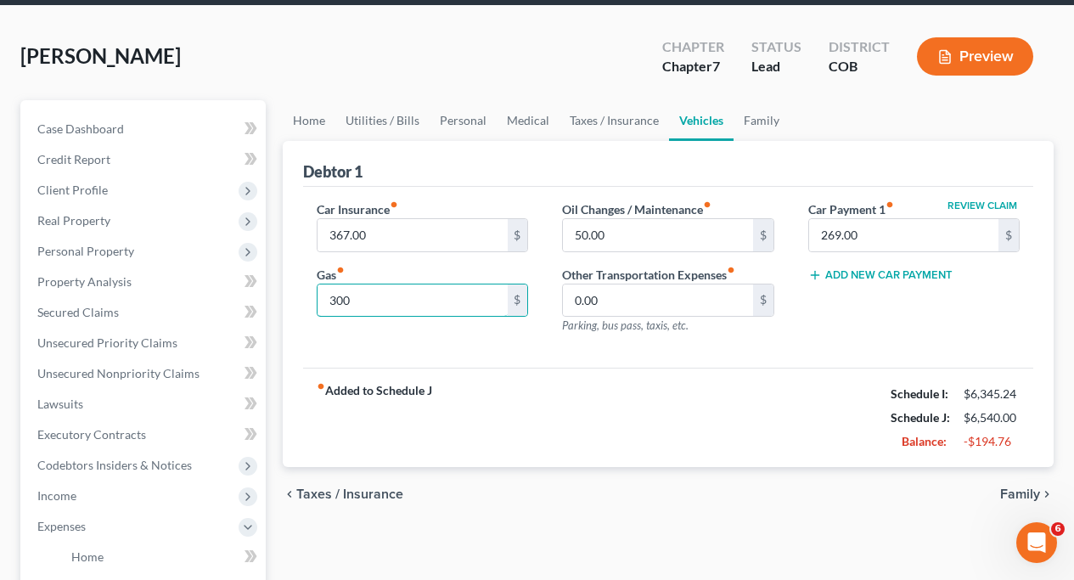
scroll to position [137, 0]
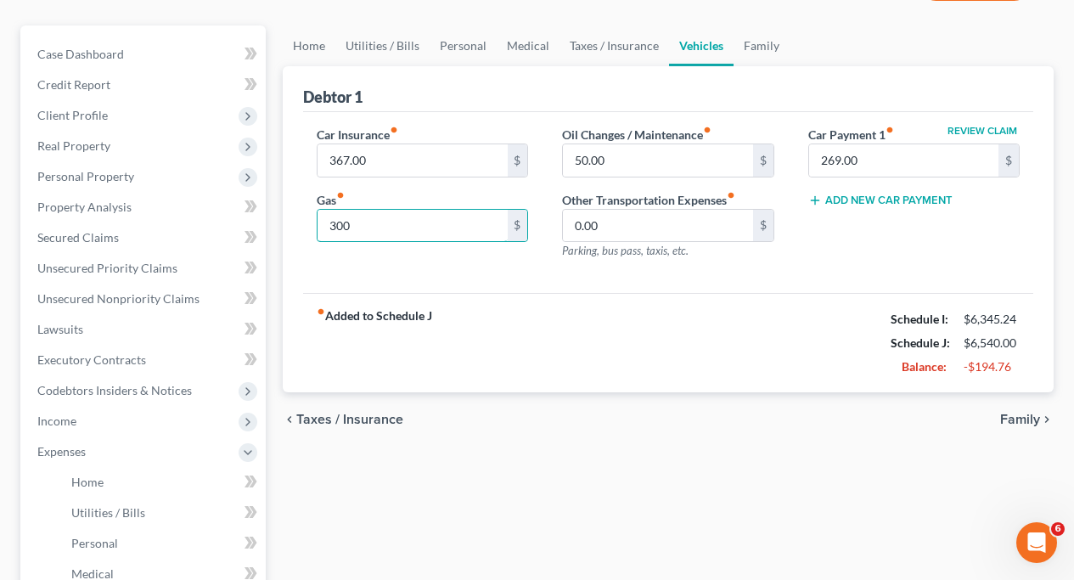
type input "300"
click at [685, 421] on span "Family" at bounding box center [1020, 419] width 40 height 14
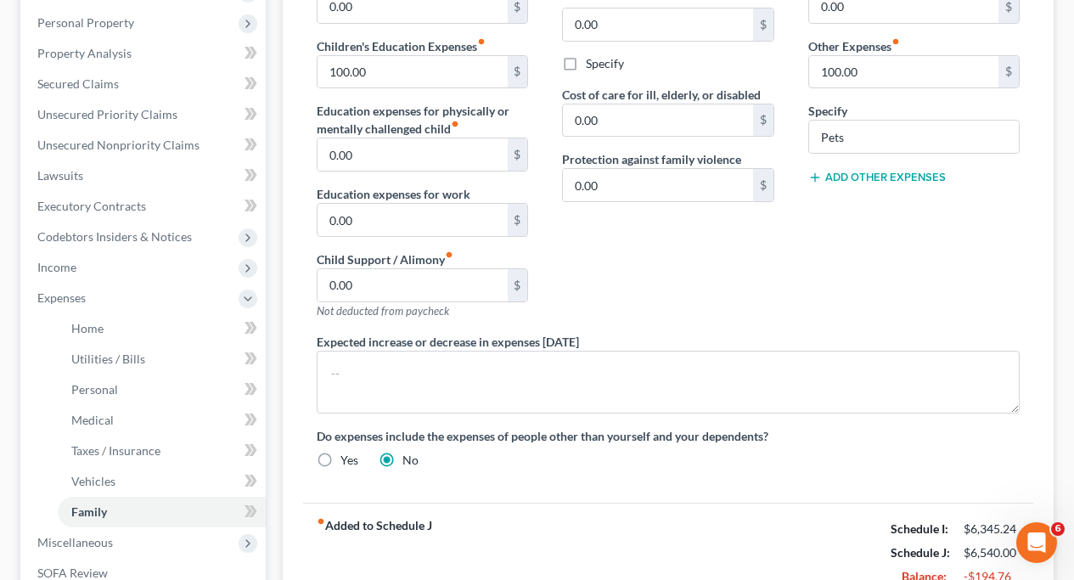
scroll to position [535, 0]
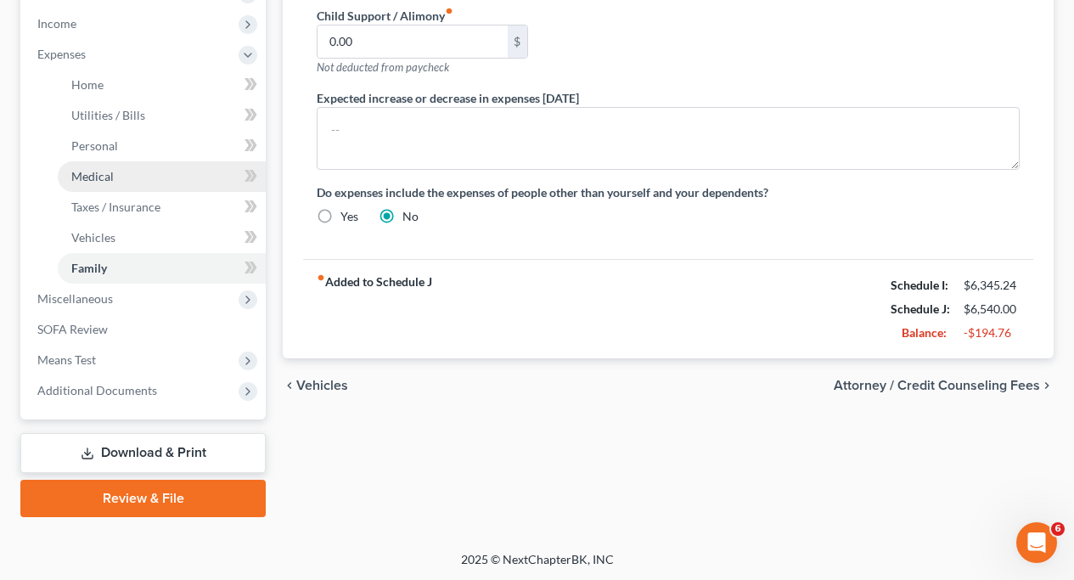
click at [100, 180] on span "Medical" at bounding box center [92, 176] width 42 height 14
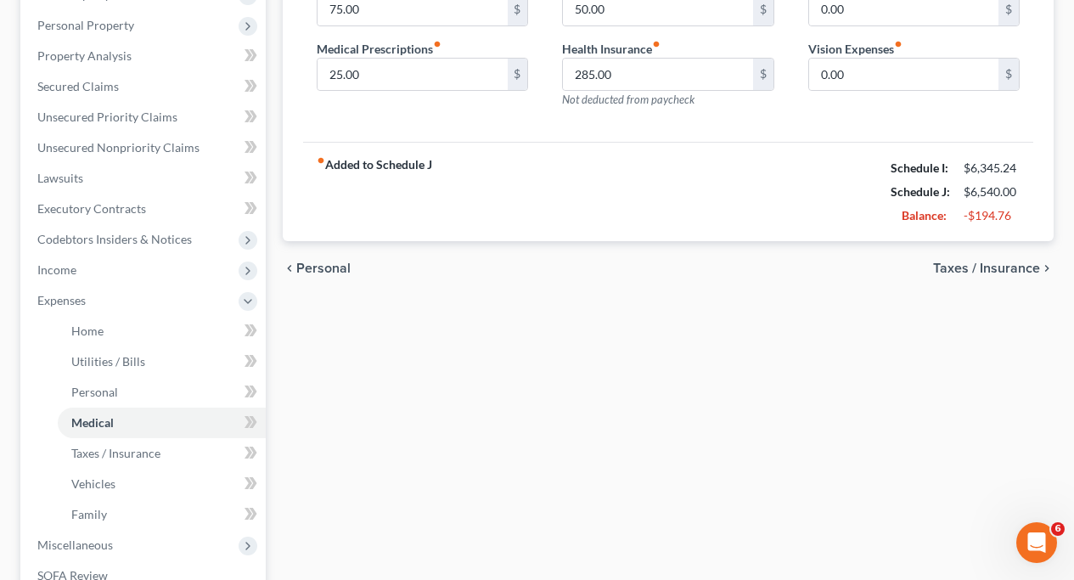
scroll to position [486, 0]
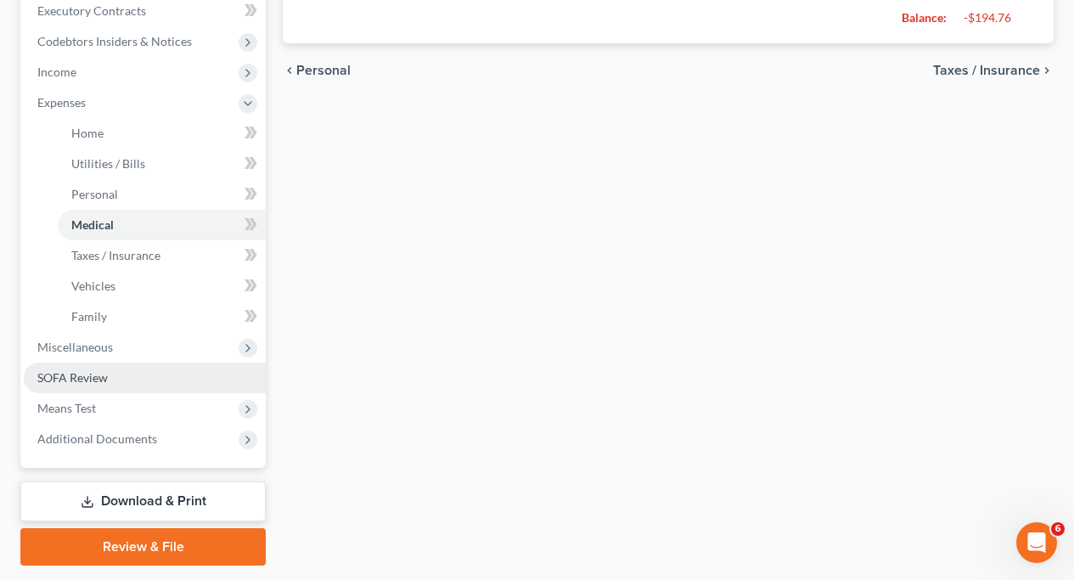
click at [92, 377] on span "SOFA Review" at bounding box center [72, 377] width 70 height 14
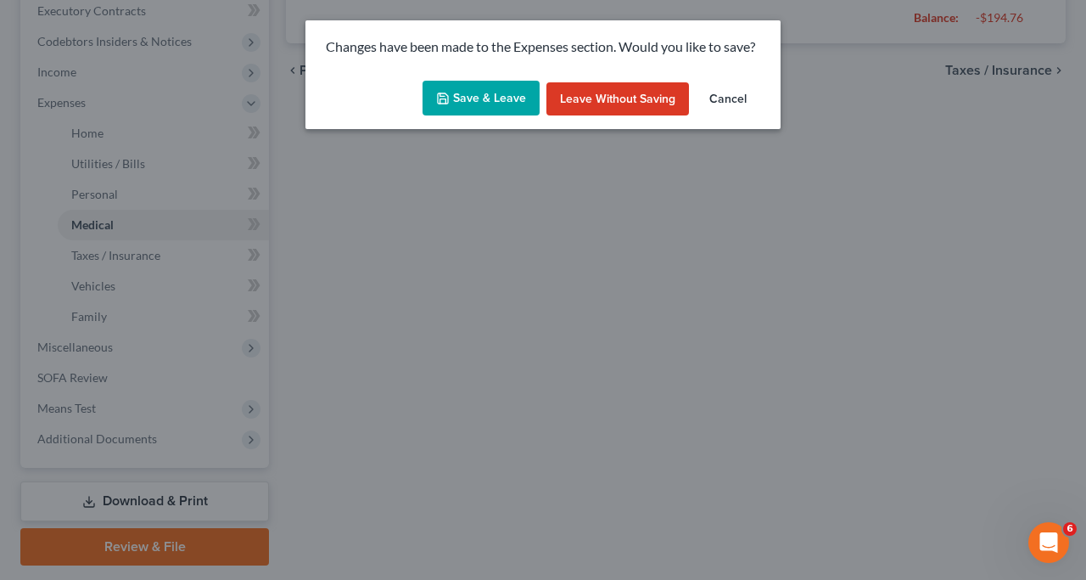
click at [480, 98] on button "Save & Leave" at bounding box center [481, 99] width 117 height 36
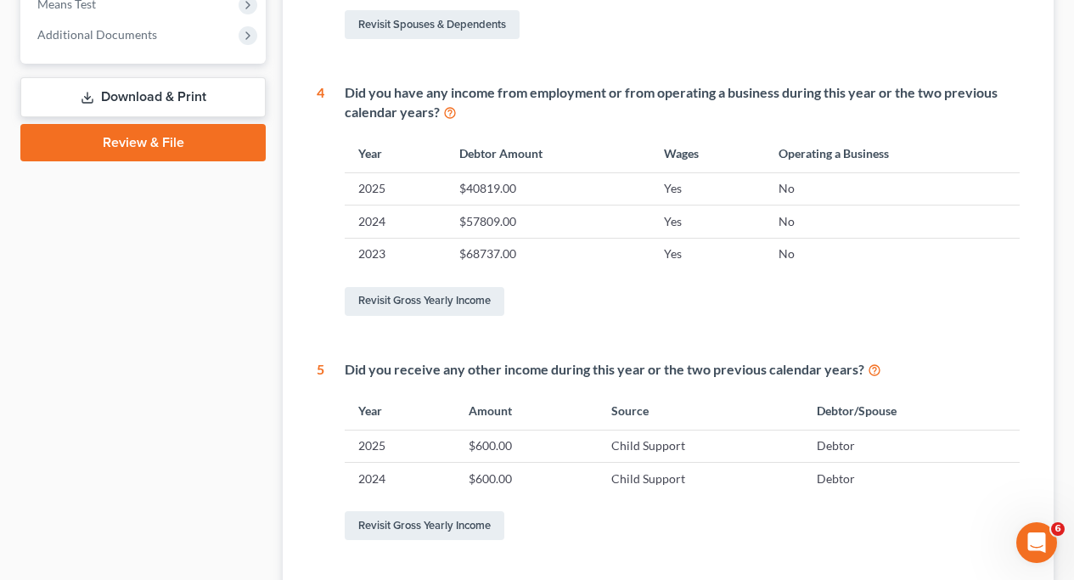
scroll to position [677, 0]
click at [370, 191] on td "2025" at bounding box center [395, 187] width 101 height 32
click at [416, 300] on link "Revisit Gross Yearly Income" at bounding box center [425, 300] width 160 height 29
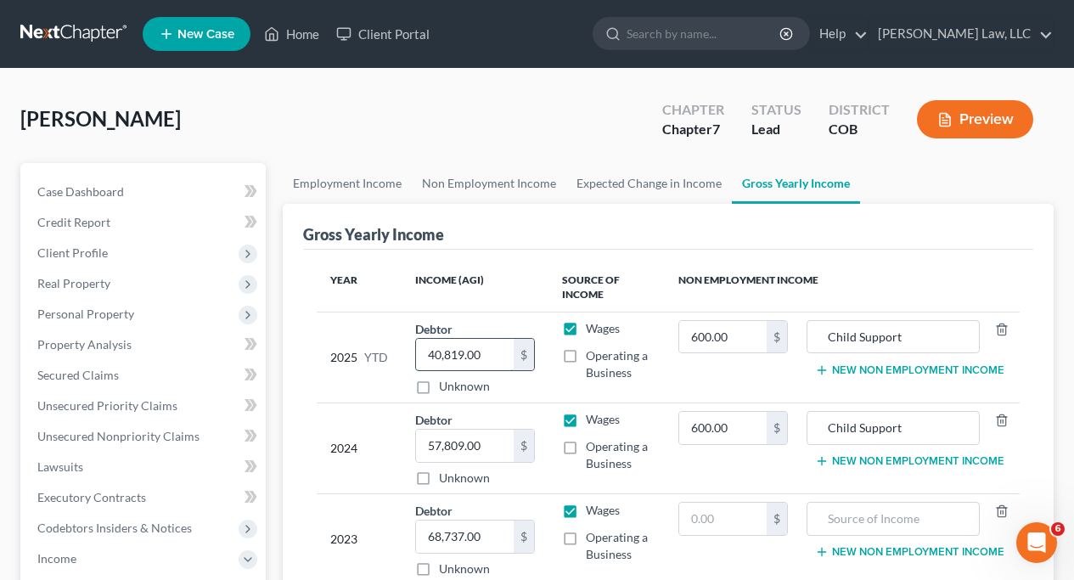
click at [499, 360] on input "40,819.00" at bounding box center [464, 355] width 97 height 32
click at [553, 343] on td "Wages Operating a Business" at bounding box center [606, 356] width 117 height 91
drag, startPoint x: 487, startPoint y: 355, endPoint x: 513, endPoint y: 356, distance: 26.4
click at [513, 356] on div "40,819.00 $" at bounding box center [474, 355] width 119 height 34
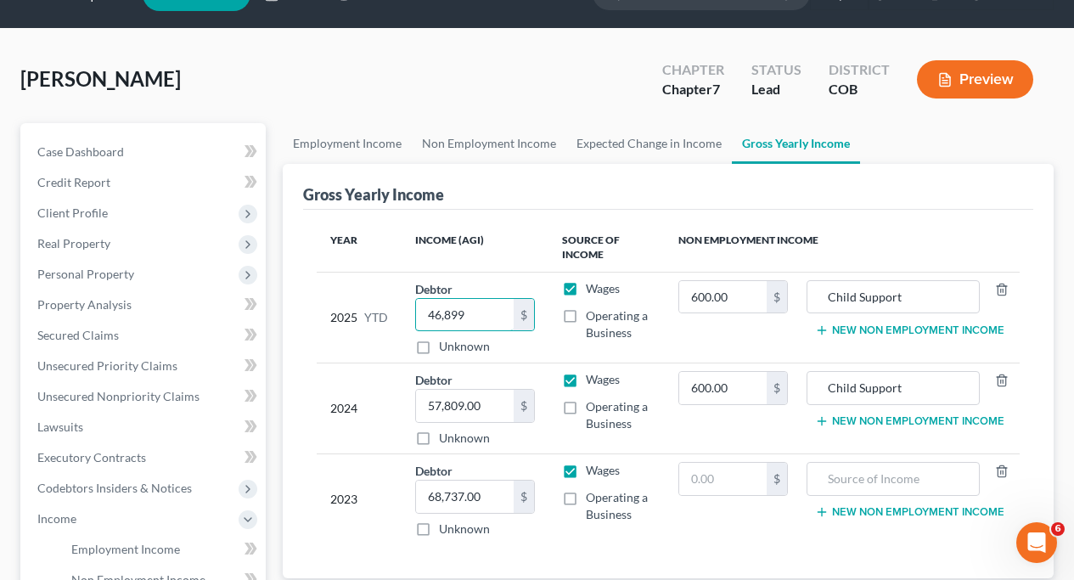
scroll to position [96, 0]
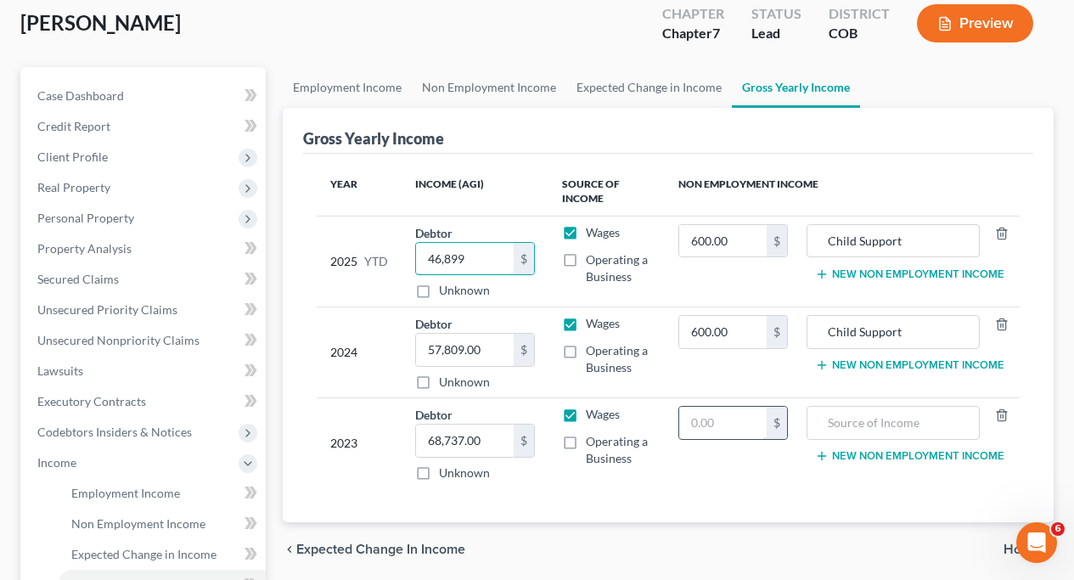
type input "46,899"
click at [685, 422] on input "text" at bounding box center [722, 423] width 87 height 32
type input "600"
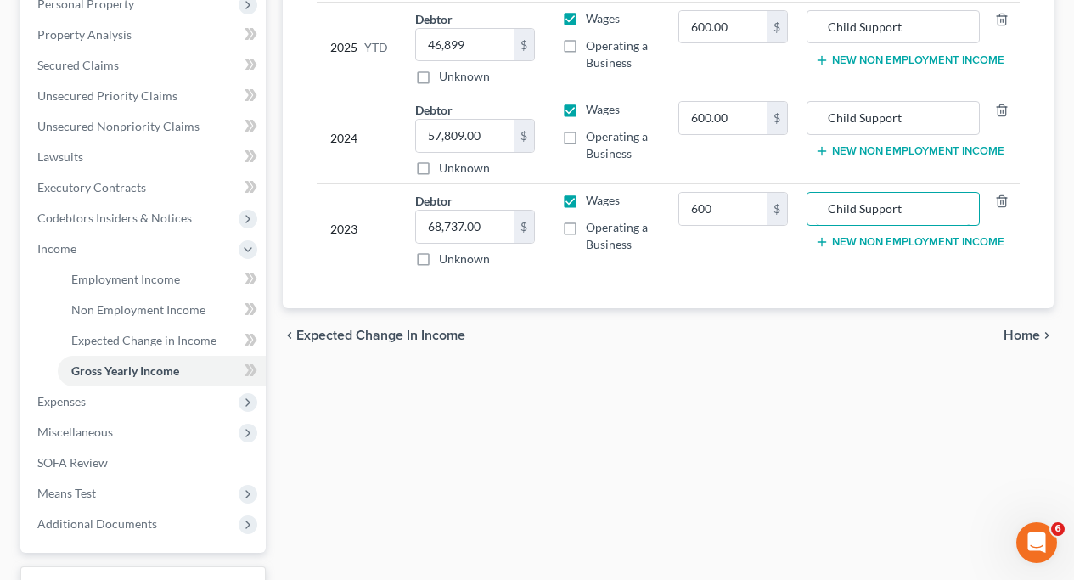
scroll to position [317, 0]
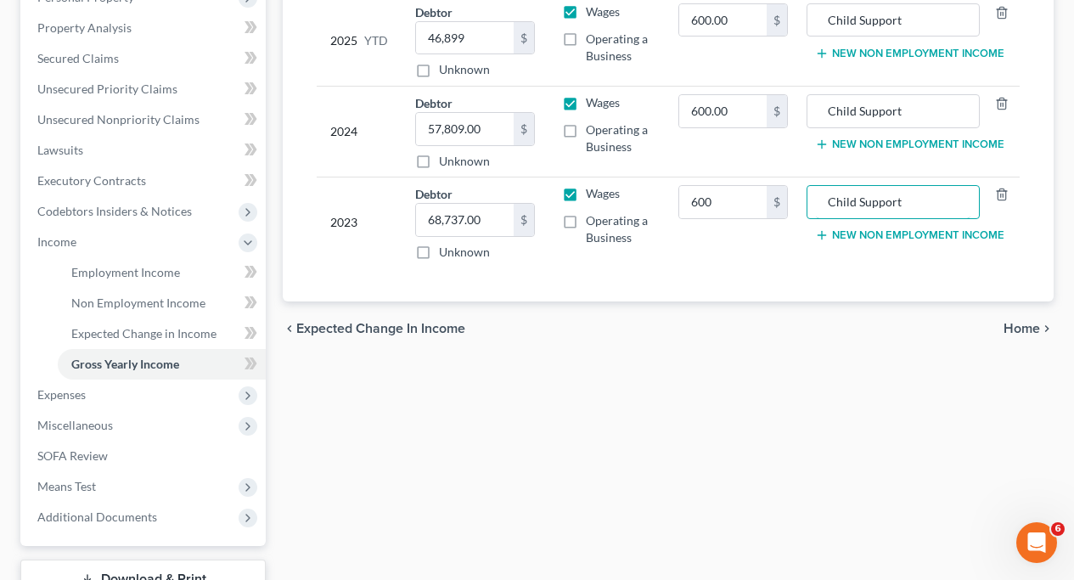
type input "Child Support"
click at [685, 327] on span "Home" at bounding box center [1021, 329] width 36 height 14
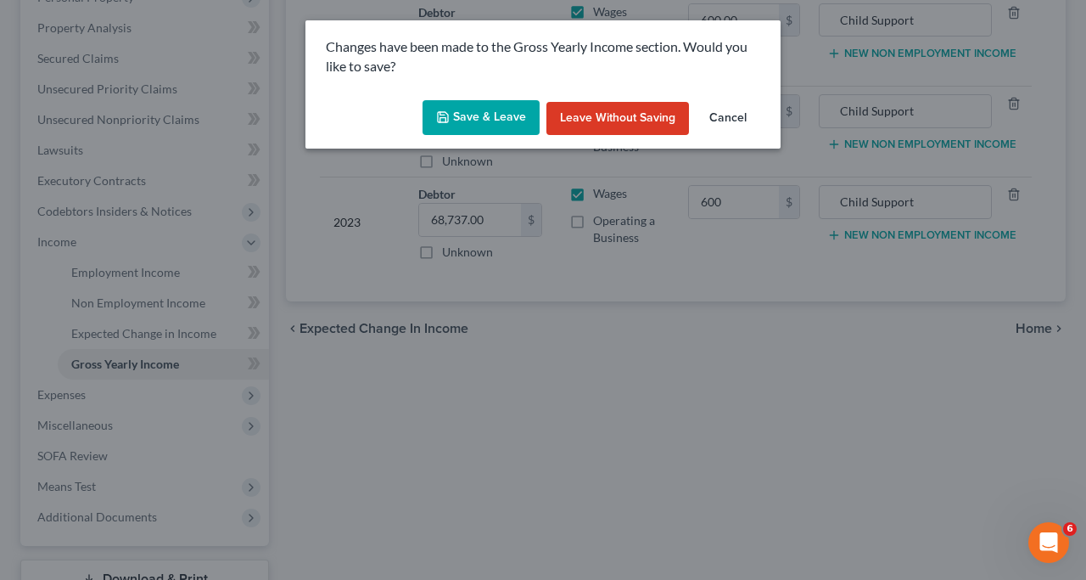
click at [498, 105] on button "Save & Leave" at bounding box center [481, 118] width 117 height 36
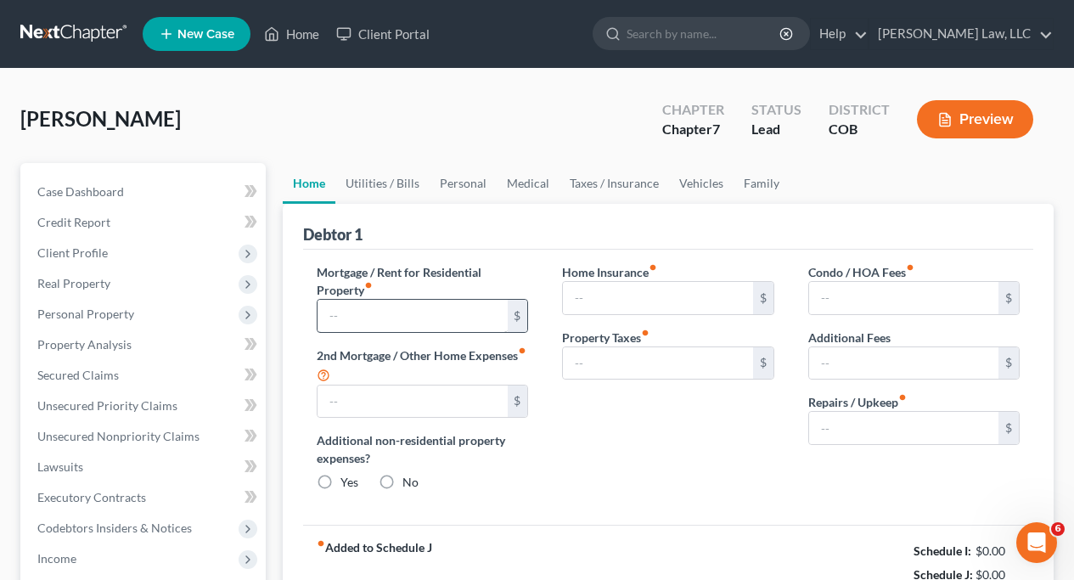
type input "2,120.00"
type input "306.00"
radio input "true"
type input "0.00"
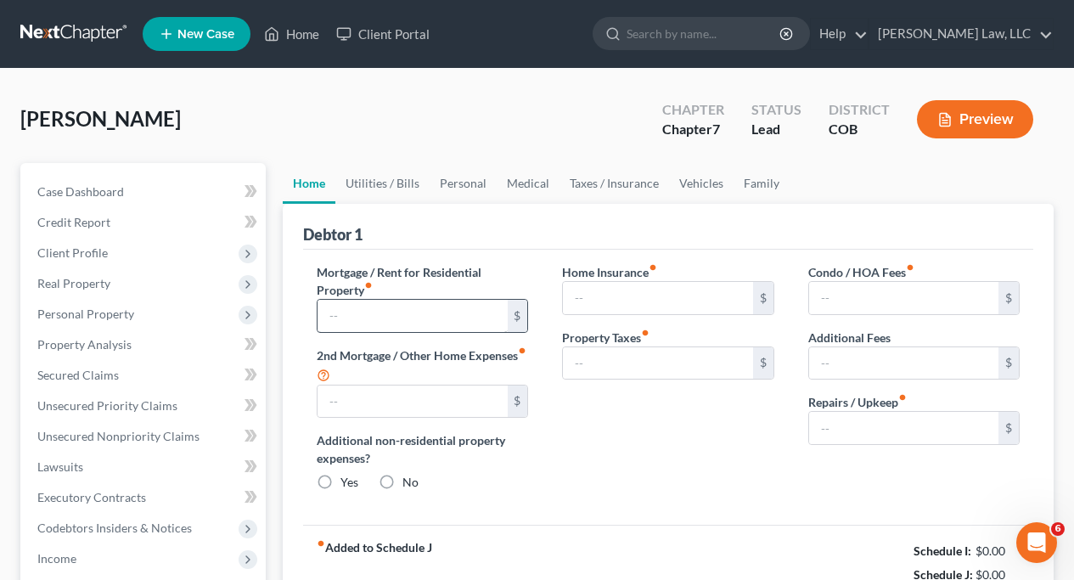
type input "75.00"
type input "0.00"
type input "200.00"
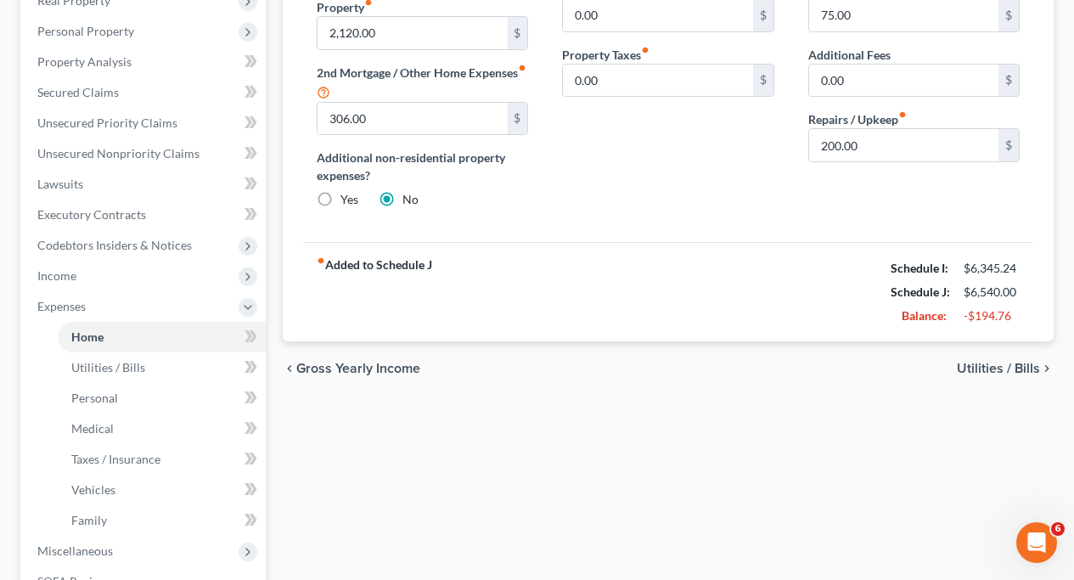
scroll to position [411, 0]
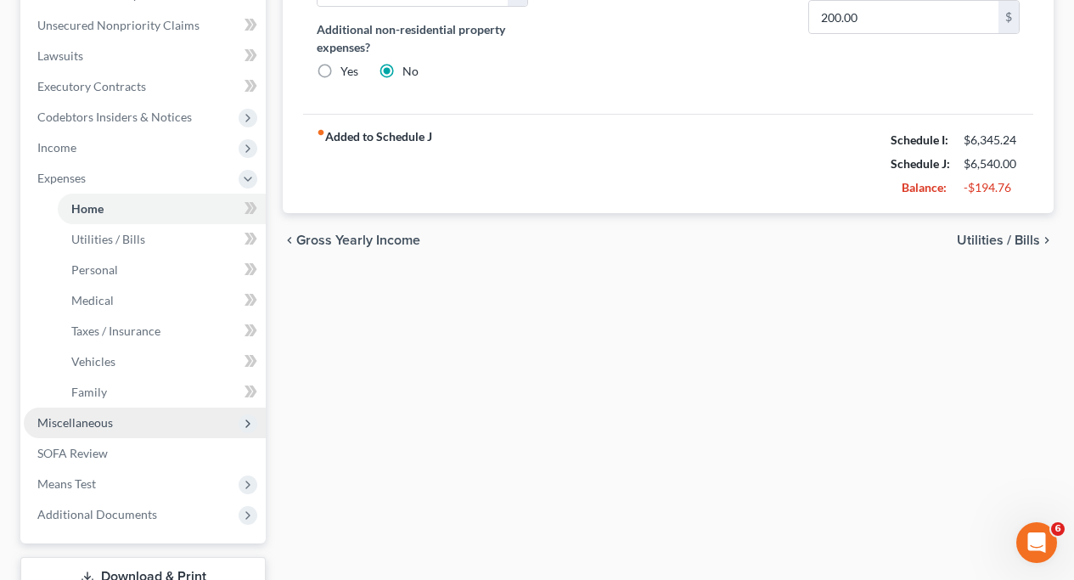
click at [93, 425] on span "Miscellaneous" at bounding box center [75, 422] width 76 height 14
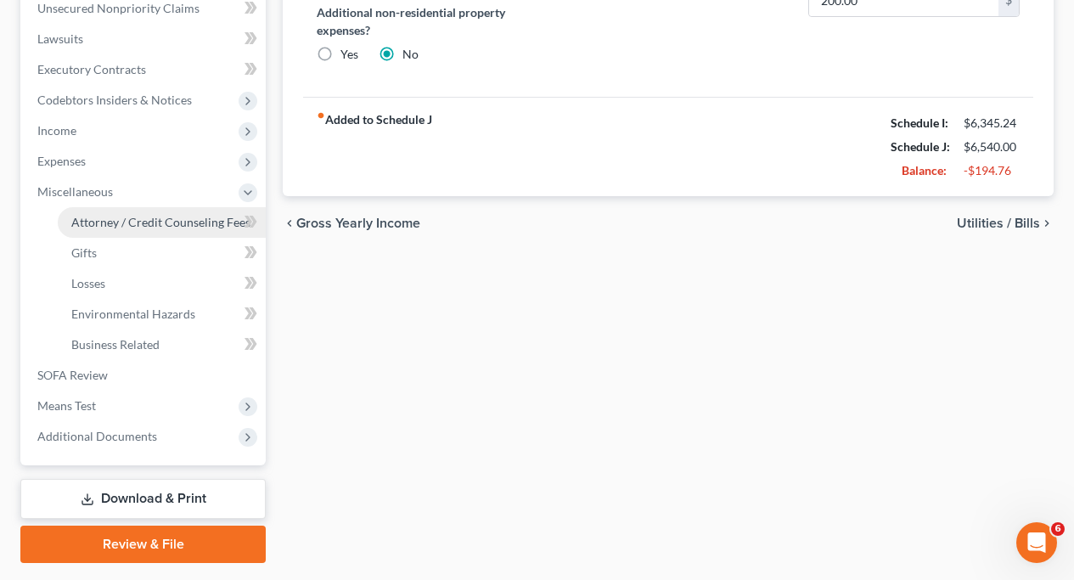
click at [130, 221] on span "Attorney / Credit Counseling Fees" at bounding box center [160, 222] width 179 height 14
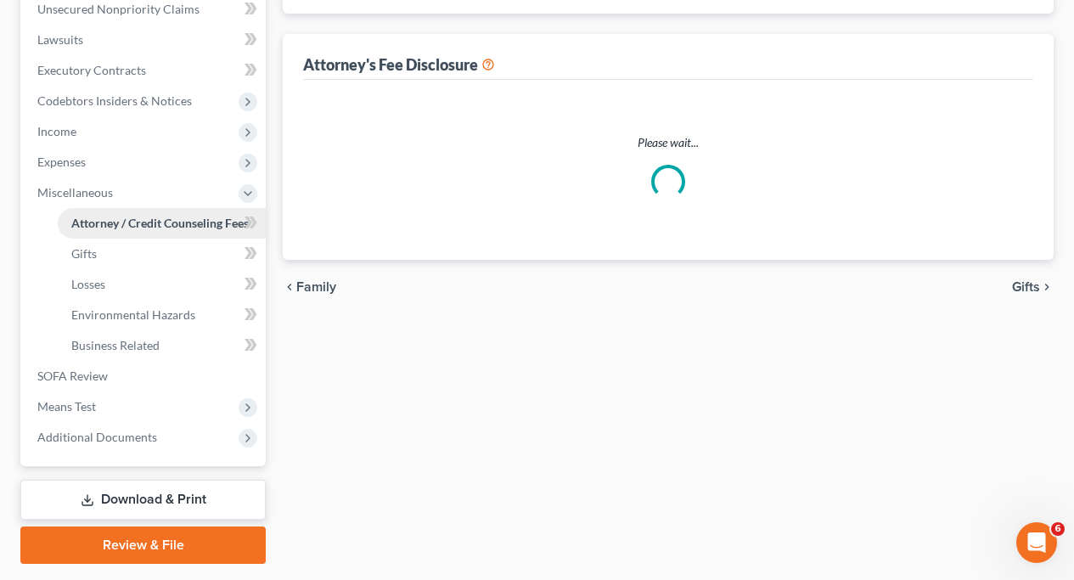
select select "0"
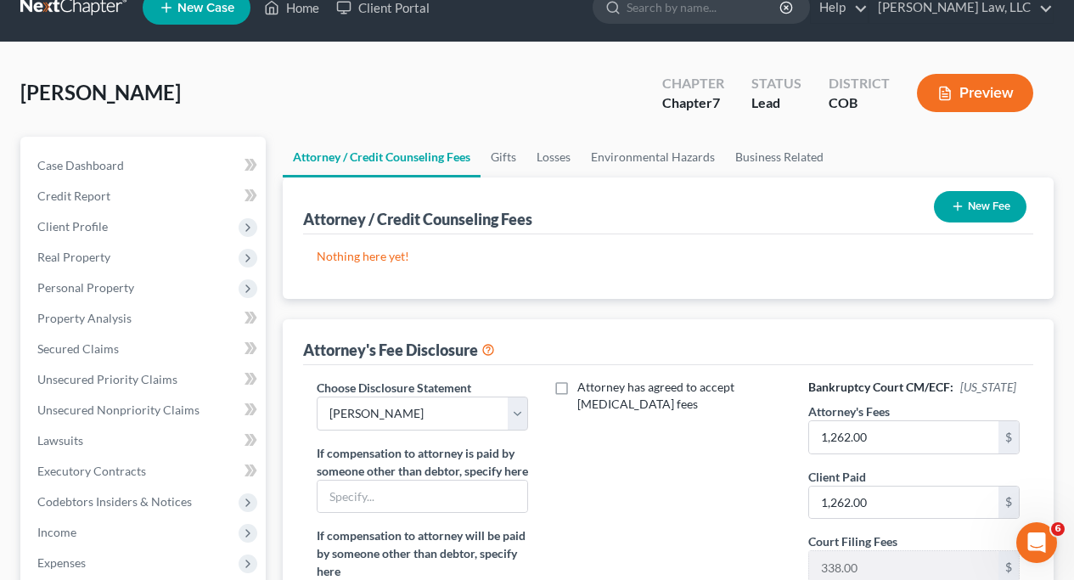
scroll to position [36, 0]
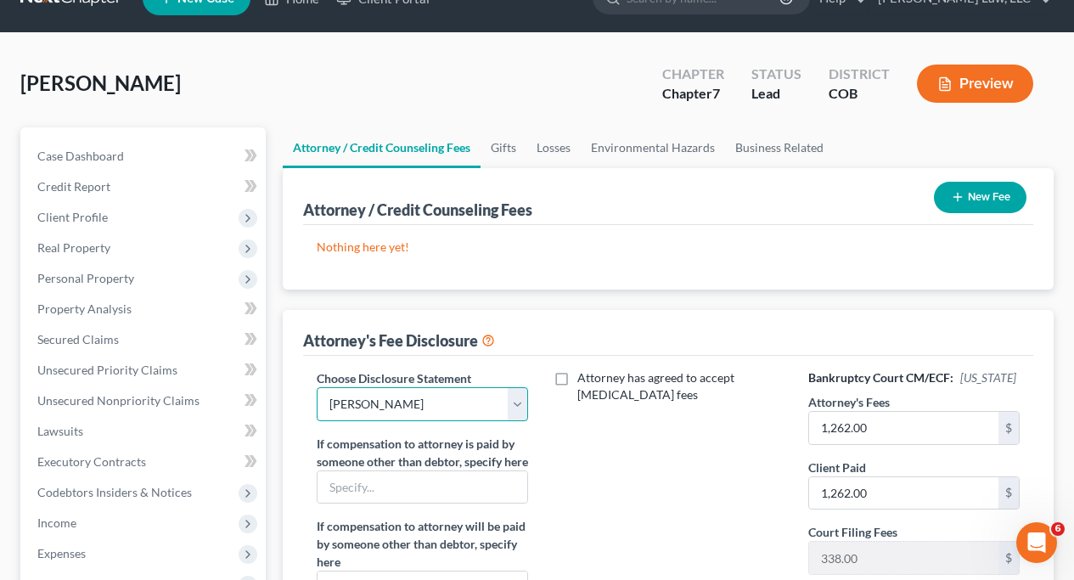
click at [429, 410] on select "Select [PERSON_NAME]" at bounding box center [422, 404] width 211 height 34
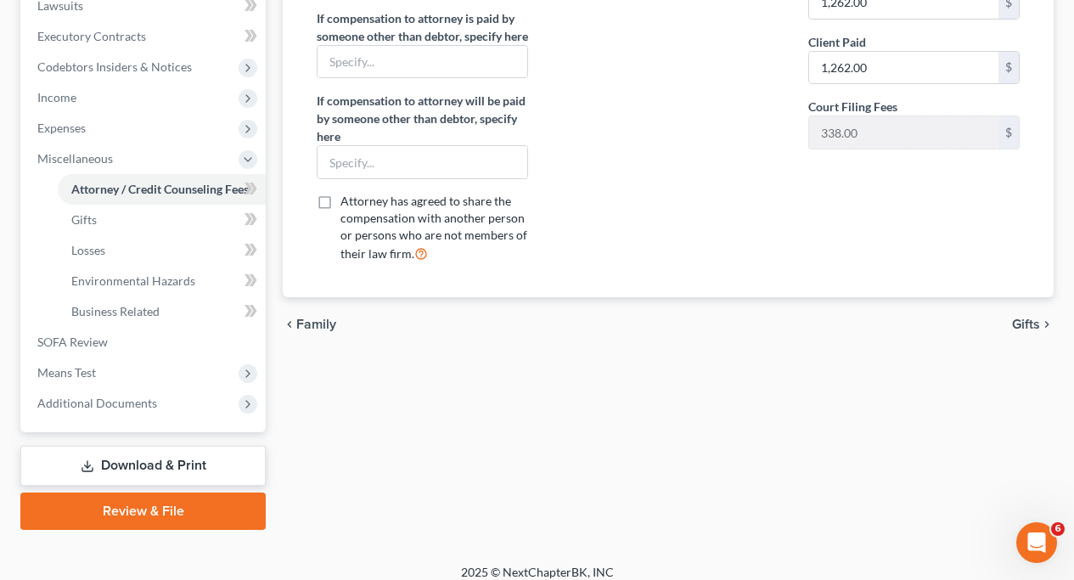
scroll to position [474, 0]
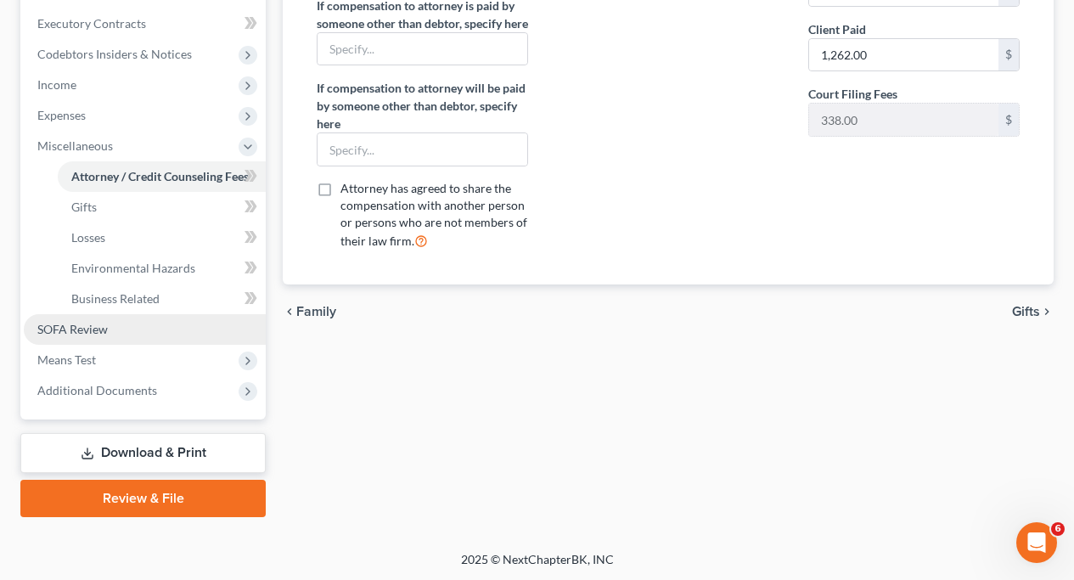
click at [92, 334] on span "SOFA Review" at bounding box center [72, 329] width 70 height 14
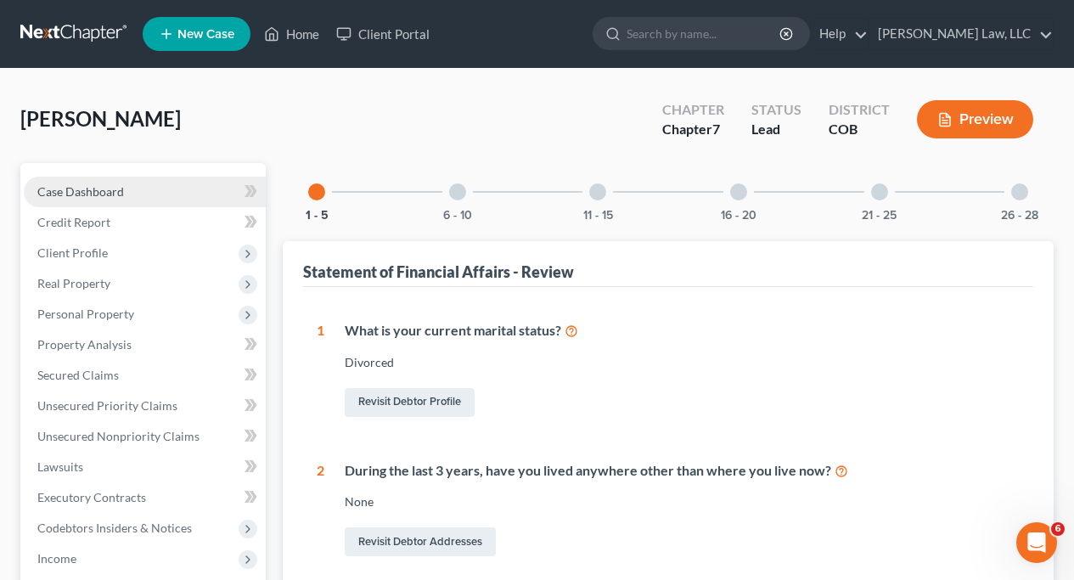
click at [112, 190] on span "Case Dashboard" at bounding box center [80, 191] width 87 height 14
